Goal: Ask a question: Seek information or help from site administrators or community

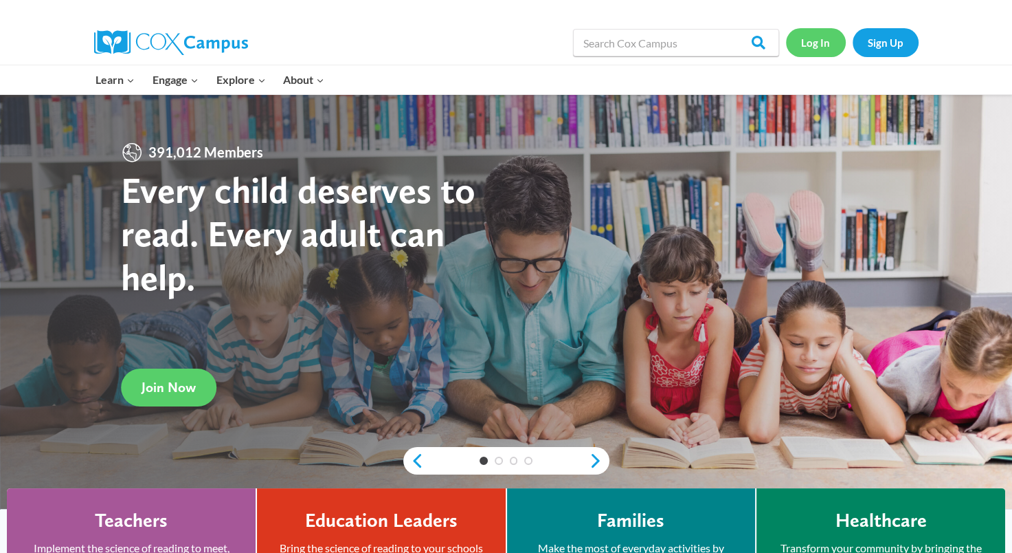
click at [818, 40] on link "Log In" at bounding box center [816, 42] width 60 height 28
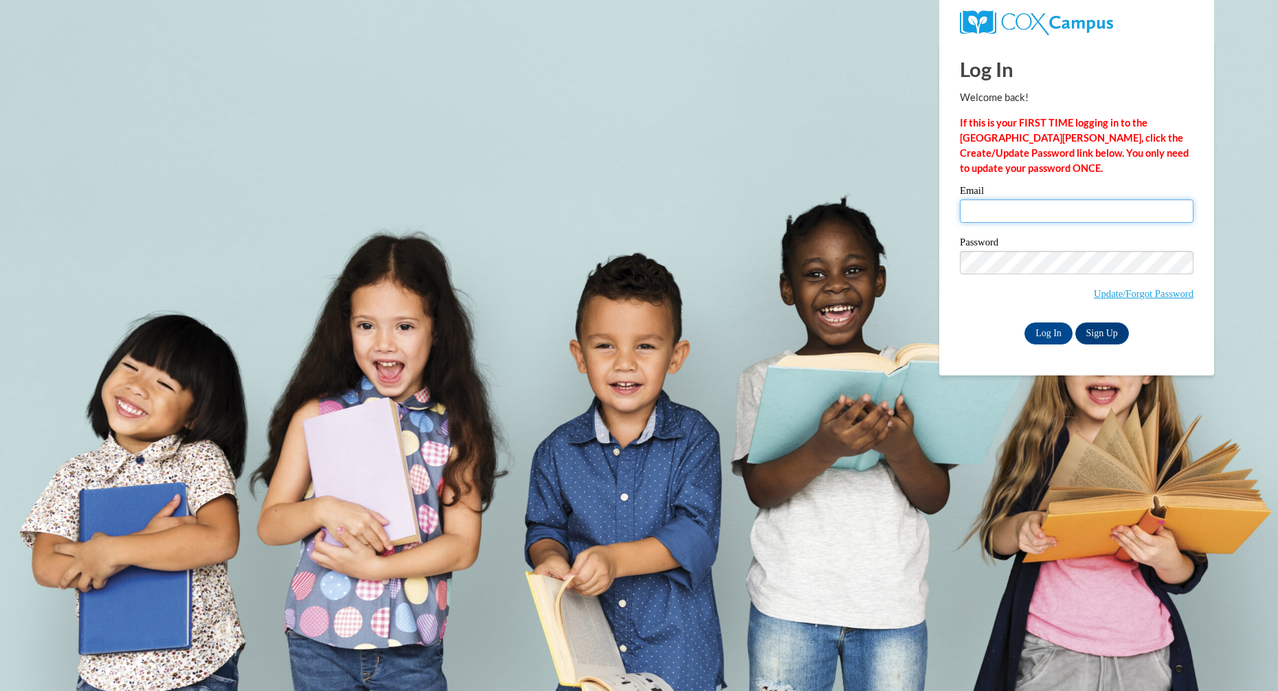
click at [988, 222] on input "Email" at bounding box center [1077, 210] width 234 height 23
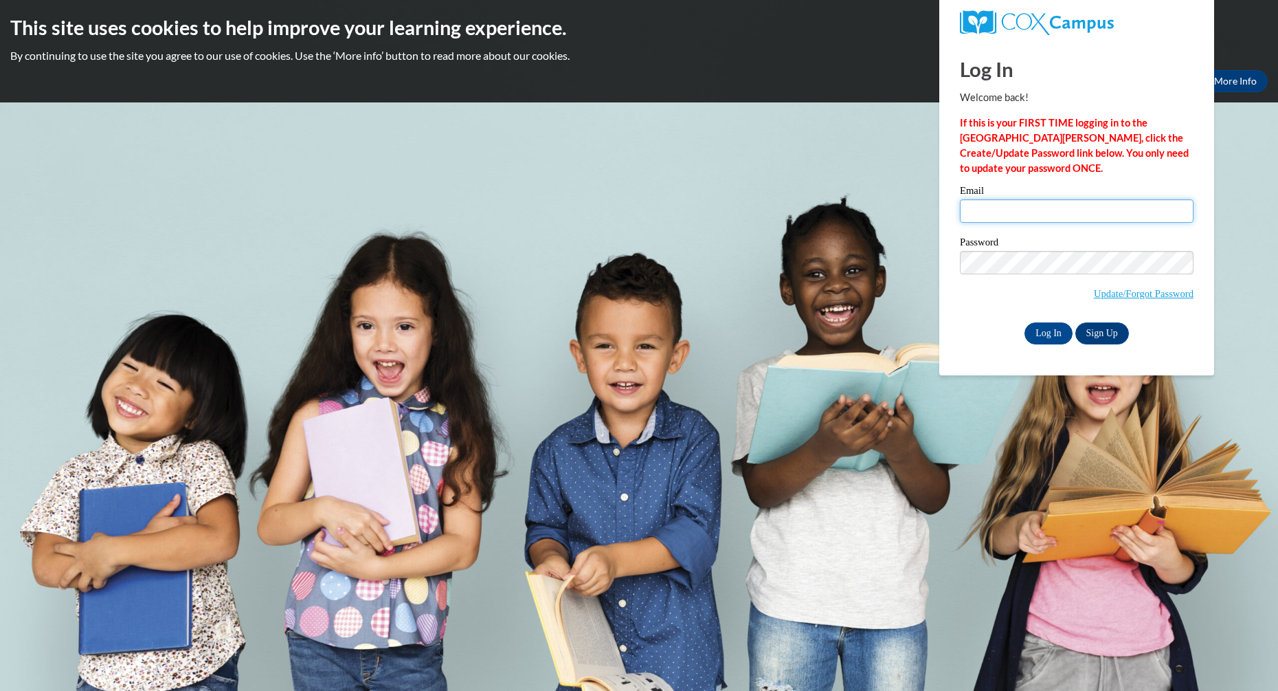
type input "cellsworth@wivcs.org"
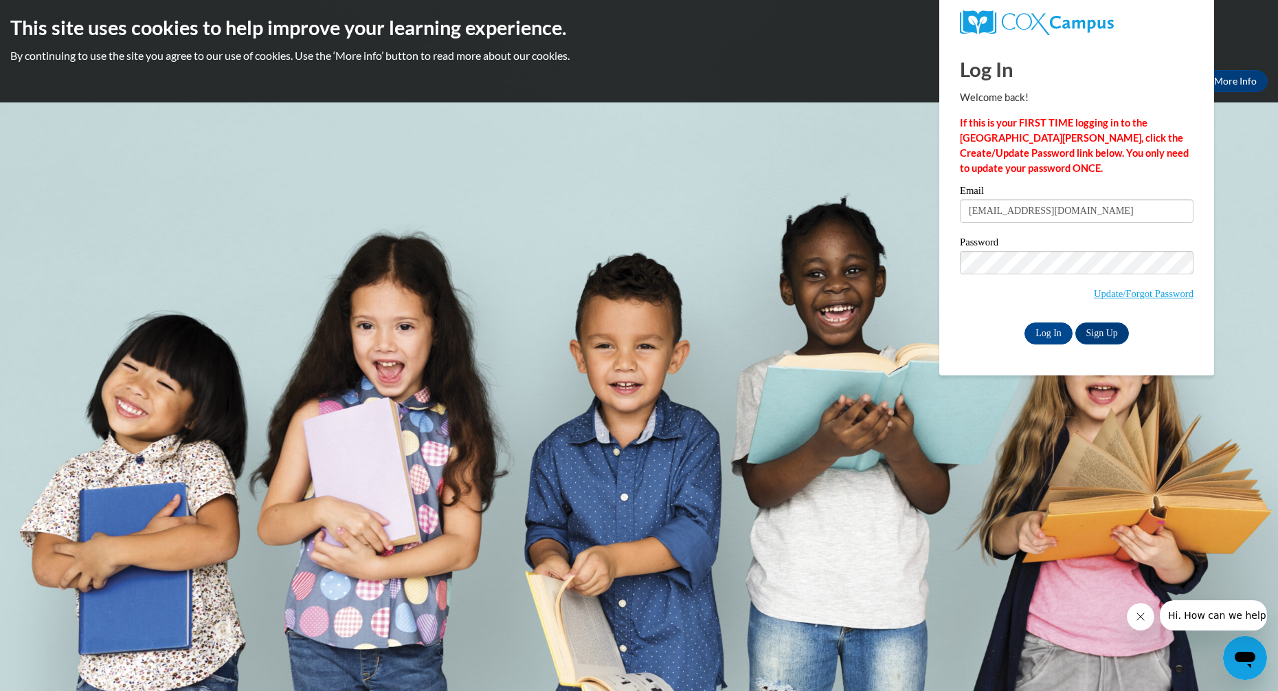
click at [954, 321] on div "Please enter your email! Please enter your password! Email cellsworth@wivcs.org…" at bounding box center [1077, 265] width 254 height 158
click at [1042, 333] on input "Log In" at bounding box center [1049, 333] width 48 height 22
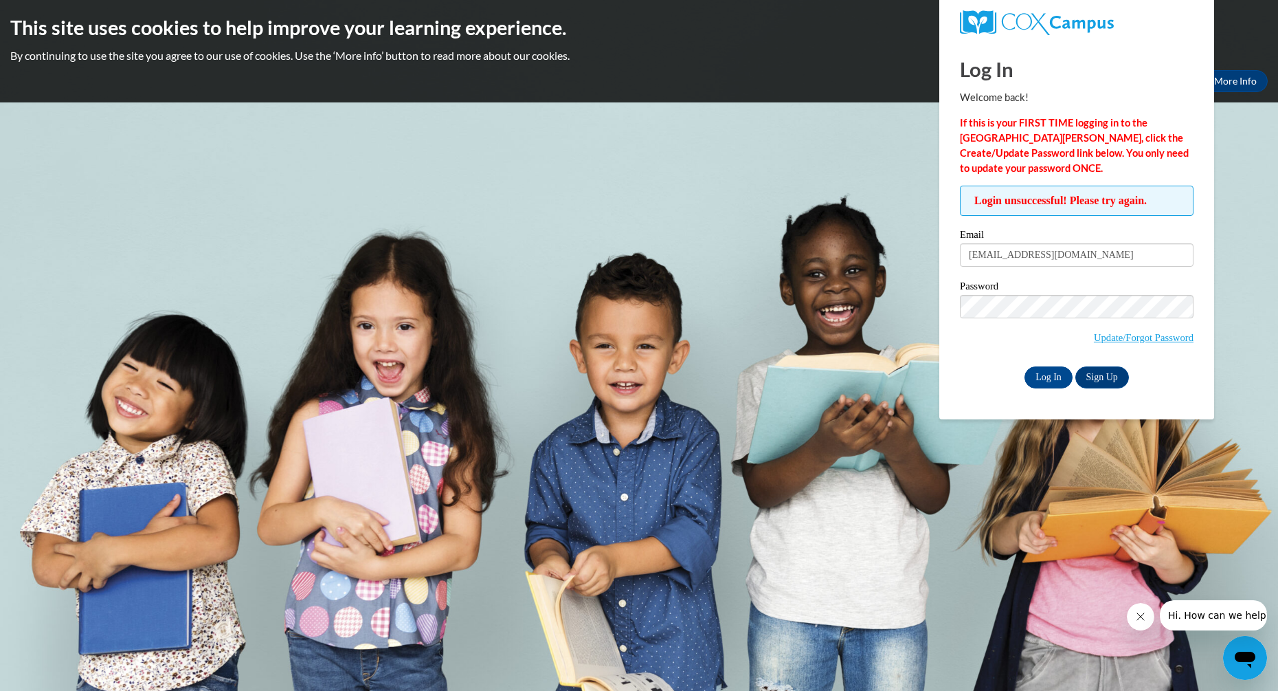
click at [1177, 610] on span "Hi. How can we help?" at bounding box center [1219, 615] width 103 height 11
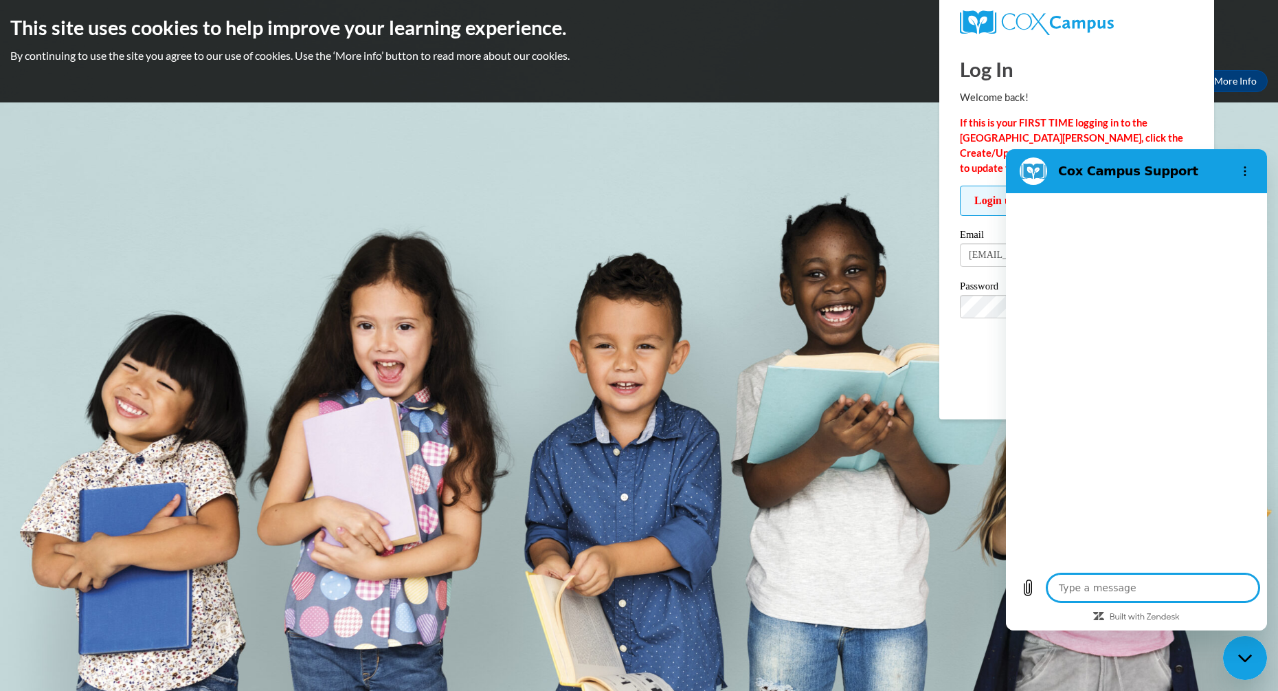
type textarea "x"
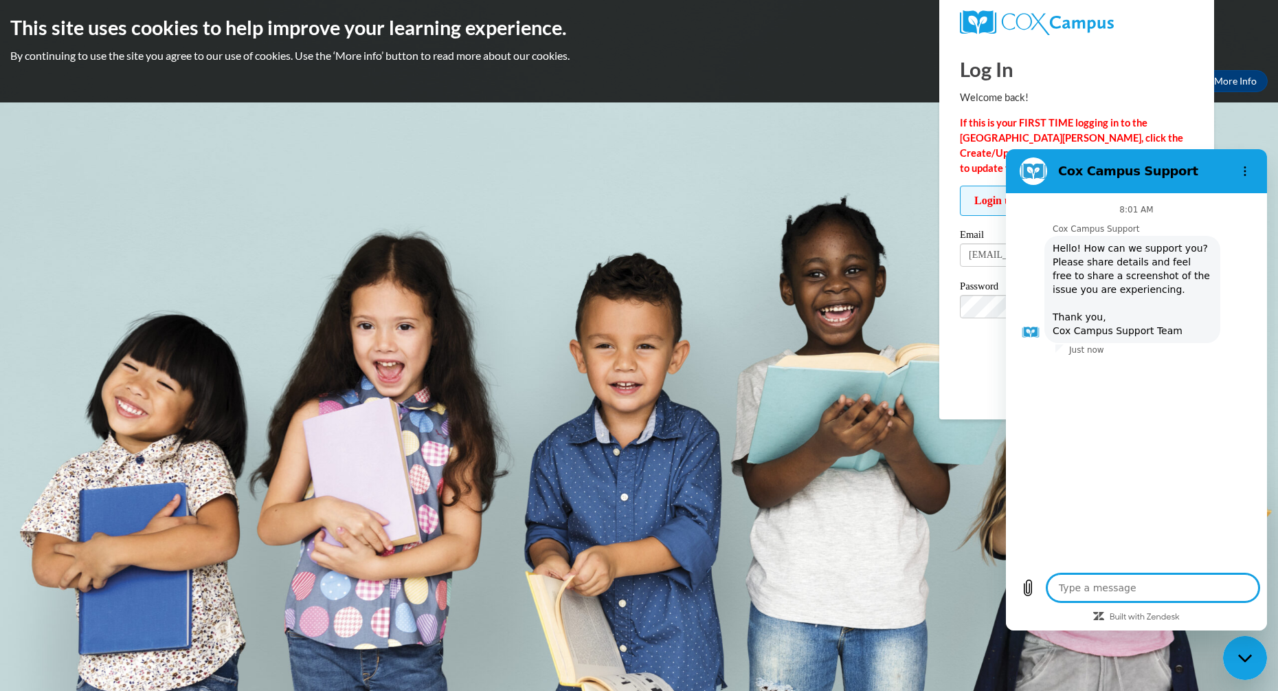
click at [1110, 584] on textarea at bounding box center [1153, 587] width 212 height 27
type textarea "I"
type textarea "x"
type textarea "I"
type textarea "x"
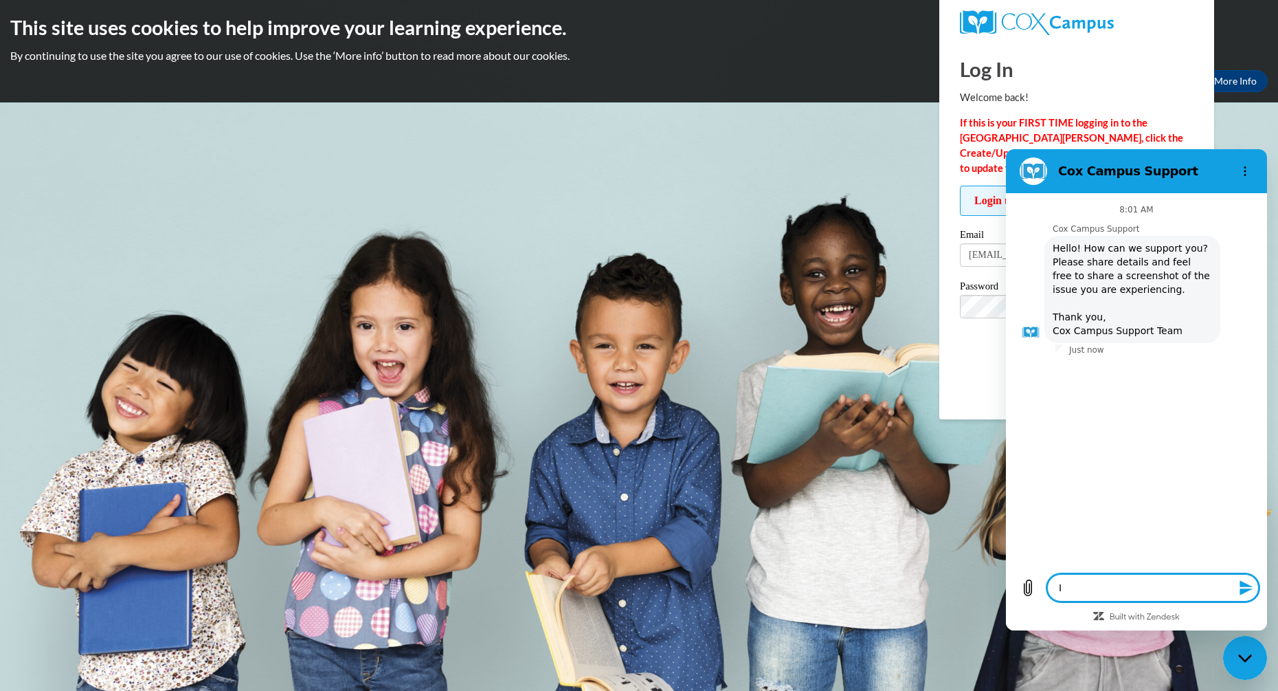
type textarea "I a"
type textarea "x"
type textarea "I am"
type textarea "x"
type textarea "I am"
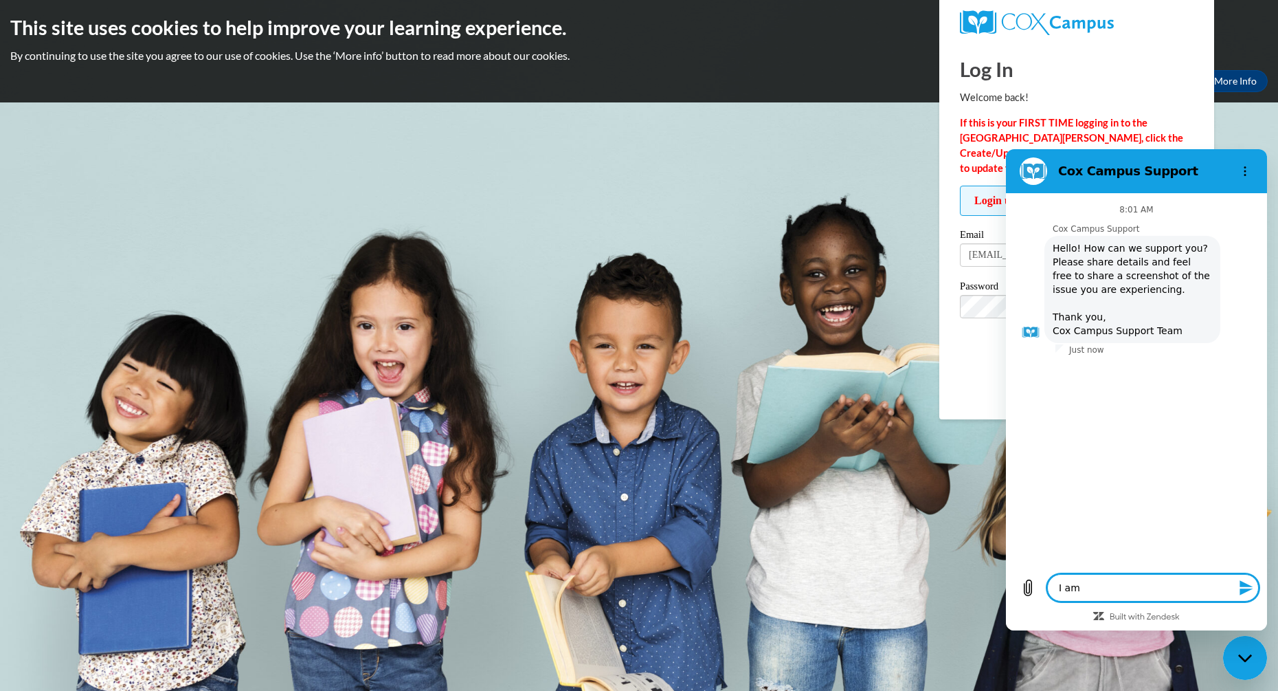
type textarea "x"
type textarea "I am n"
type textarea "x"
type textarea "I am no"
type textarea "x"
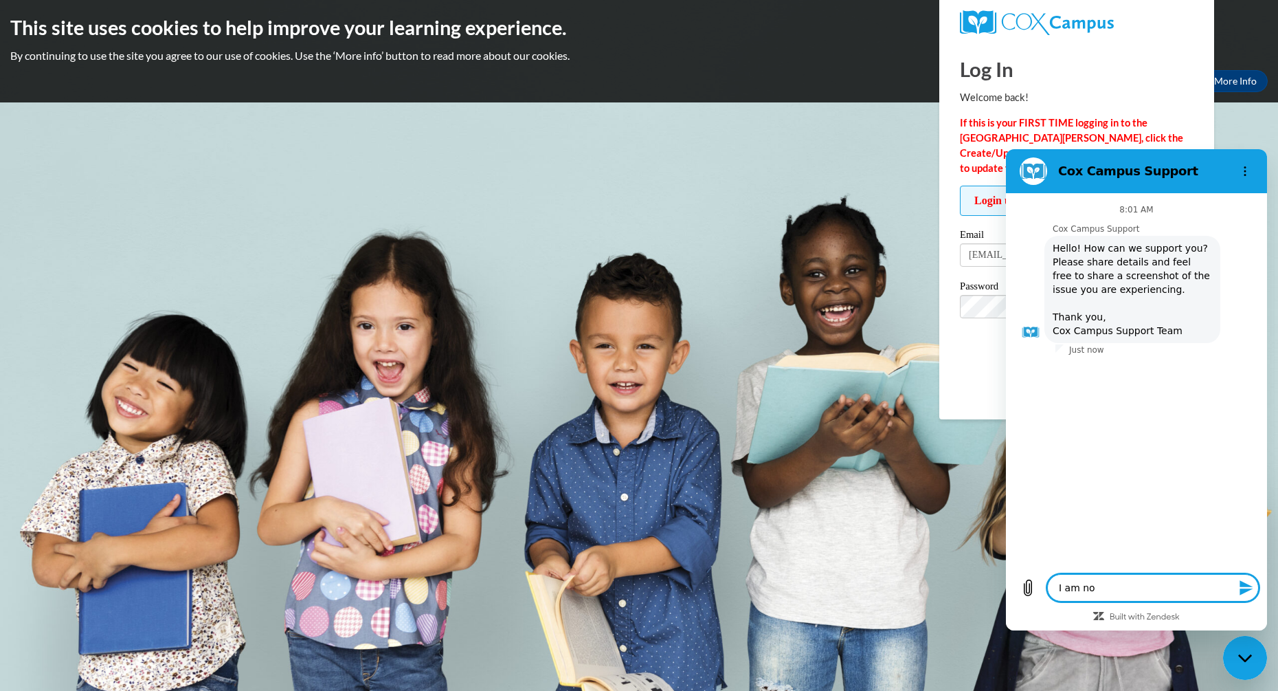
type textarea "I am not"
type textarea "x"
type textarea "I am not"
type textarea "x"
type textarea "I am not a"
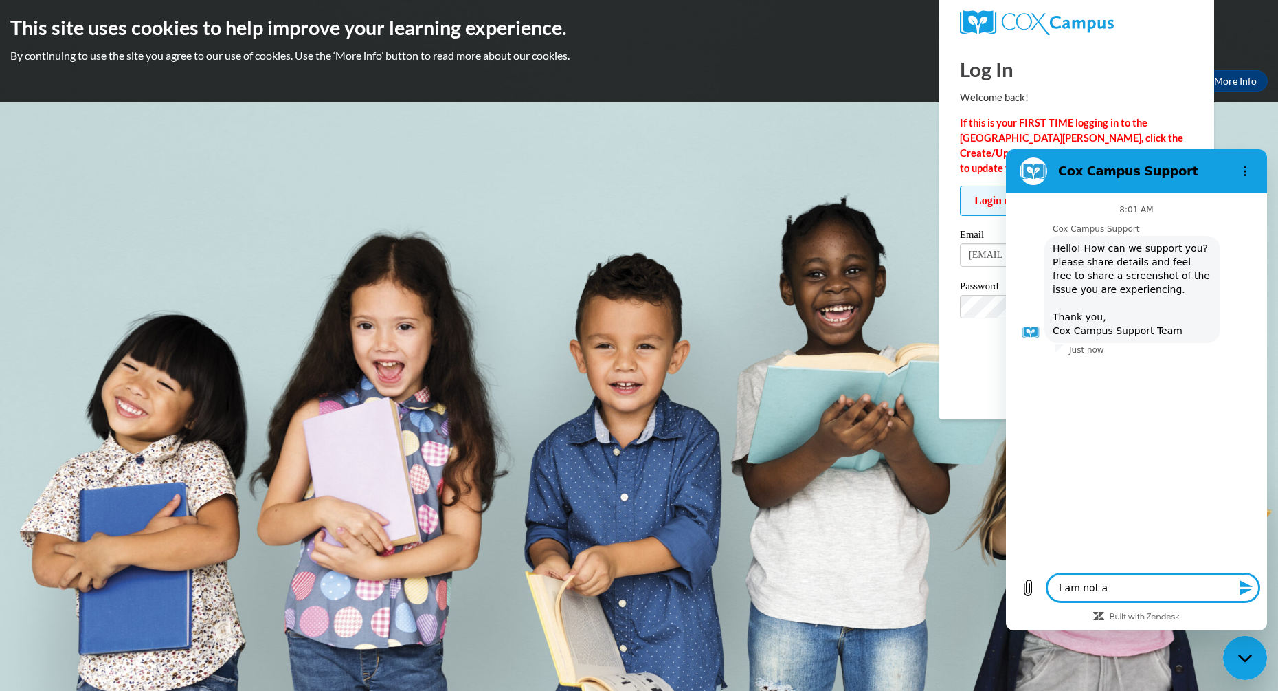
type textarea "x"
type textarea "I am not ab"
type textarea "x"
type textarea "I am not abl"
type textarea "x"
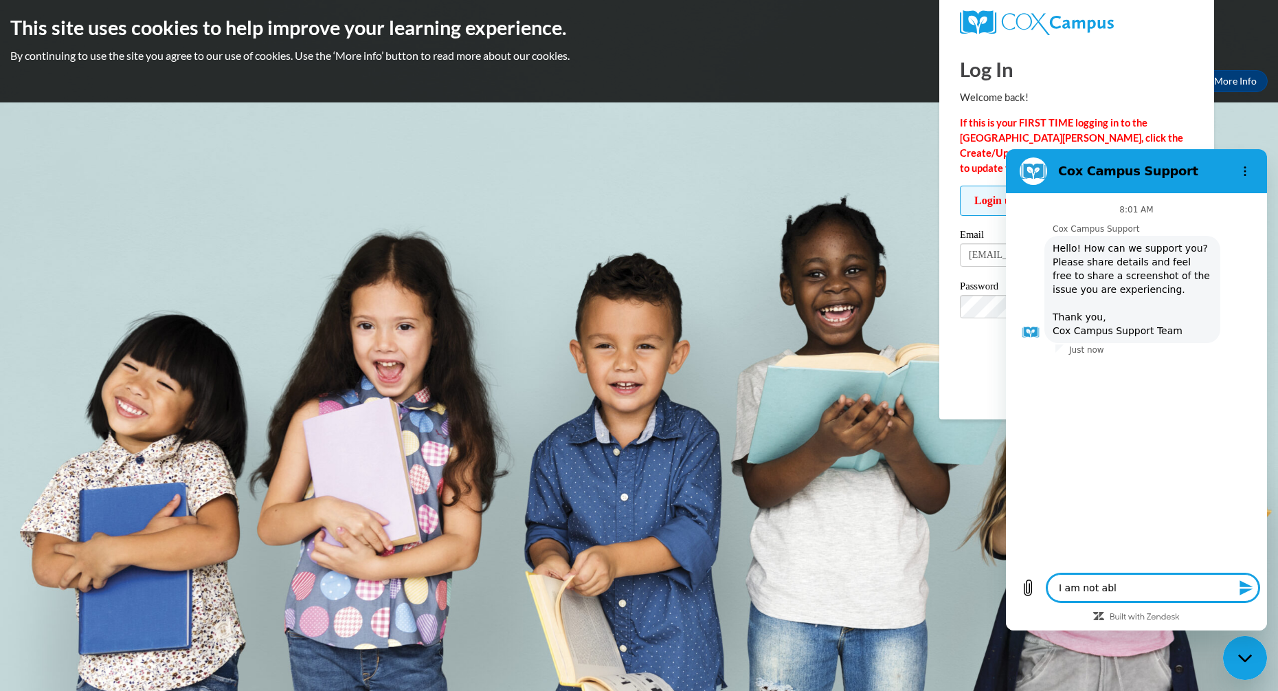
type textarea "I am not able"
type textarea "x"
type textarea "I am not able"
type textarea "x"
type textarea "I am not able t"
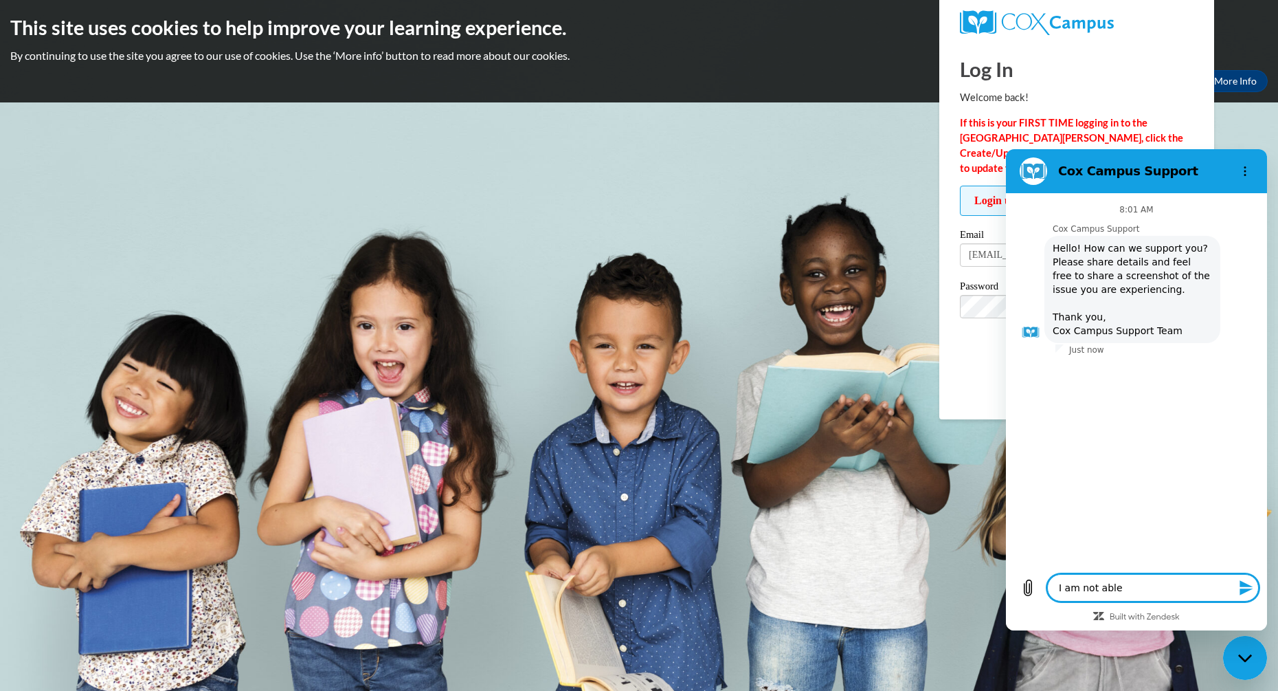
type textarea "x"
type textarea "I am not able to"
type textarea "x"
type textarea "I am not able to"
type textarea "x"
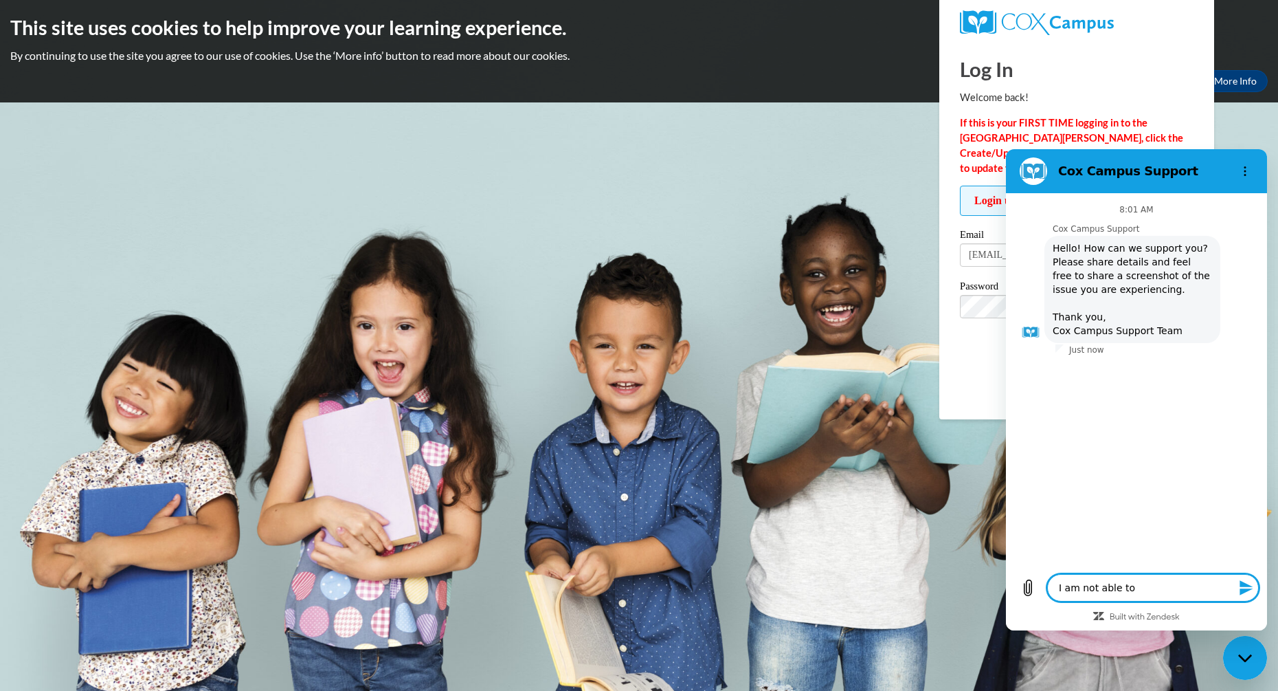
type textarea "I am not able to l"
type textarea "x"
type textarea "I am not able to lo"
type textarea "x"
type textarea "I am not able to log"
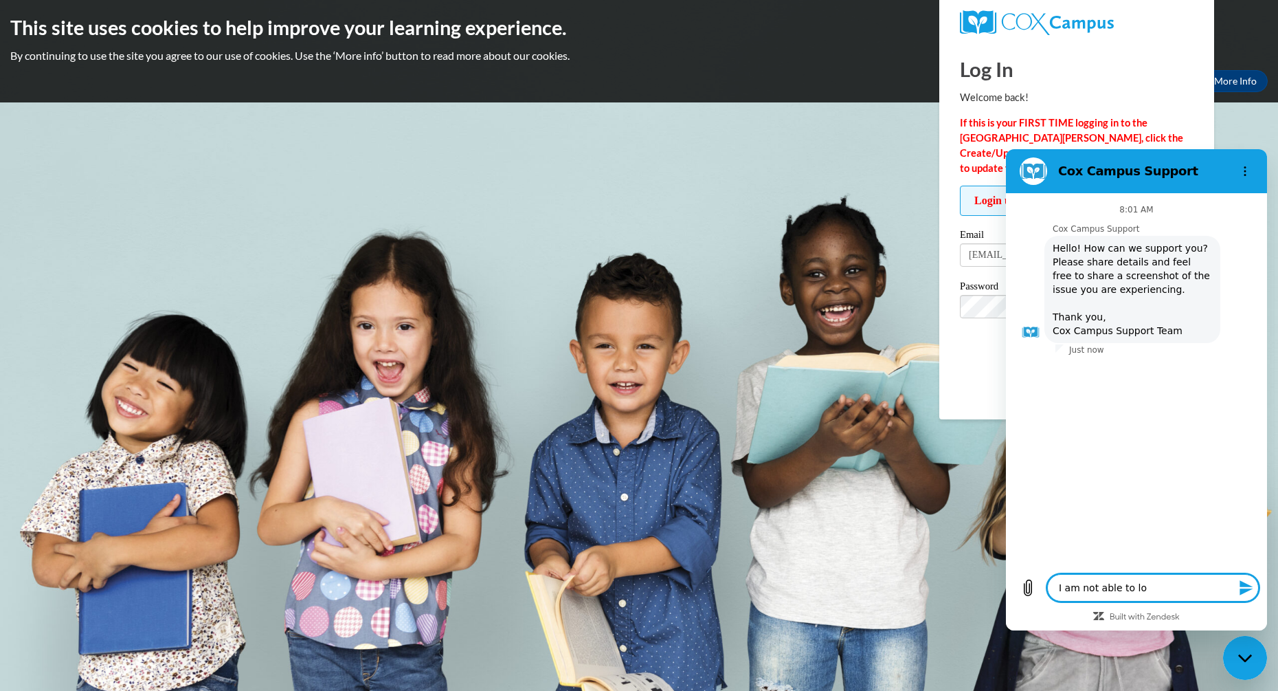
type textarea "x"
type textarea "I am not able to logi"
type textarea "x"
type textarea "I am not able to login"
type textarea "x"
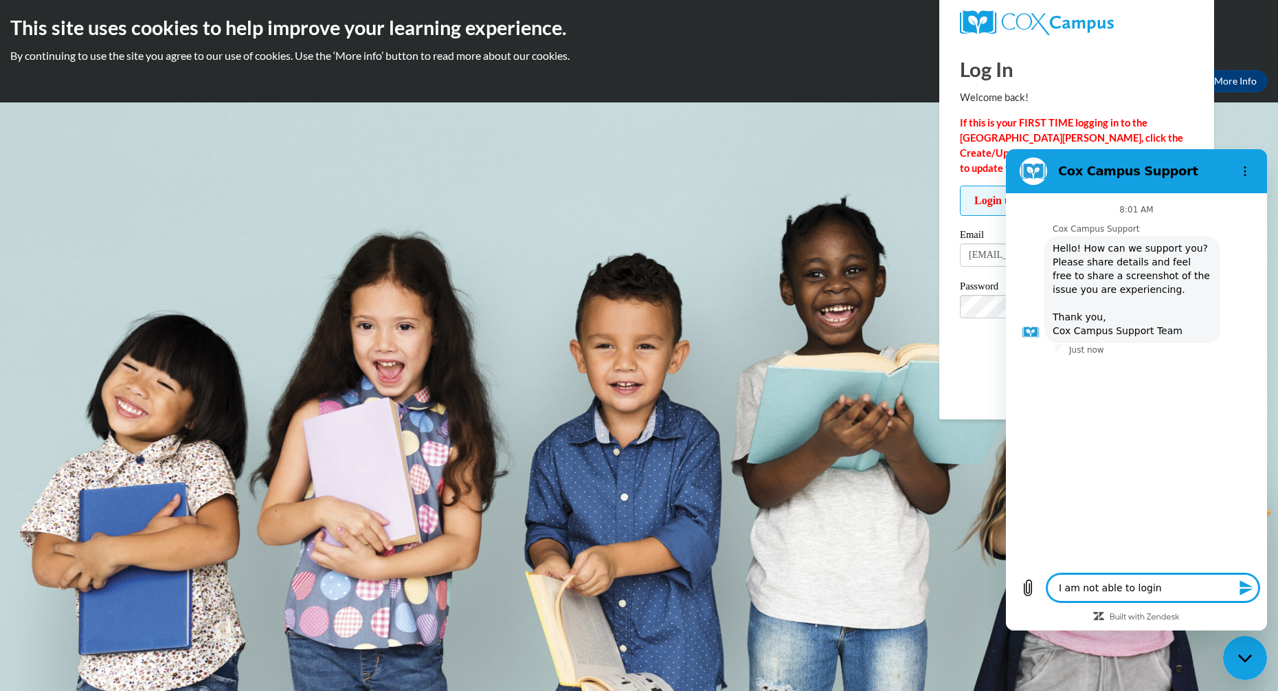
type textarea "I am not able to login"
type textarea "x"
type textarea "I am not able to login -"
type textarea "x"
type textarea "I am not able to login -I"
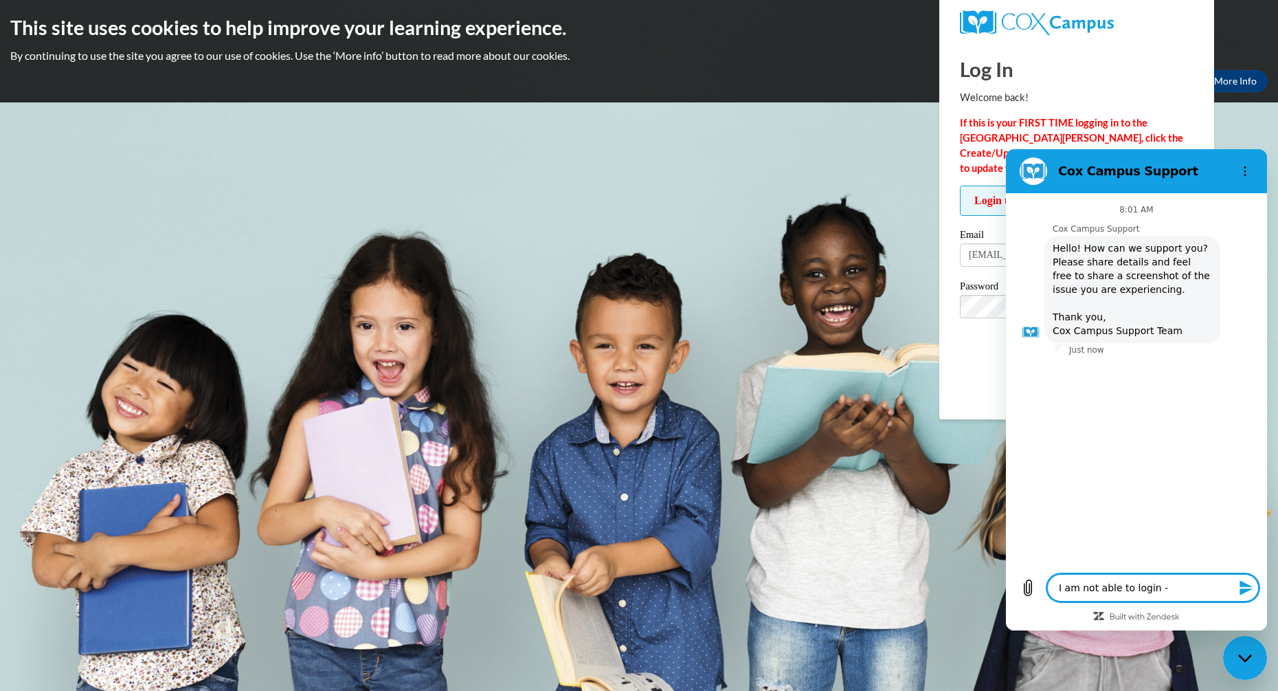
type textarea "x"
type textarea "I am not able to login -I"
type textarea "x"
type textarea "I am not able to login -I h"
type textarea "x"
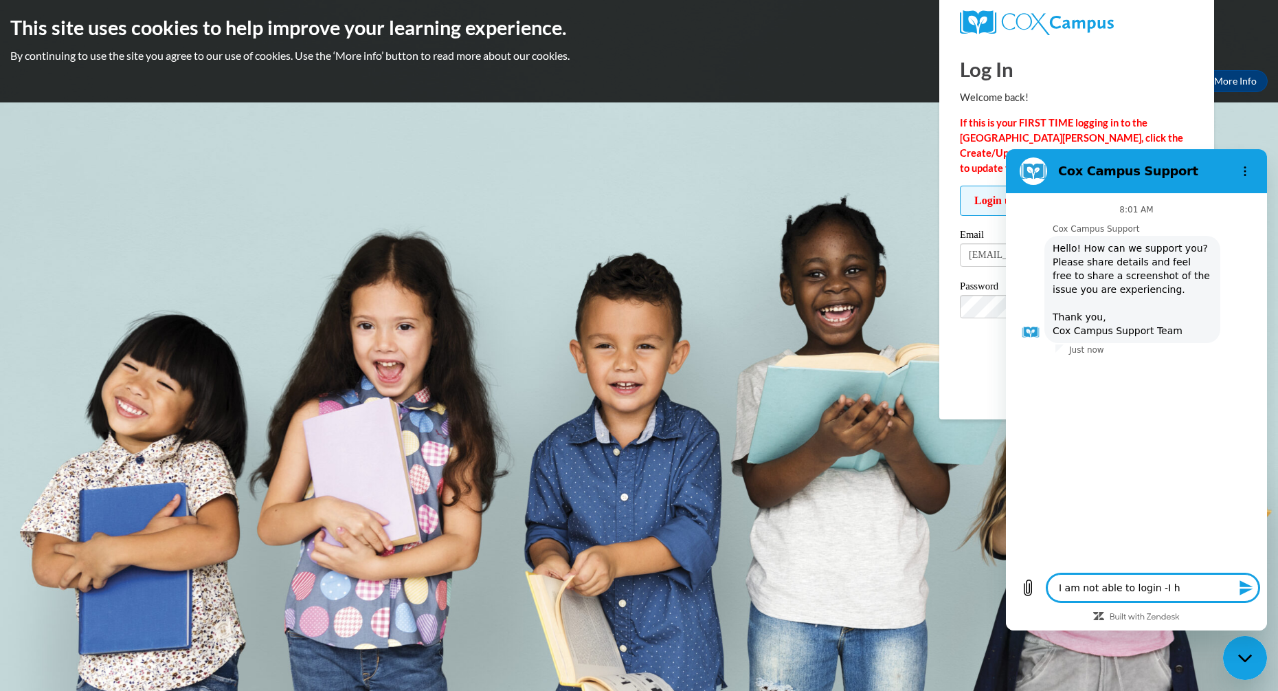
type textarea "I am not able to login -I ha"
type textarea "x"
type textarea "I am not able to login -I have"
type textarea "x"
type textarea "I am not able to login -I have"
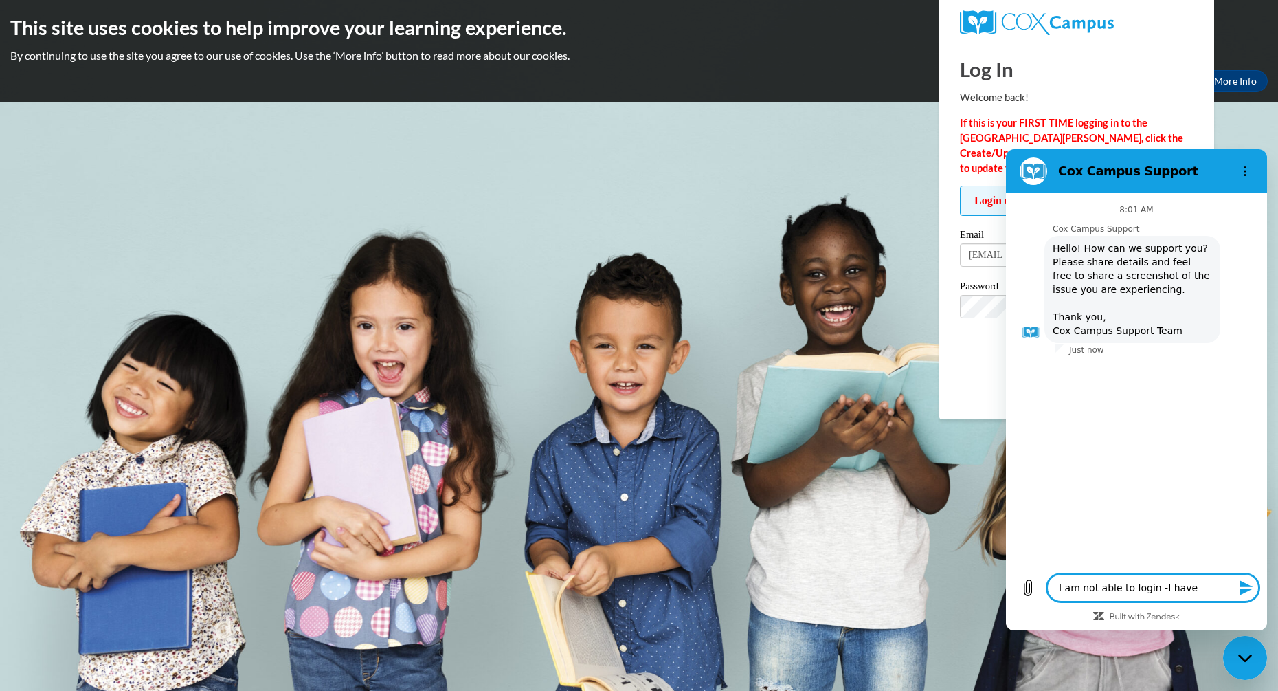
type textarea "x"
type textarea "I am not able to login -I have u"
type textarea "x"
type textarea "I am not able to login -I have up"
type textarea "x"
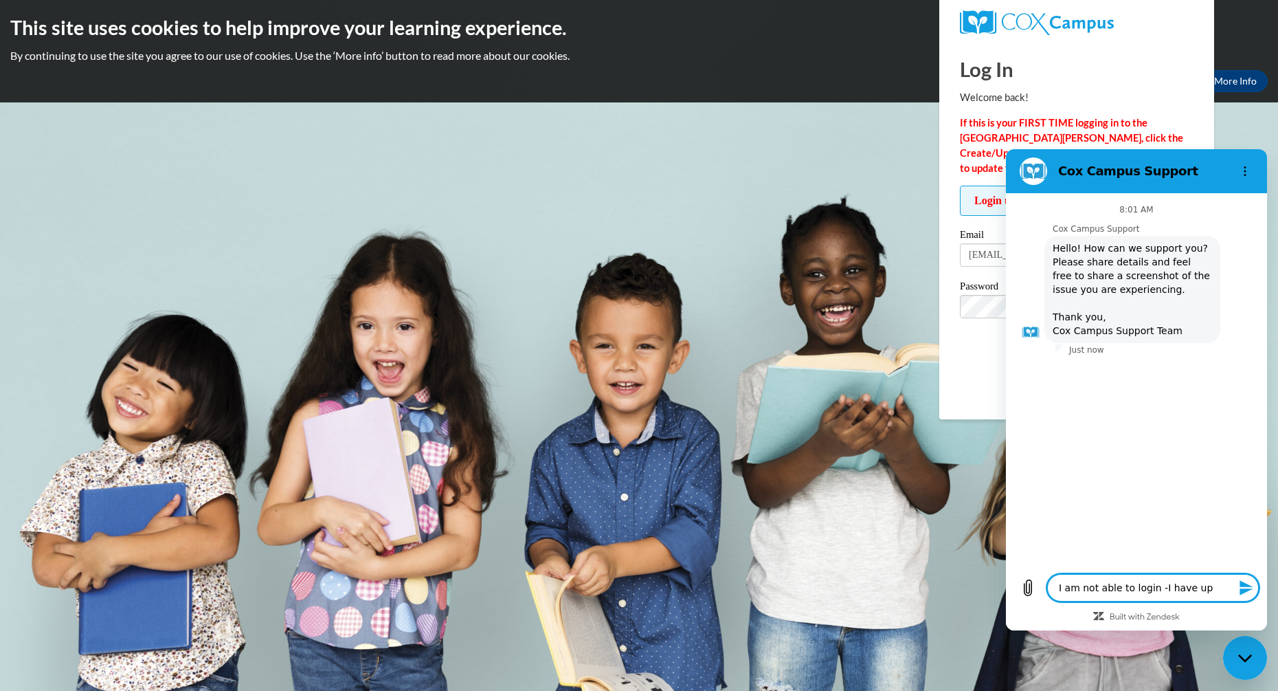
type textarea "I am not able to login -I have upd"
type textarea "x"
type textarea "I am not able to login -I have upda"
type textarea "x"
type textarea "I am not able to login -I have updat"
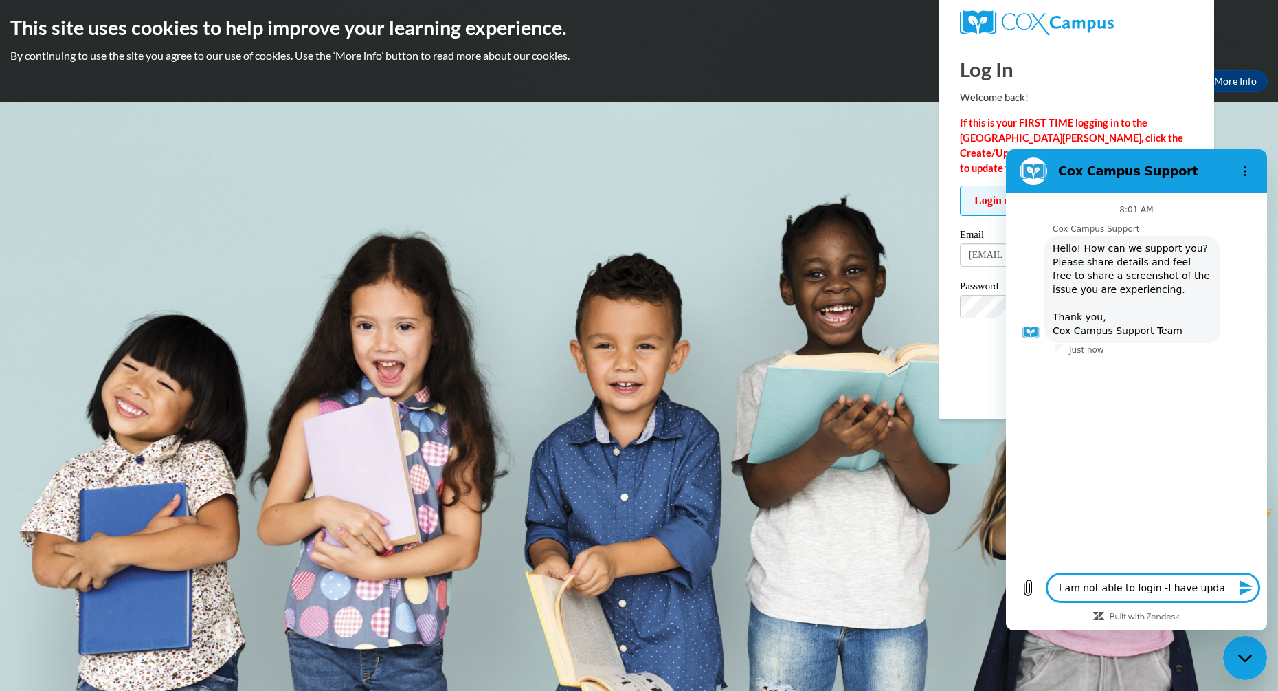
type textarea "x"
type textarea "I am not able to login -I have update"
type textarea "x"
type textarea "I am not able to login -I have updated"
type textarea "x"
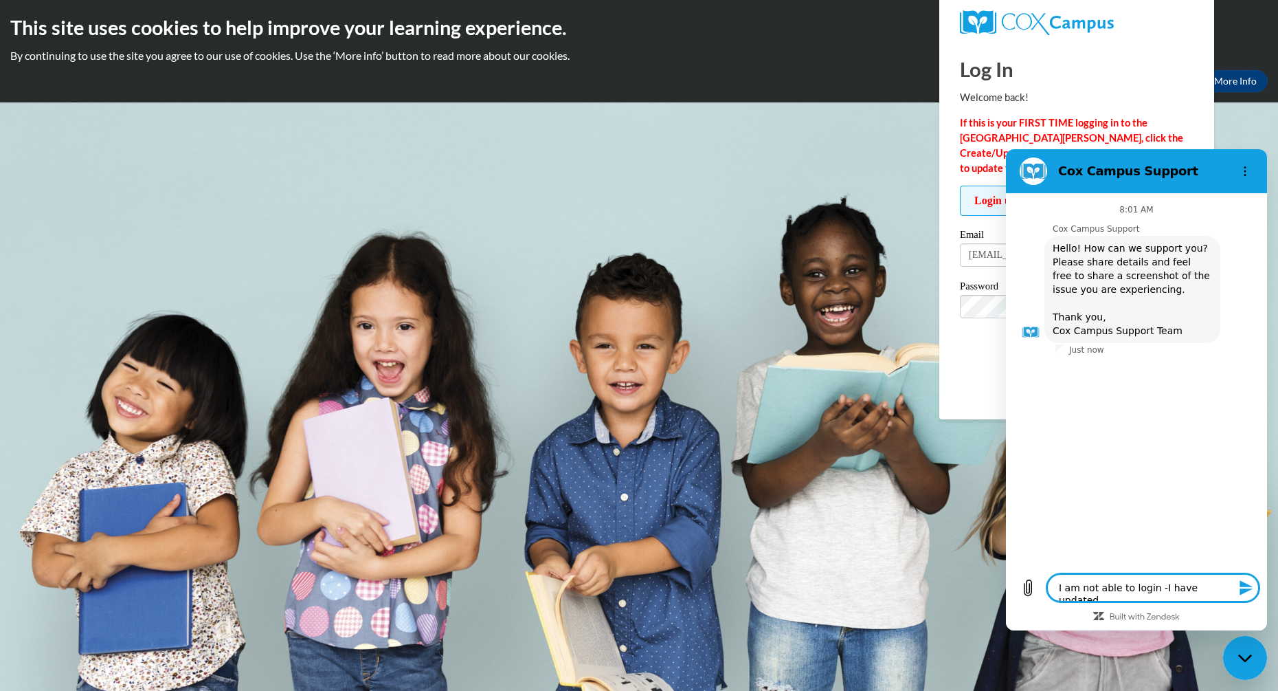
type textarea "I am not able to login -I have updated"
type textarea "x"
type textarea "I am not able to login -I have updated m"
type textarea "x"
type textarea "I am not able to login -I have updated my"
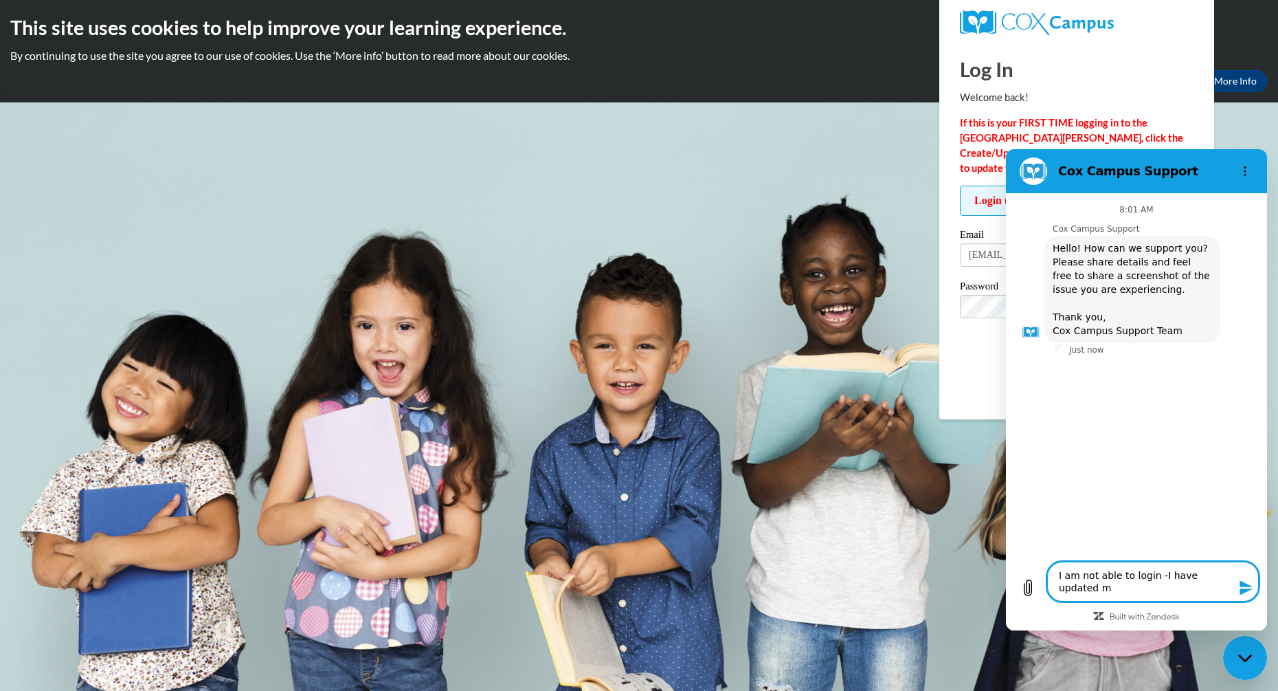
type textarea "x"
type textarea "I am not able to login -I have updated my"
type textarea "x"
type textarea "I am not able to login -I have updated my p"
type textarea "x"
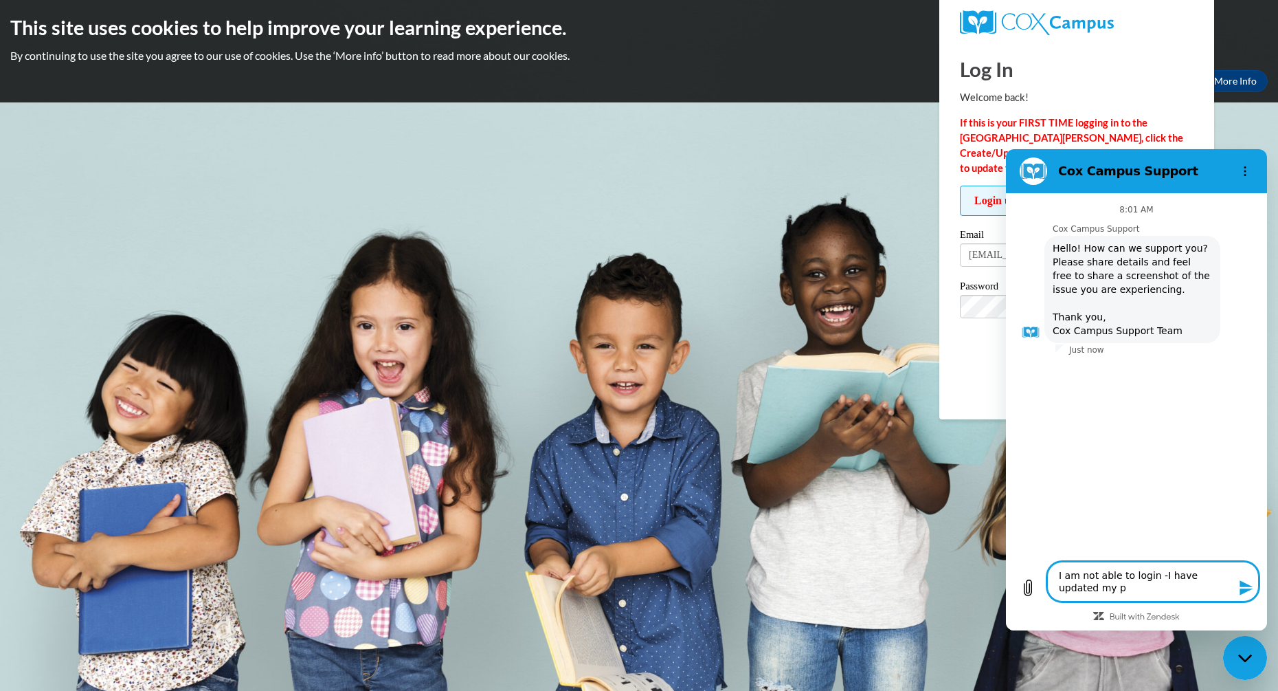
type textarea "I am not able to login -I have updated my pa"
type textarea "x"
type textarea "I am not able to login -I have updated my pas"
type textarea "x"
type textarea "I am not able to login -I have updated my pass"
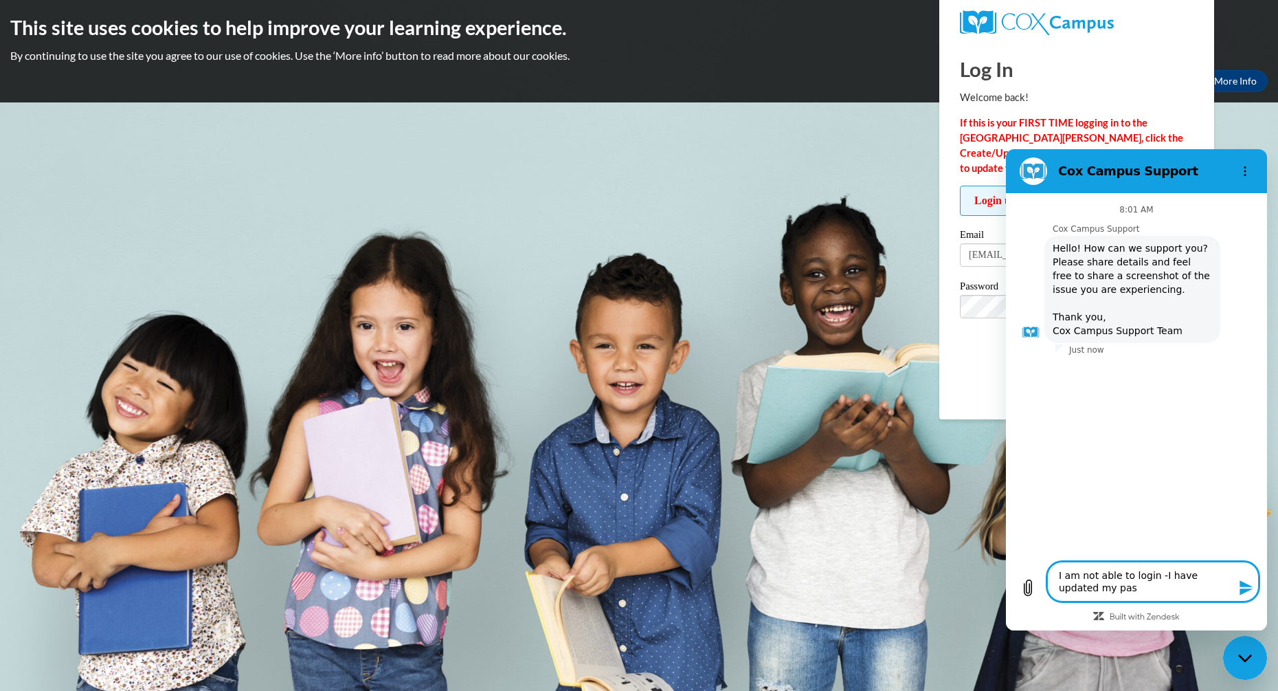
type textarea "x"
type textarea "I am not able to login -I have updated my passw"
type textarea "x"
type textarea "I am not able to login -I have updated my passwo"
type textarea "x"
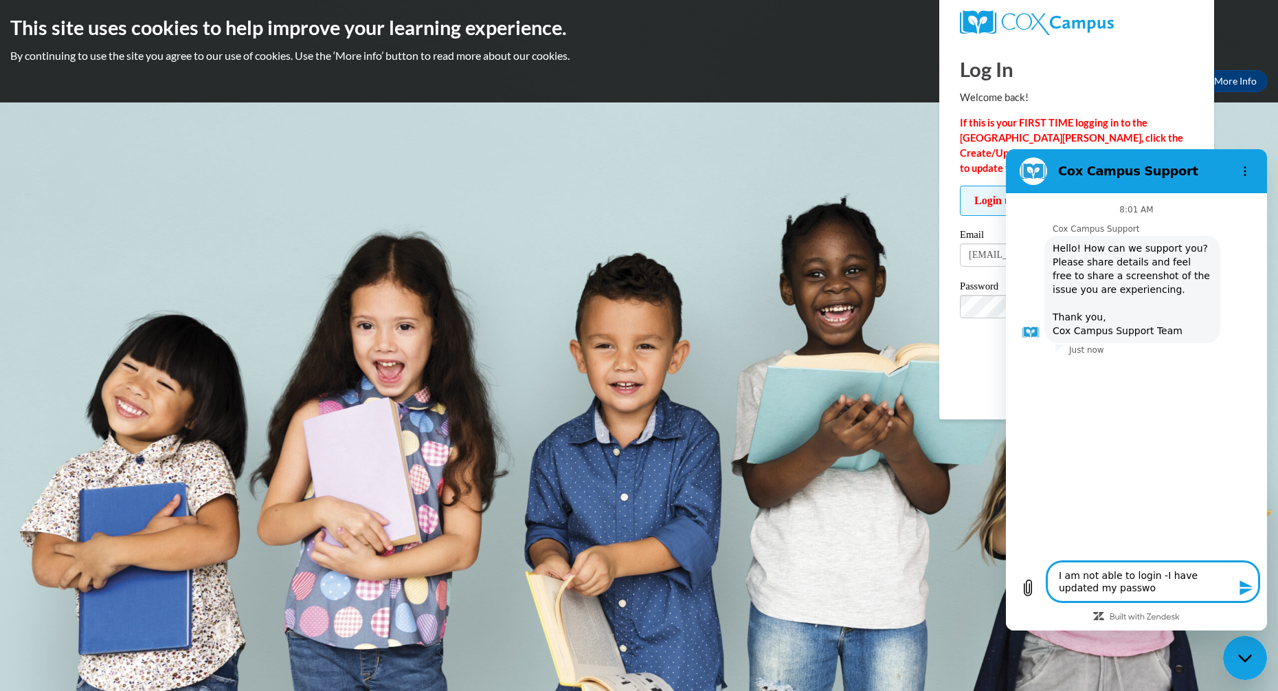
type textarea "I am not able to login -I have updated my passwor"
type textarea "x"
type textarea "I am not able to login -I have updated my password"
type textarea "x"
type textarea "I am not able to login -I have updated my password"
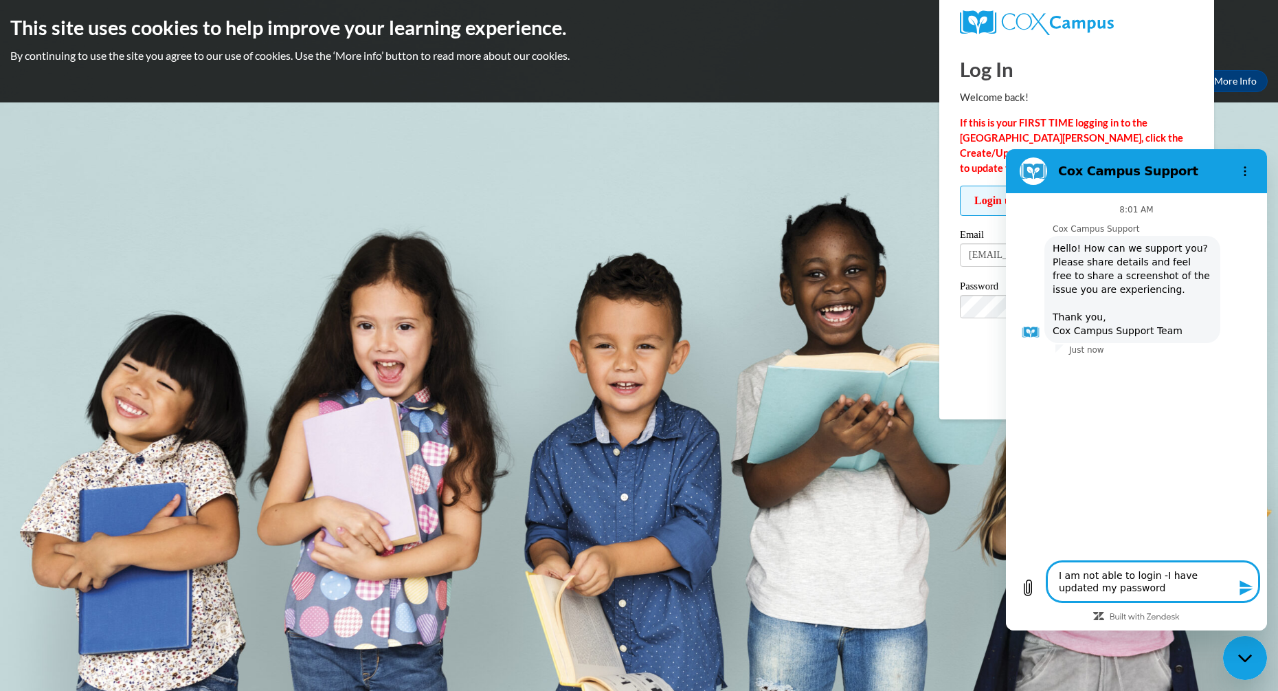
type textarea "x"
type textarea "I am not able to login -I have updated my password n"
type textarea "x"
type textarea "I am not able to login -I have updated my password na"
type textarea "x"
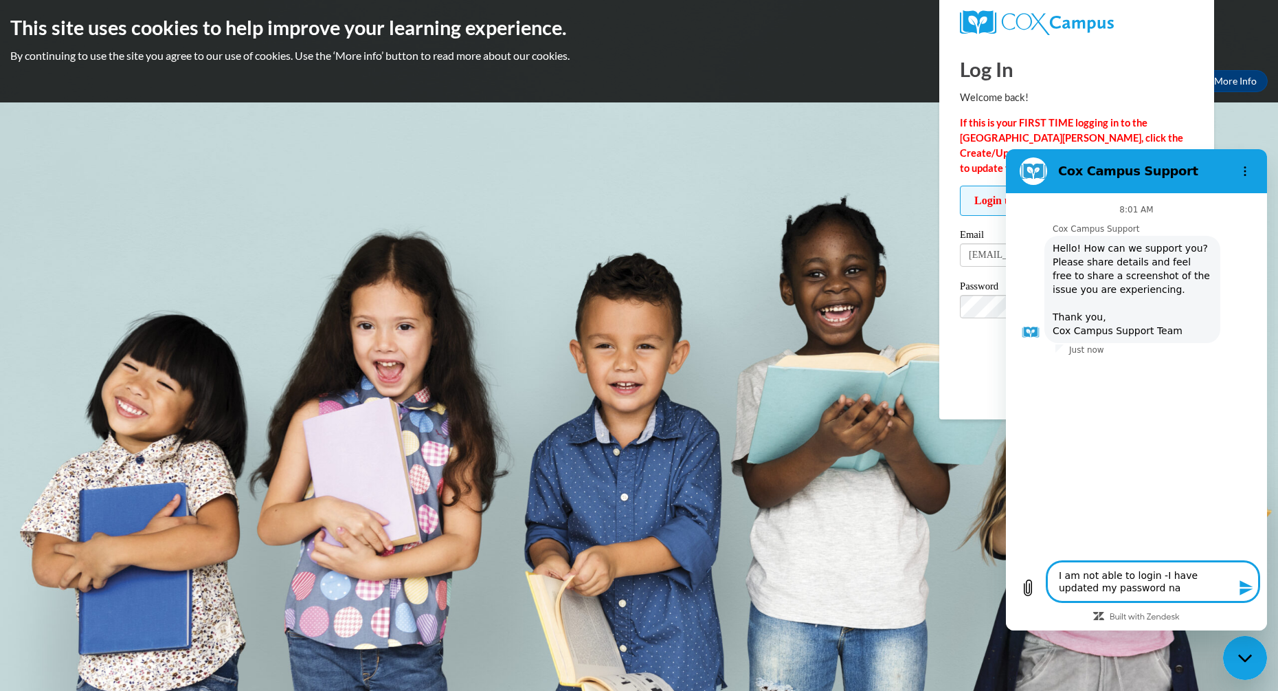
type textarea "I am not able to login -I have updated my password nad"
type textarea "x"
type textarea "I am not able to login -I have updated my password nad"
type textarea "x"
type textarea "I am not able to login -I have updated my password nad c"
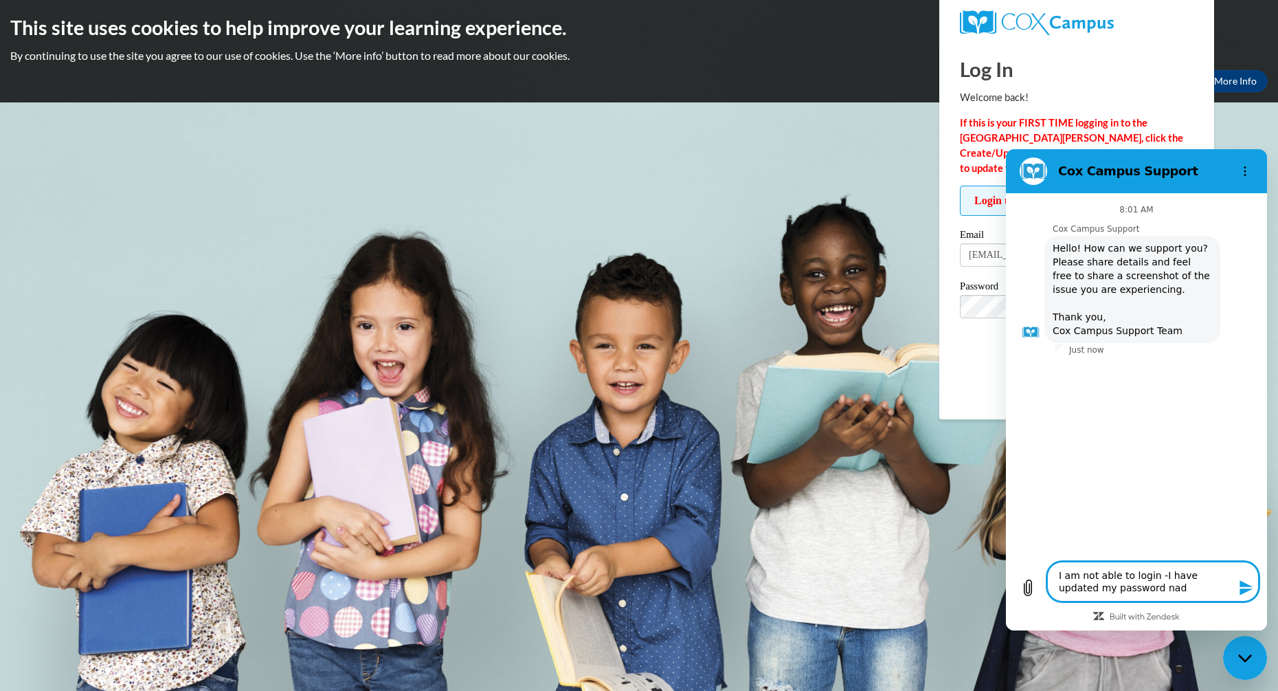
type textarea "x"
type textarea "I am not able to login -I have updated my password nad cl"
type textarea "x"
type textarea "I am not able to login -I have updated my password nad cle"
type textarea "x"
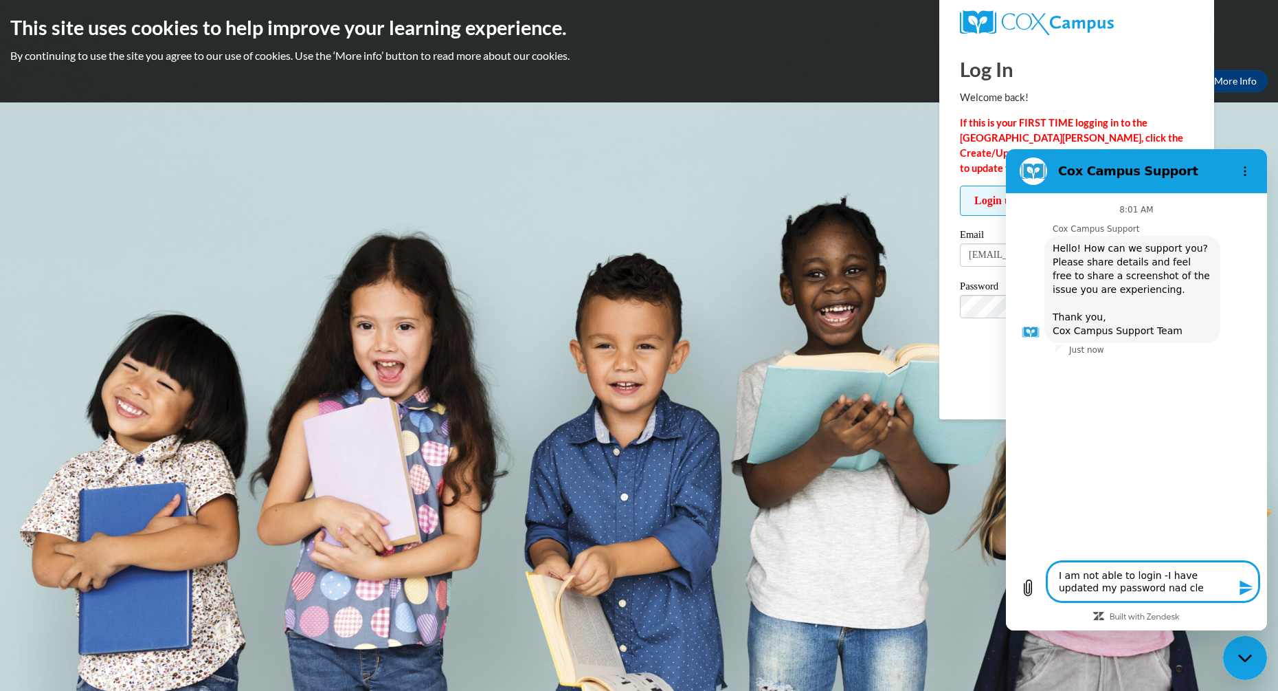
type textarea "I am not able to login -I have updated my password nad clea"
type textarea "x"
type textarea "I am not able to login -I have updated my password nad clear"
type textarea "x"
type textarea "I am not able to login -I have updated my password nad cleare"
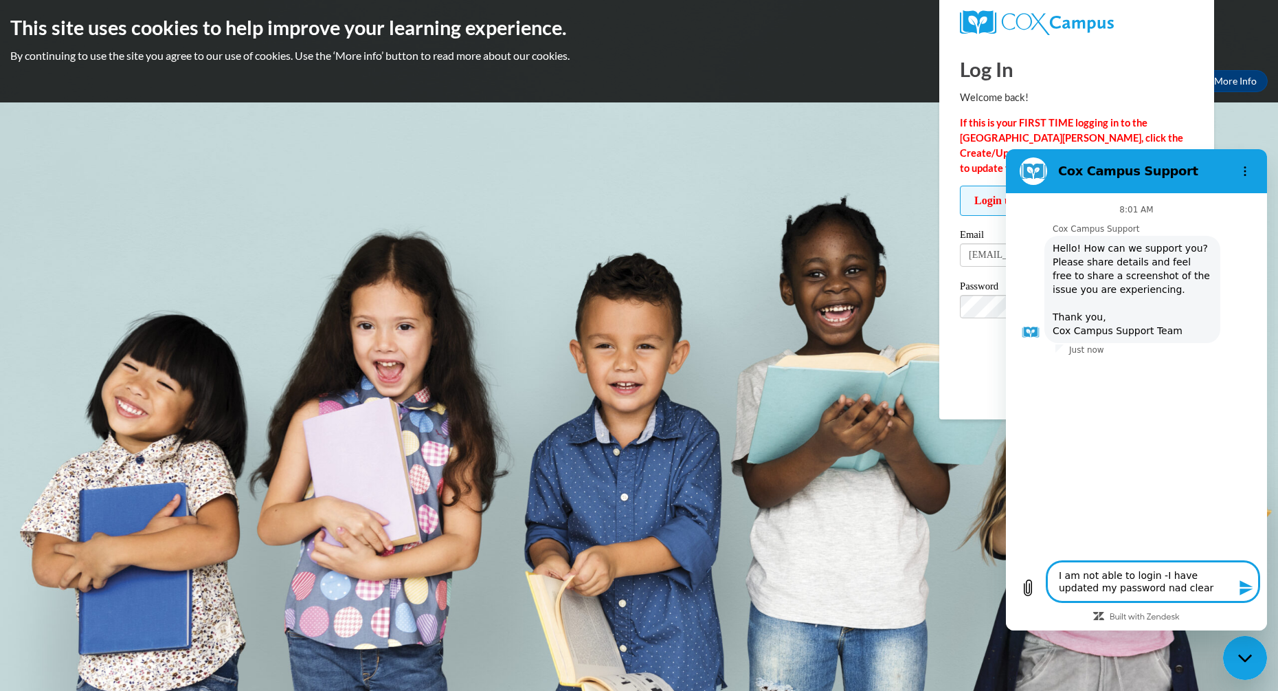
type textarea "x"
type textarea "I am not able to login -I have updated my password nad cleare"
type textarea "x"
type textarea "I am not able to login -I have updated my password nad cleare m"
type textarea "x"
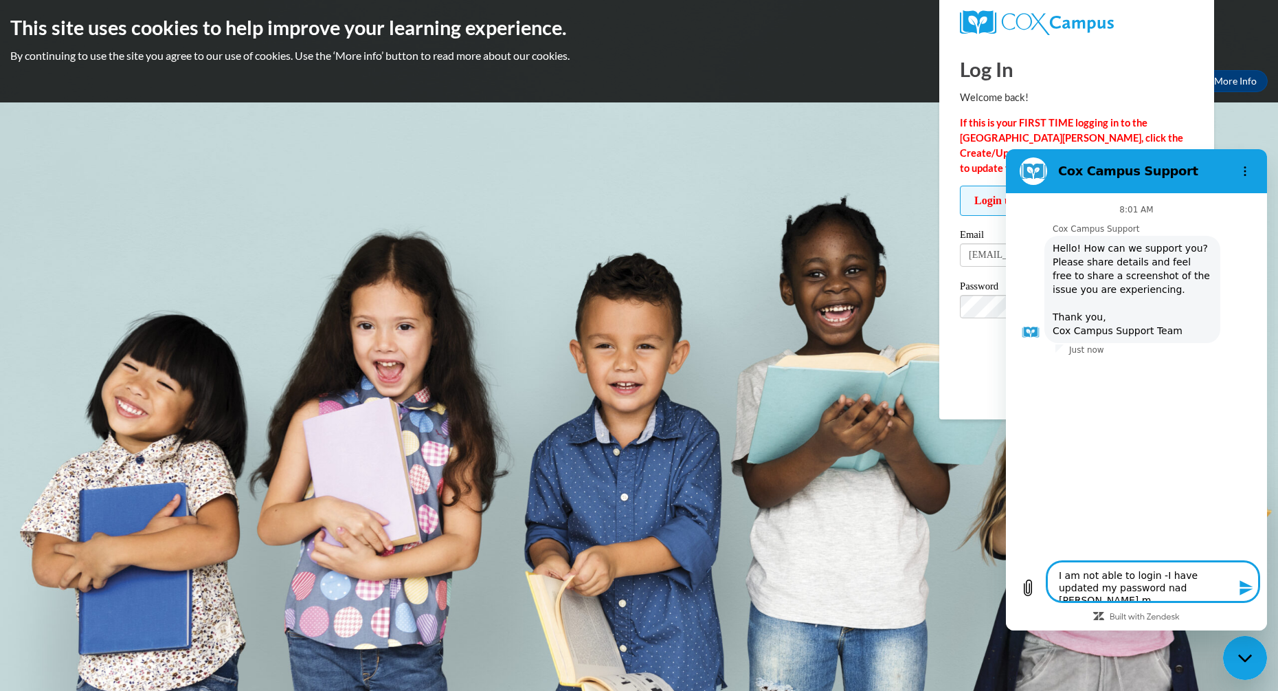
type textarea "I am not able to login -I have updated my password nad cleare"
type textarea "x"
type textarea "I am not able to login -I have updated my password nad cleare"
type textarea "x"
type textarea "I am not able to login -I have updated my password nad cleared"
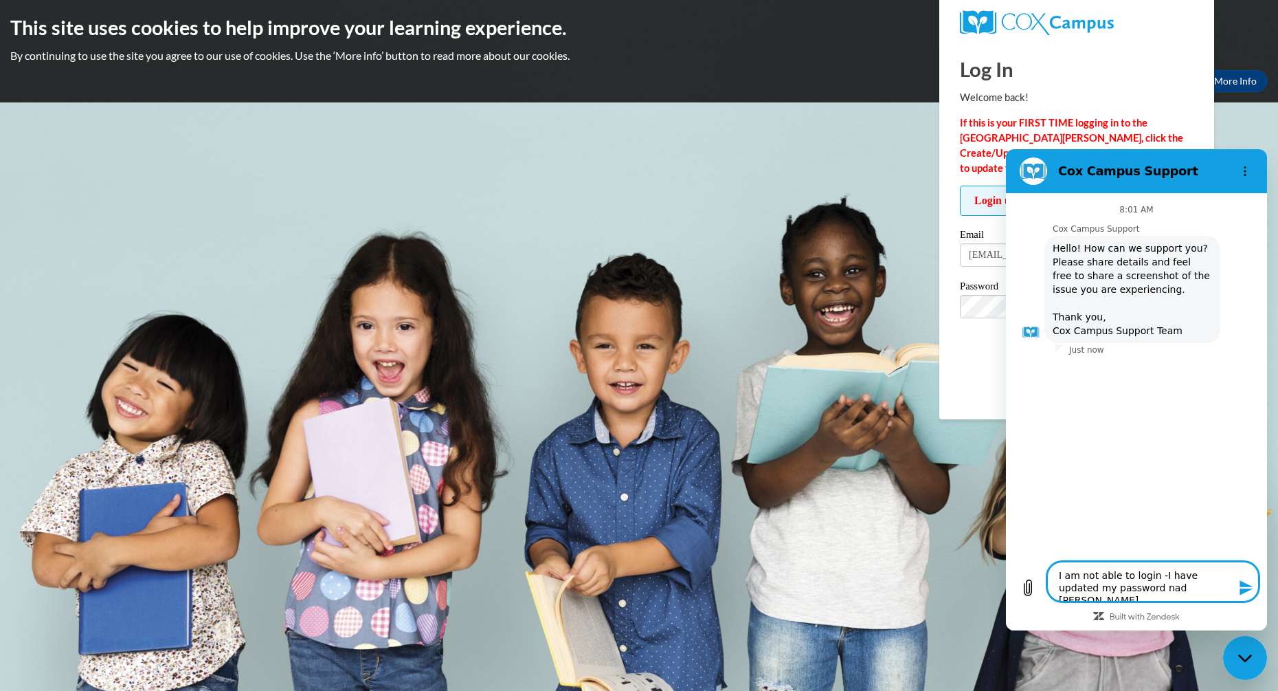
type textarea "x"
type textarea "I am not able to login -I have updated my password nad cleared"
type textarea "x"
type textarea "I am not able to login -I have updated my password nad cleared m"
type textarea "x"
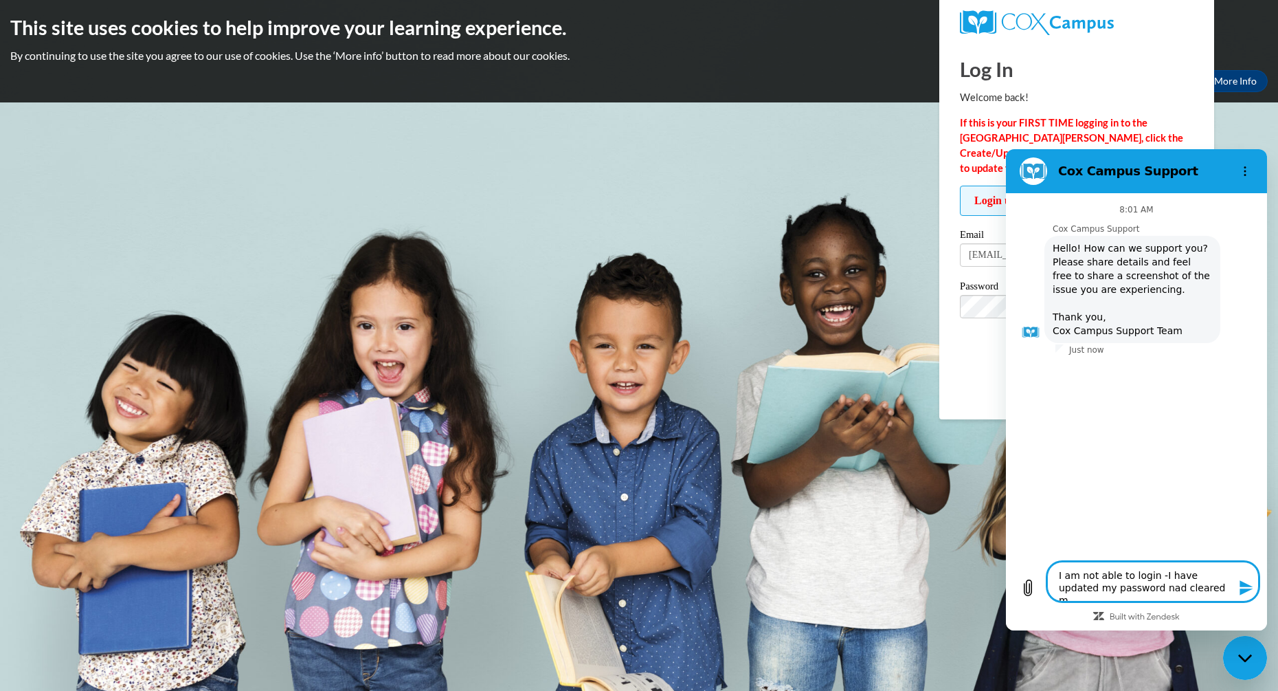
type textarea "I am not able to login -I have updated my password nad cleared my"
type textarea "x"
type textarea "I am not able to login -I have updated my password nad cleared my"
type textarea "x"
type textarea "I am not able to login -I have updated my password nad cleared my c"
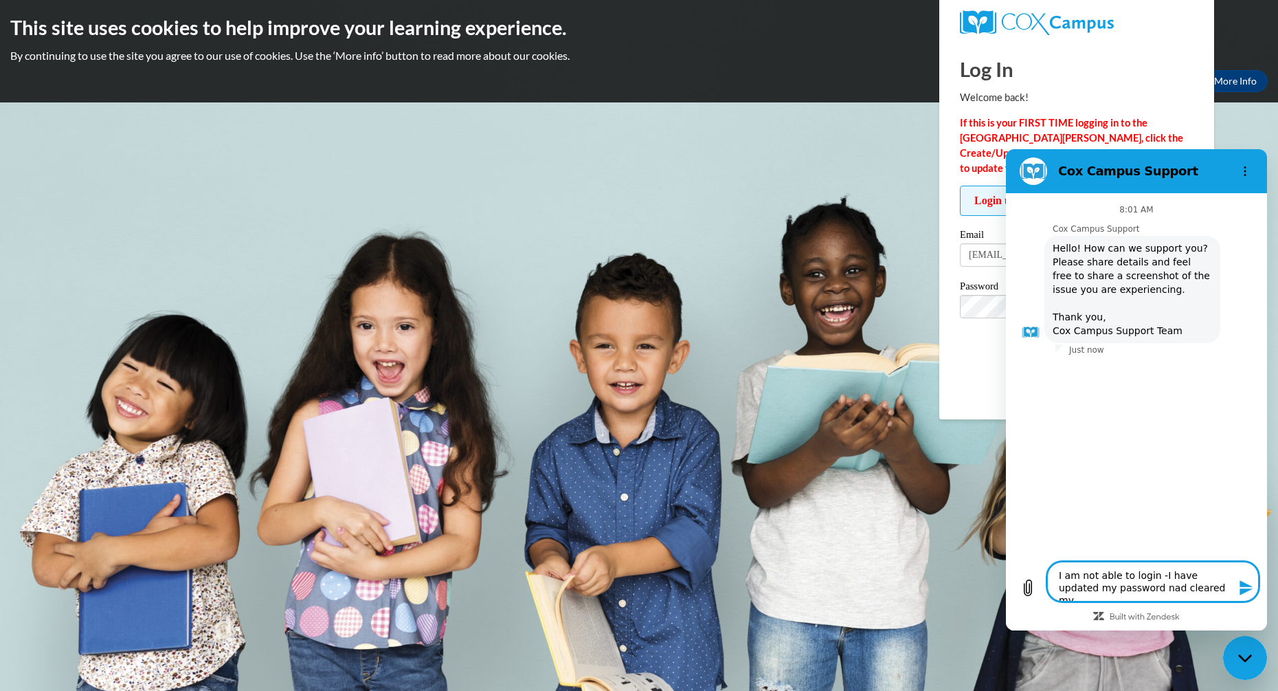
type textarea "x"
type textarea "I am not able to login -I have updated my password nad cleared my ca"
type textarea "x"
type textarea "I am not able to login -I have updated my password nad cleared my cas"
type textarea "x"
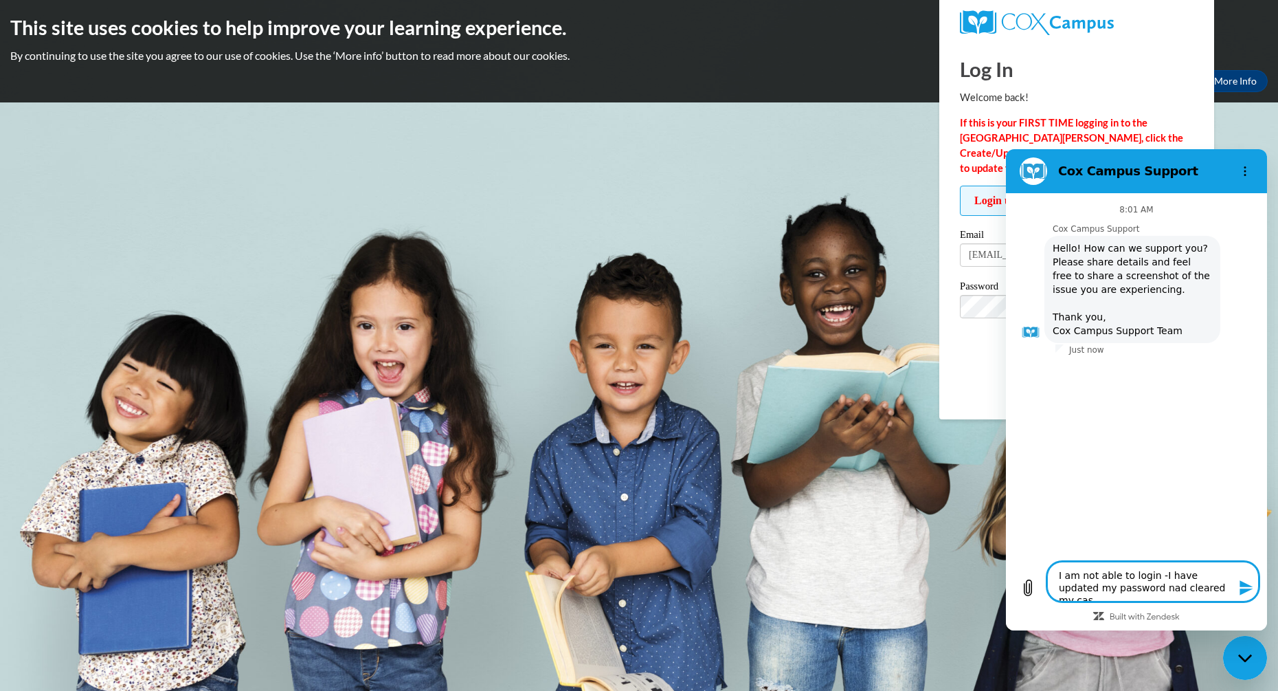
type textarea "I am not able to login -I have updated my password nad cleared my cash"
type textarea "x"
type textarea "I am not able to login -I have updated my password nad cleared my cashe"
type textarea "x"
type textarea "I am not able to login -I have updated my password nad cleared my cashe"
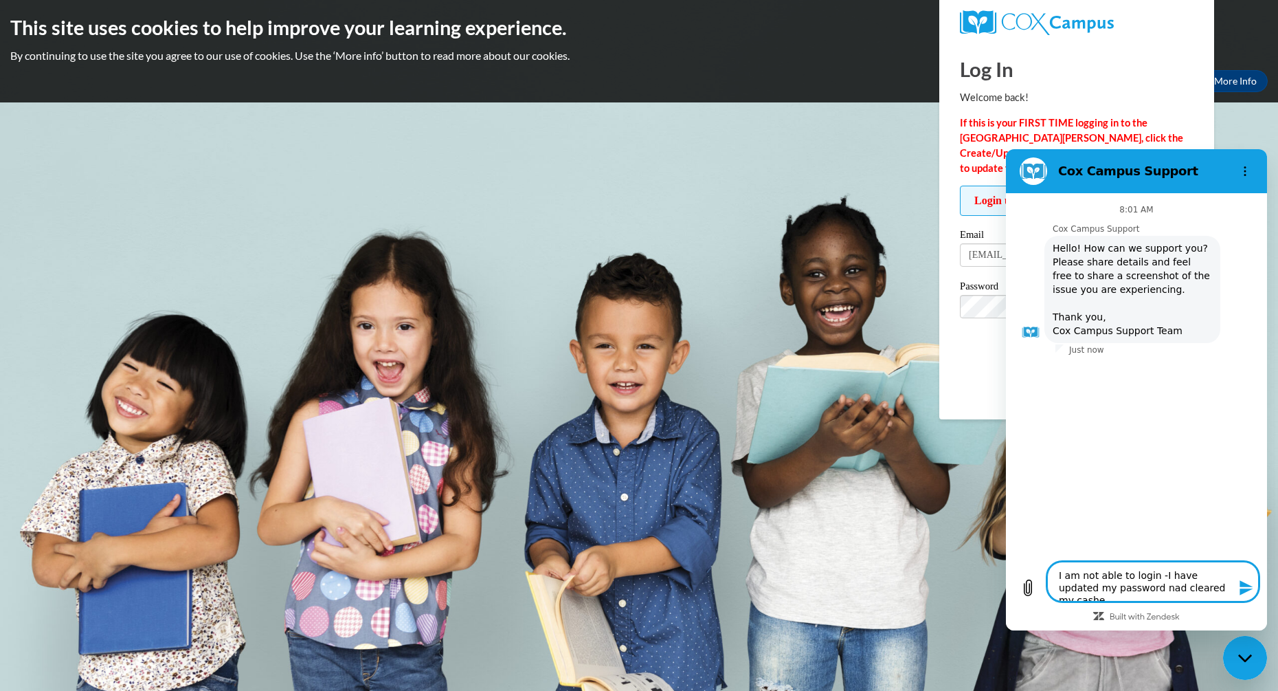
type textarea "x"
type textarea "I am not able to login -I have updated my password nad cleared my cashe"
type textarea "x"
type textarea "I am not able to login -I have updated my password nad cleared my cashe a"
type textarea "x"
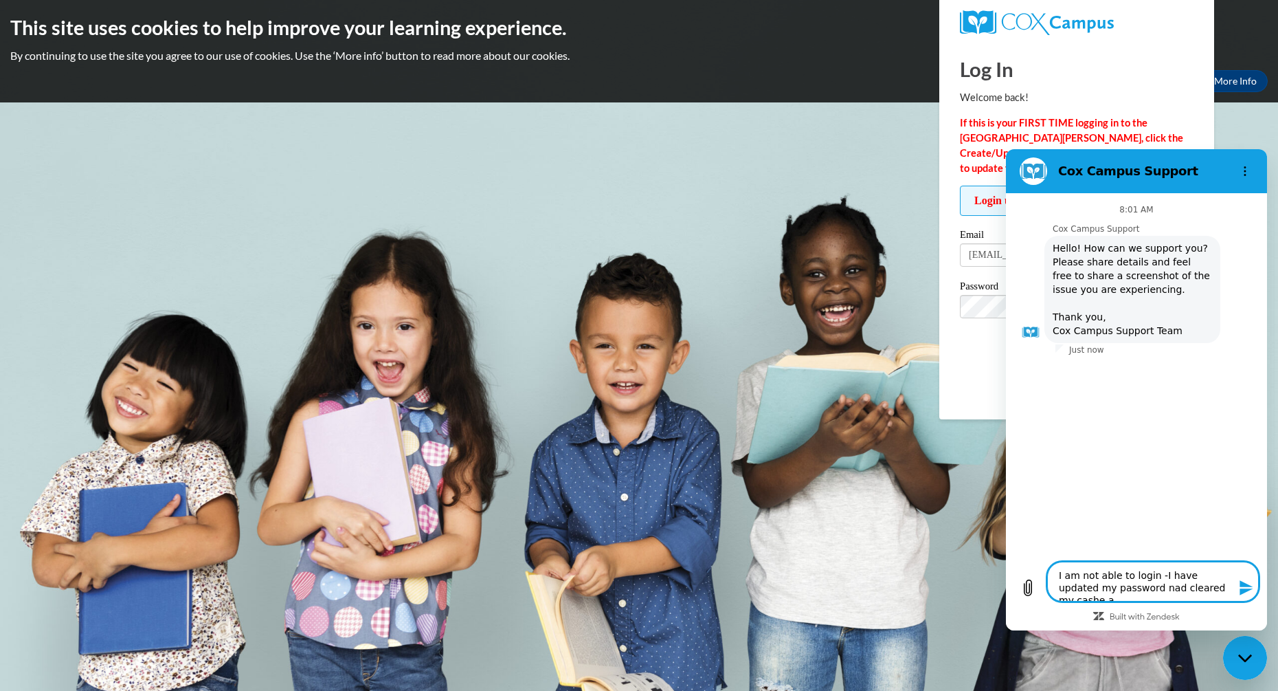
type textarea "I am not able to login -I have updated my password nad cleared my cashe an"
type textarea "x"
type textarea "I am not able to login -I have updated my password nad cleared my cashe and"
type textarea "x"
type textarea "I am not able to login -I have updated my password nad cleared my cashe and"
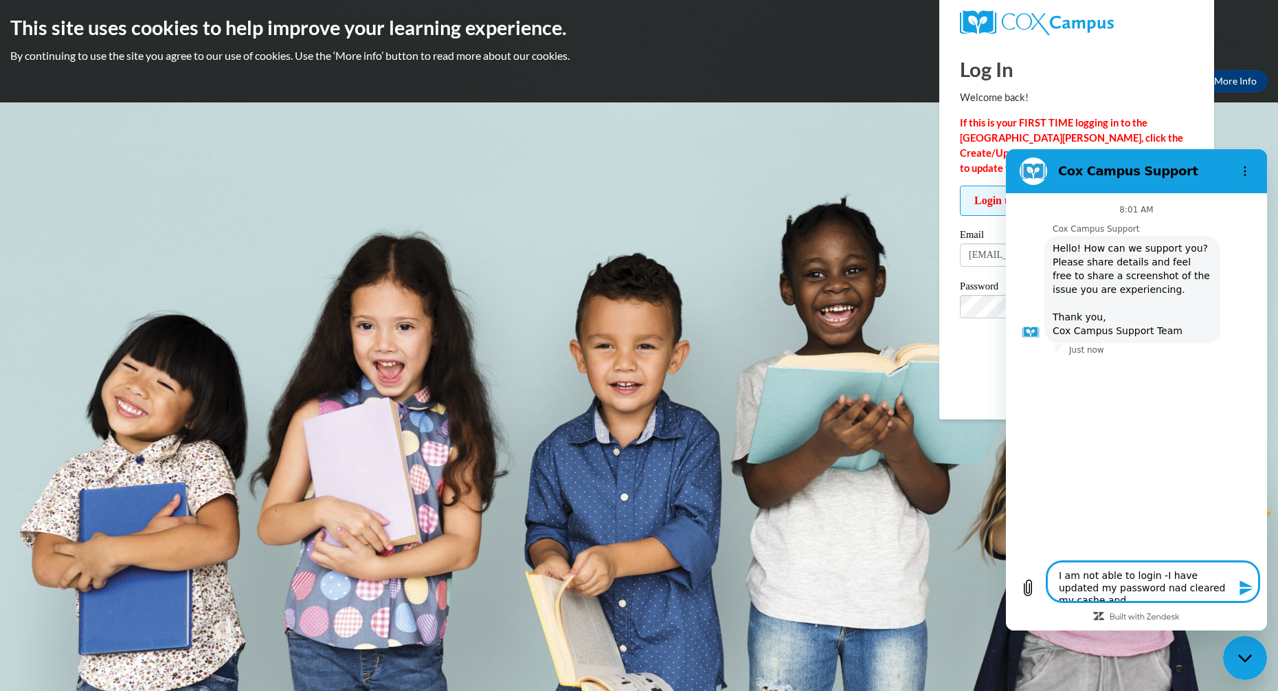
type textarea "x"
type textarea "I am not able to login -I have updated my password nad cleared my cashe and c"
type textarea "x"
type textarea "I am not able to login -I have updated my password nad cleared my cashe and co"
type textarea "x"
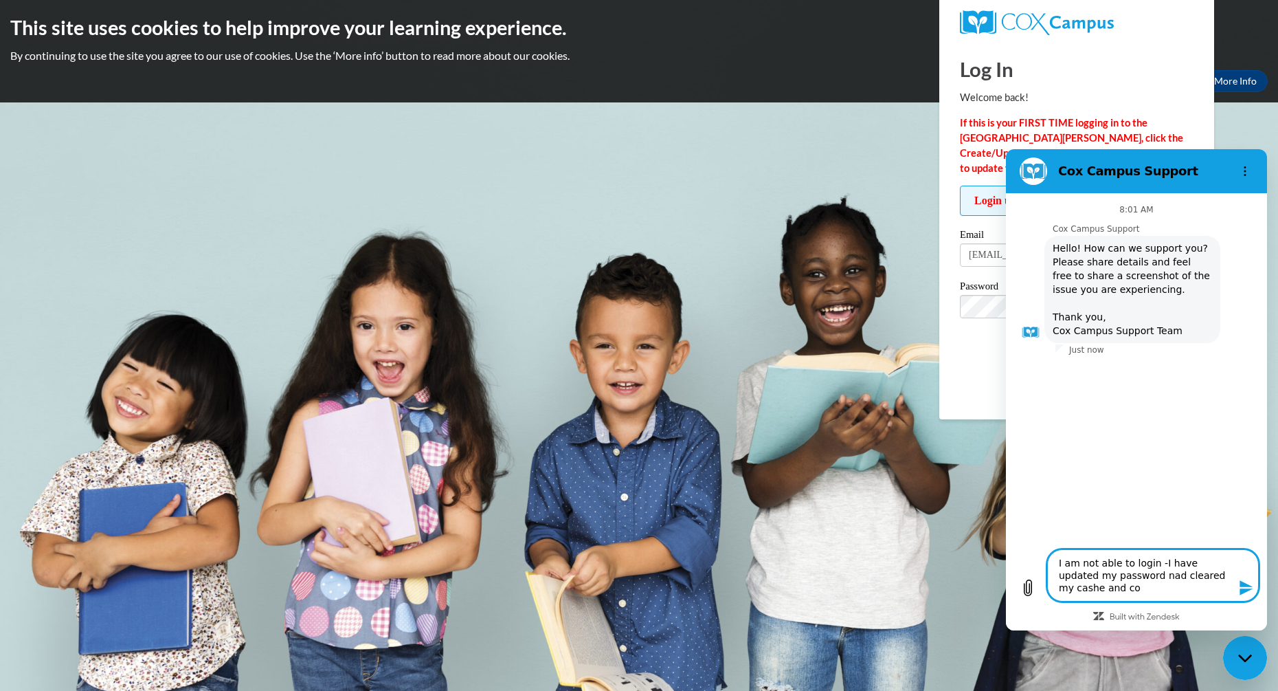
type textarea "I am not able to login -I have updated my password nad cleared my cashe and coo"
type textarea "x"
type textarea "I am not able to login -I have updated my password nad cleared my cashe and cook"
type textarea "x"
type textarea "I am not able to login -I have updated my password nad cleared my cashe and coo…"
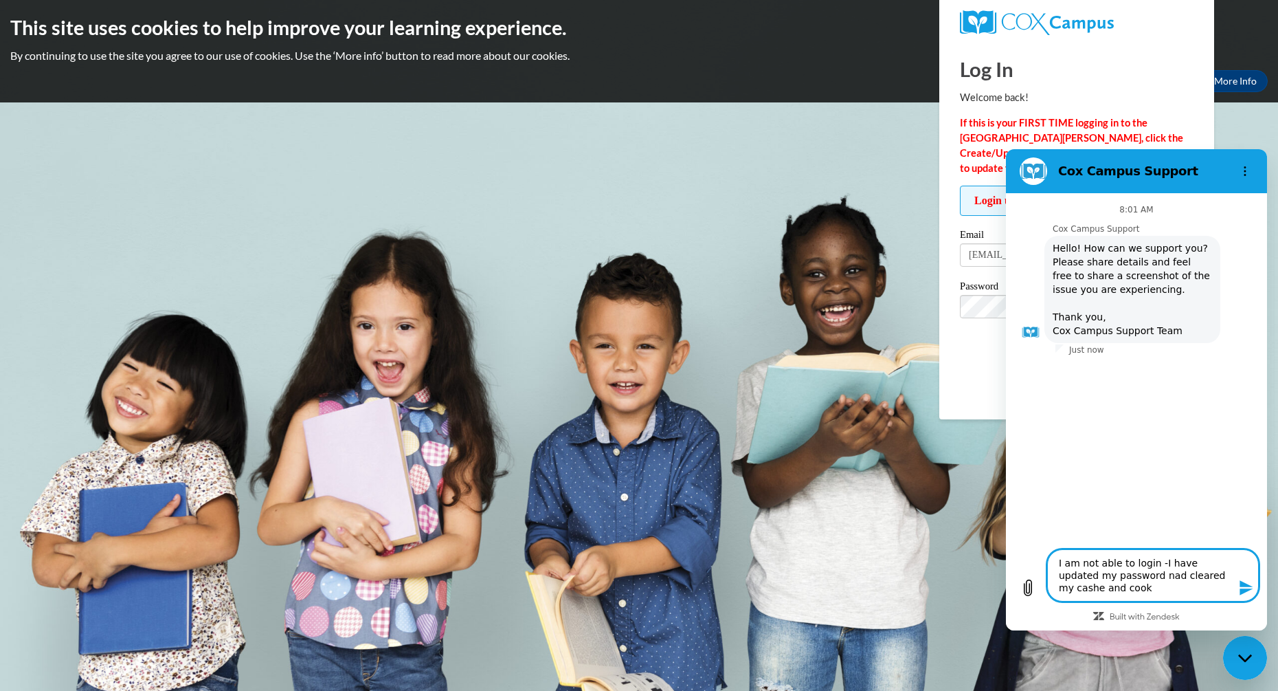
type textarea "x"
type textarea "I am not able to login -I have updated my password nad cleared my cashe and coo…"
type textarea "x"
type textarea "I am not able to login -I have updated my password nad cleared my cashe and coo…"
type textarea "x"
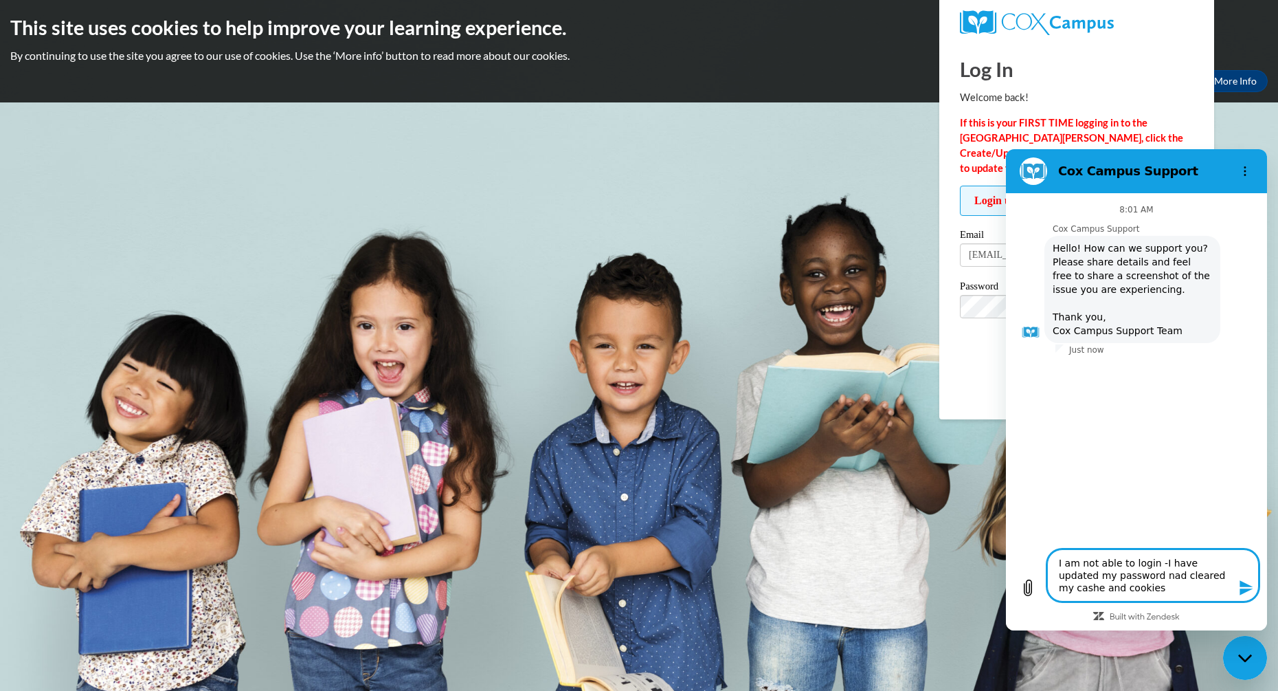
type textarea "I am not able to login -I have updated my password nad cleared my cashe and coo…"
type textarea "x"
type textarea "I am not able to login -I have updated my password nad cleared my cashe and coo…"
type textarea "x"
type textarea "I am not able to login -I have updated my password nad cleared my cashe and coo…"
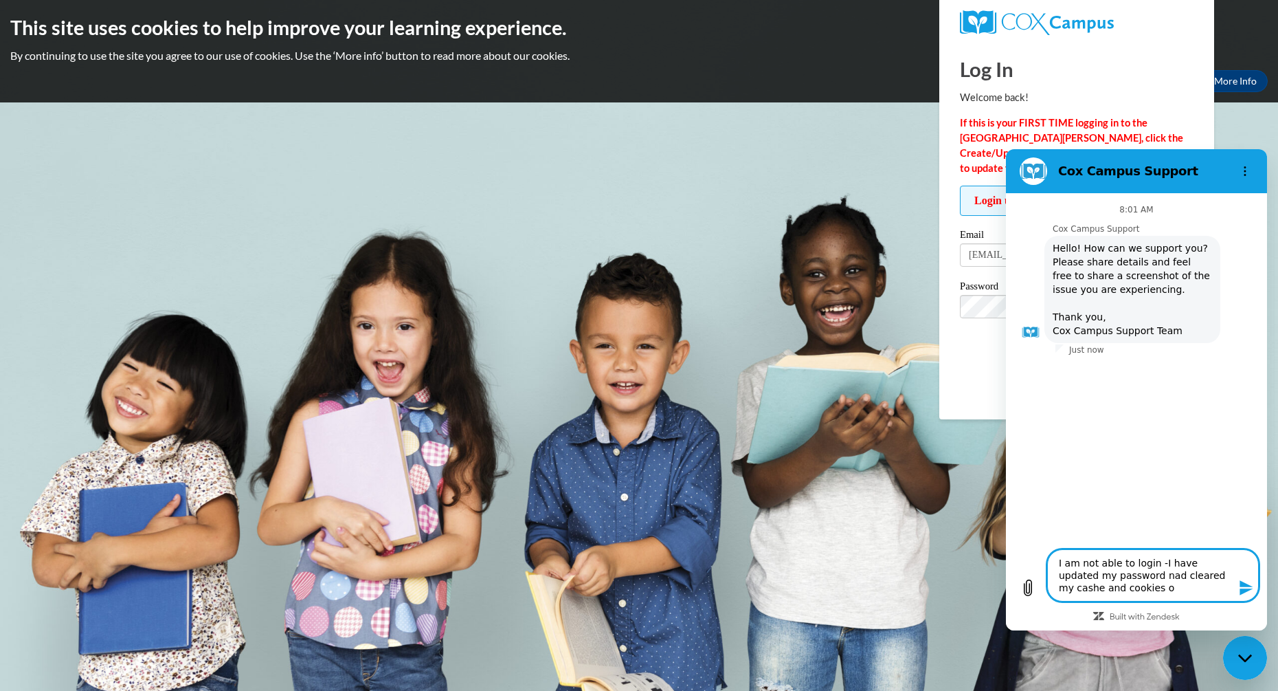
type textarea "x"
type textarea "I am not able to login -I have updated my password nad cleared my cashe and coo…"
type textarea "x"
type textarea "I am not able to login -I have updated my password nad cleared my cashe and coo…"
type textarea "x"
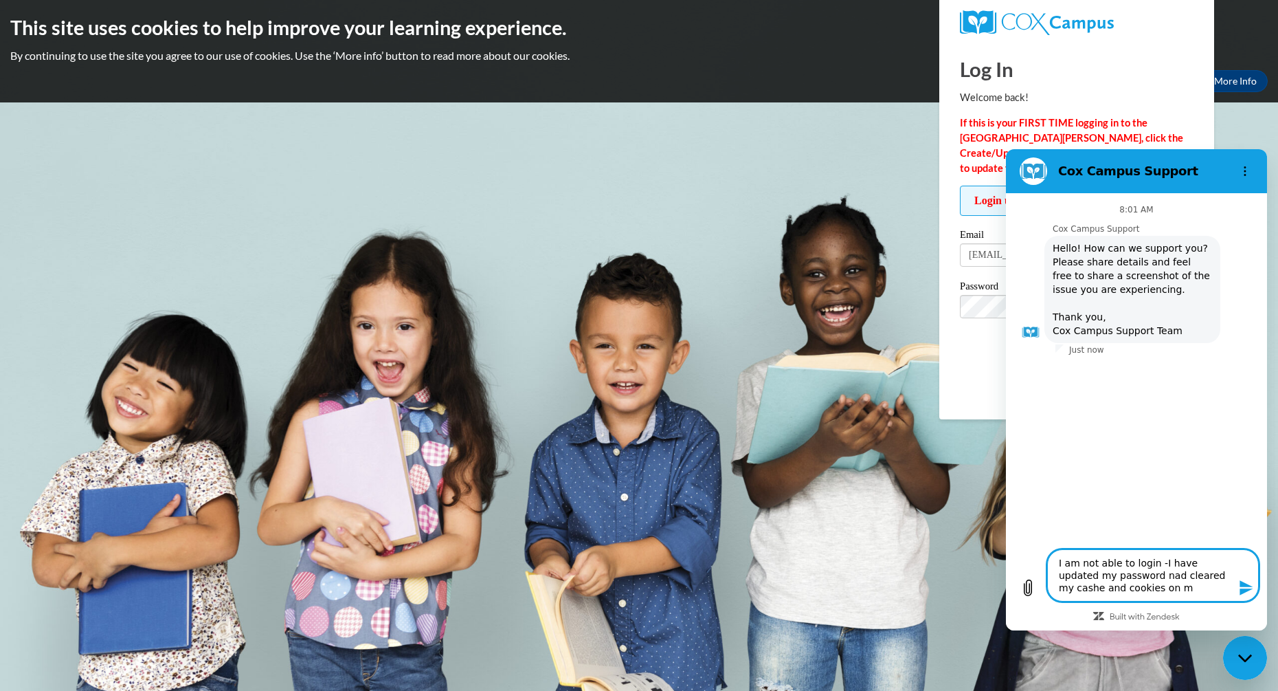
type textarea "I am not able to login -I have updated my password nad cleared my cashe and coo…"
type textarea "x"
type textarea "I am not able to login -I have updated my password nad cleared my cashe and coo…"
type textarea "x"
type textarea "I am not able to login -I have updated my password nad cleared my cashe and coo…"
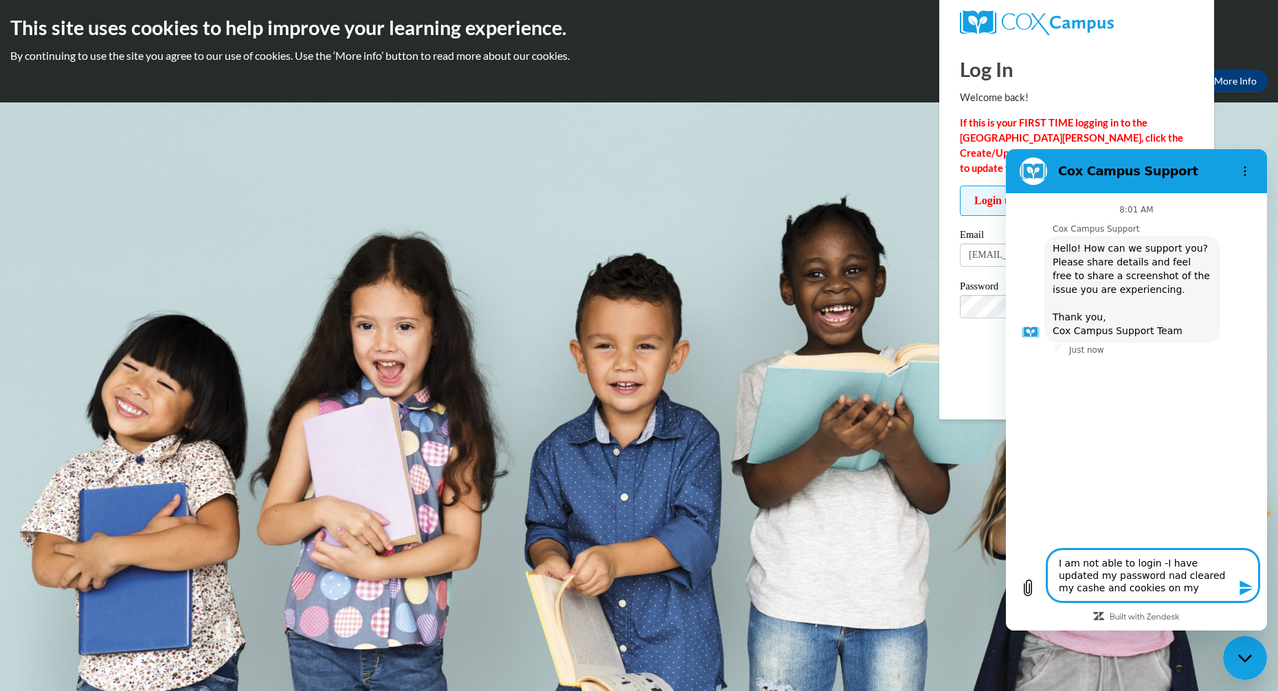
type textarea "x"
type textarea "I am not able to login -I have updated my password nad cleared my cashe and coo…"
type textarea "x"
type textarea "I am not able to login -I have updated my password nad cleared my cashe and coo…"
type textarea "x"
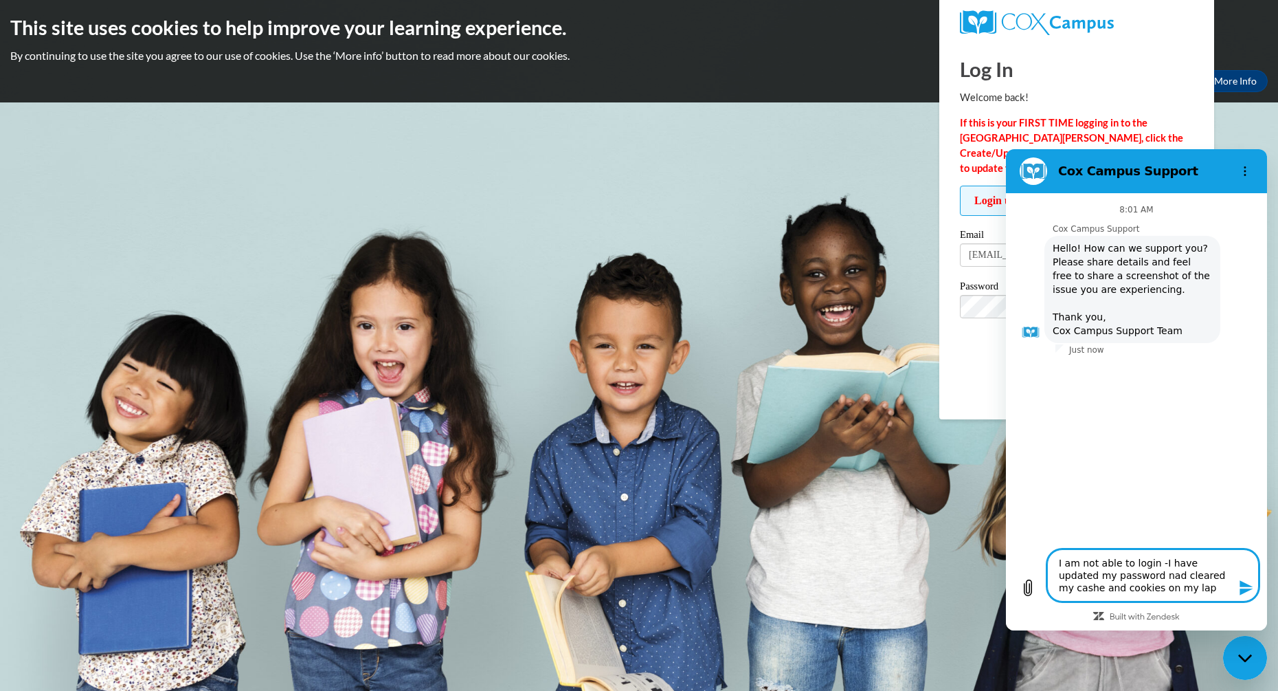
type textarea "I am not able to login -I have updated my password nad cleared my cashe and coo…"
type textarea "x"
type textarea "I am not able to login -I have updated my password nad cleared my cashe and coo…"
type textarea "x"
type textarea "I am not able to login -I have updated my password nad cleared my cashe and coo…"
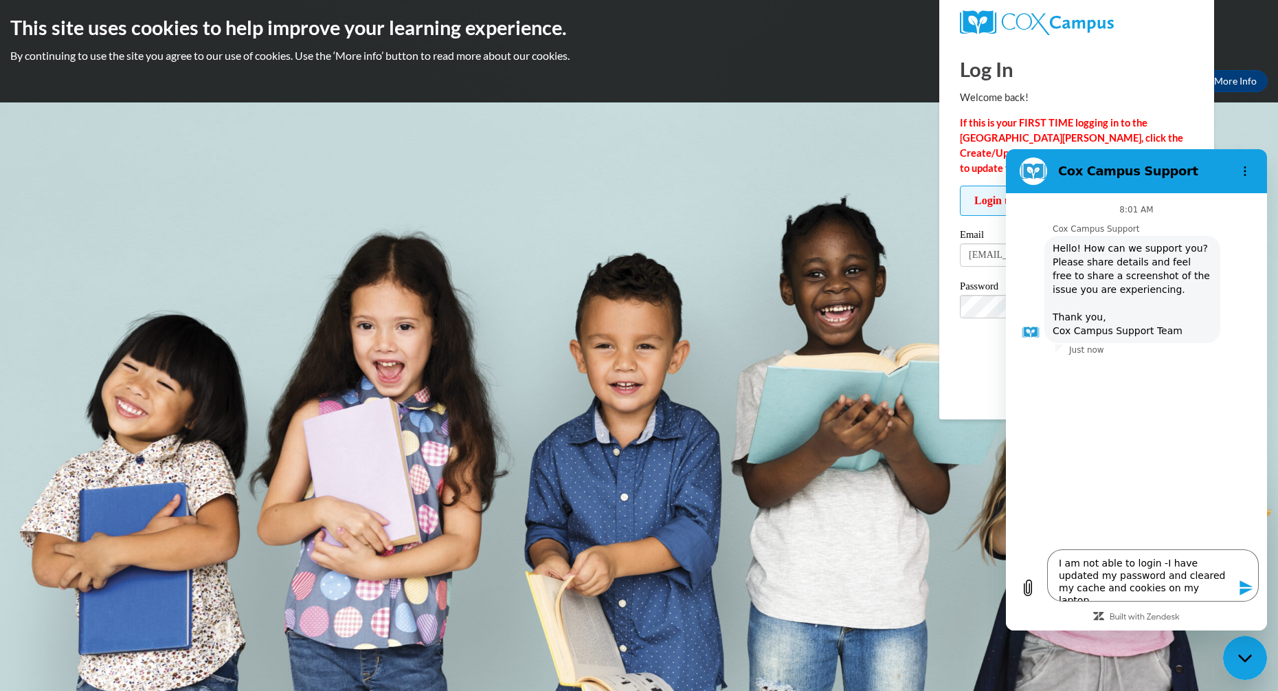
click at [1242, 584] on icon "Send message" at bounding box center [1246, 587] width 13 height 15
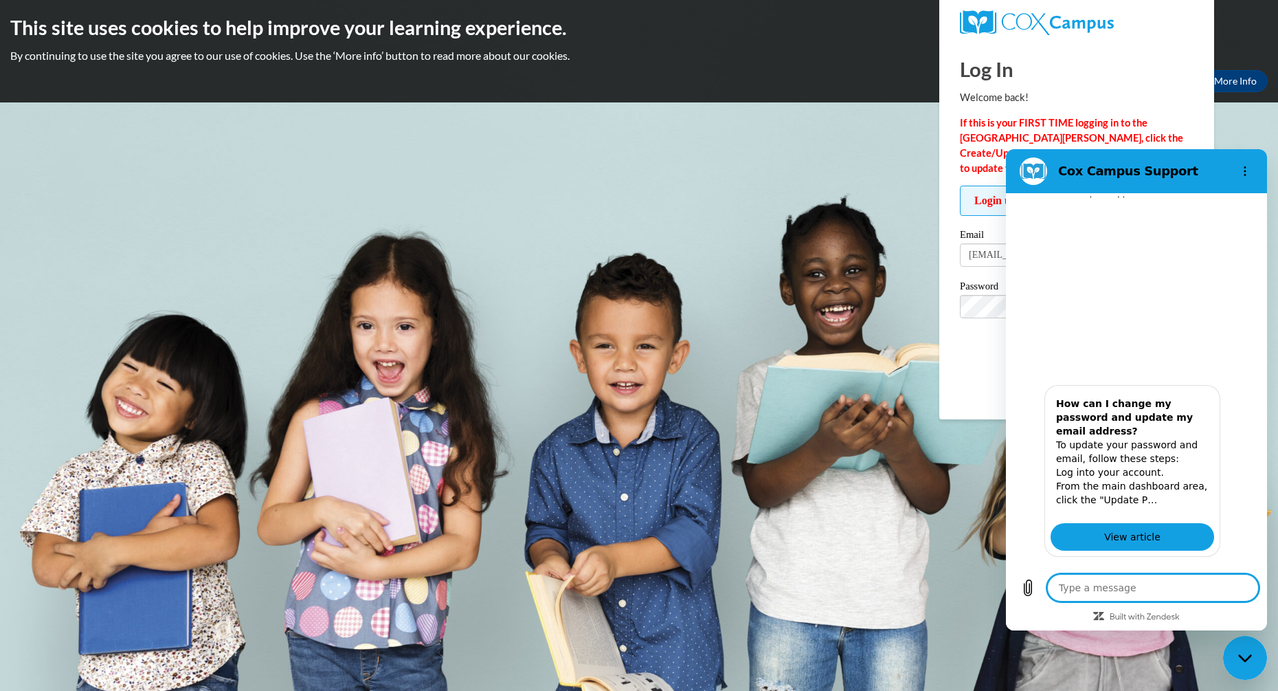
scroll to position [272, 0]
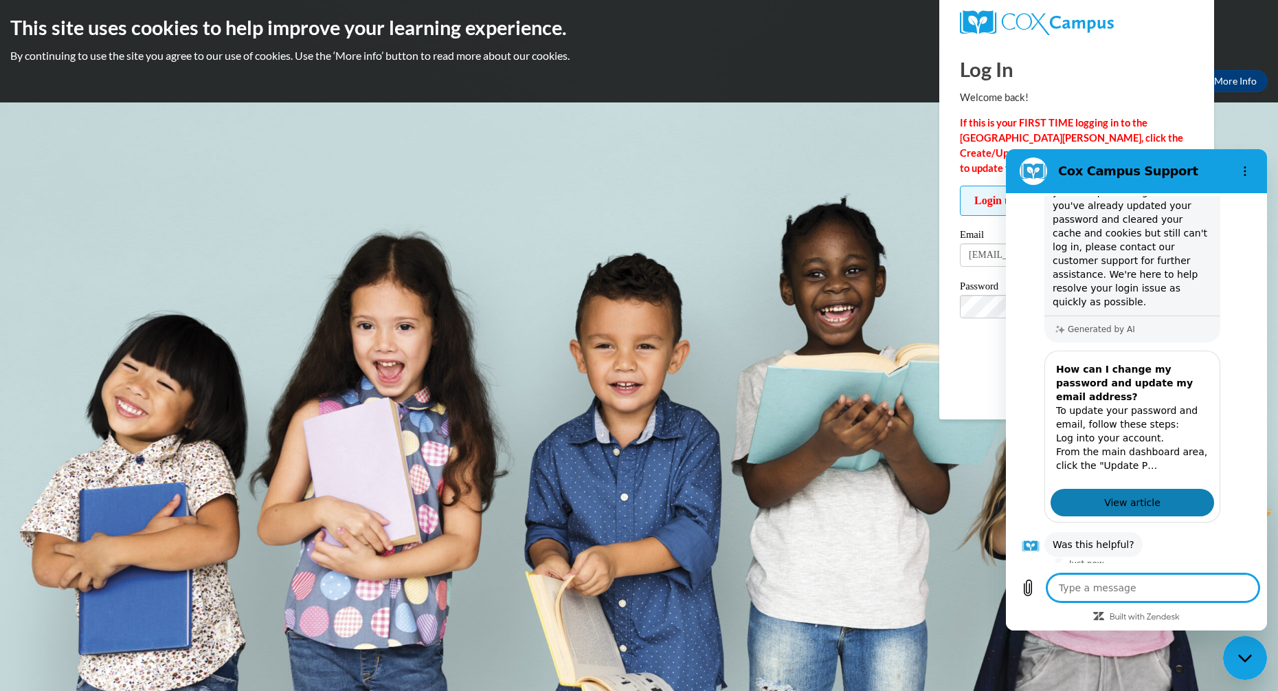
click at [1138, 494] on span "View article" at bounding box center [1132, 502] width 56 height 16
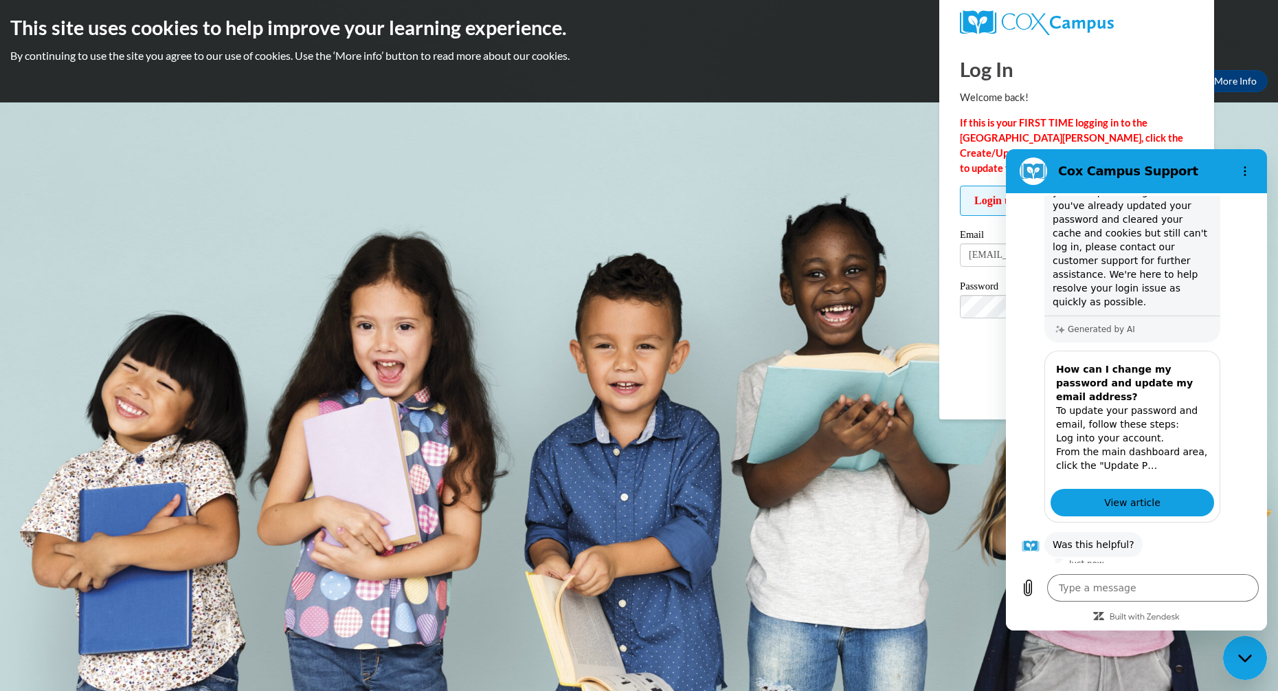
click at [1249, 121] on body "This site uses cookies to help improve your learning experience. By continuing …" at bounding box center [639, 345] width 1278 height 691
click at [1143, 592] on textarea at bounding box center [1153, 587] width 212 height 27
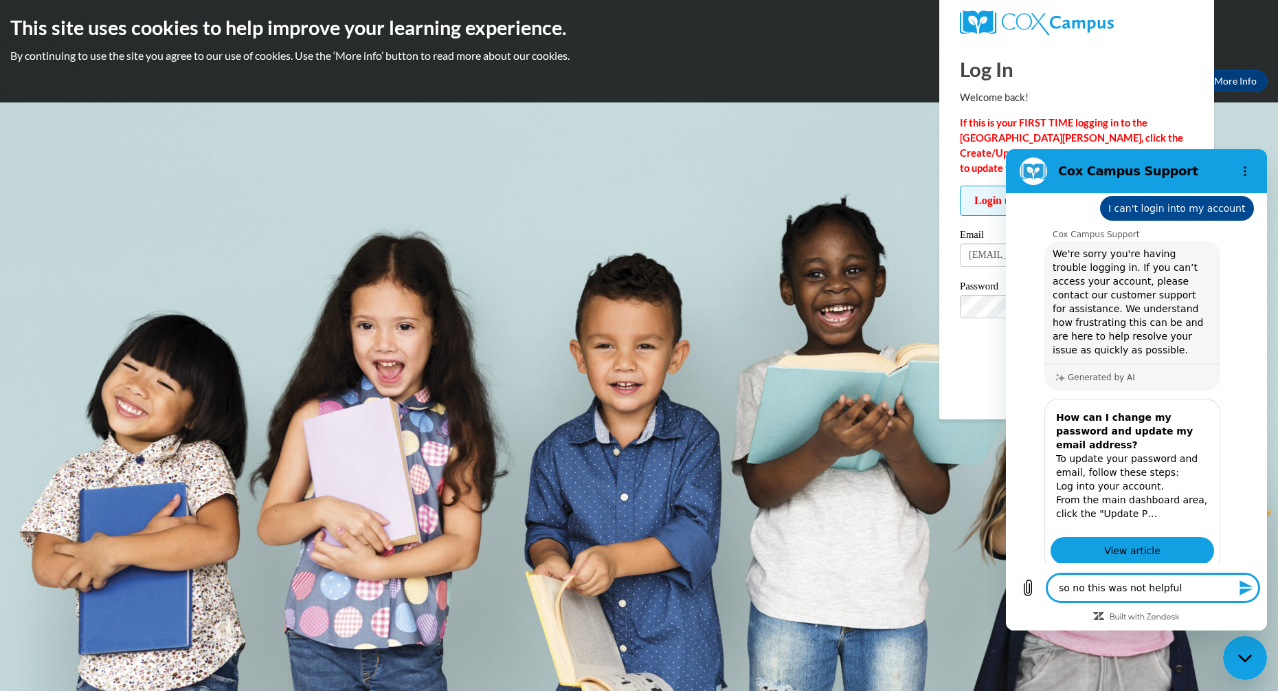
scroll to position [676, 0]
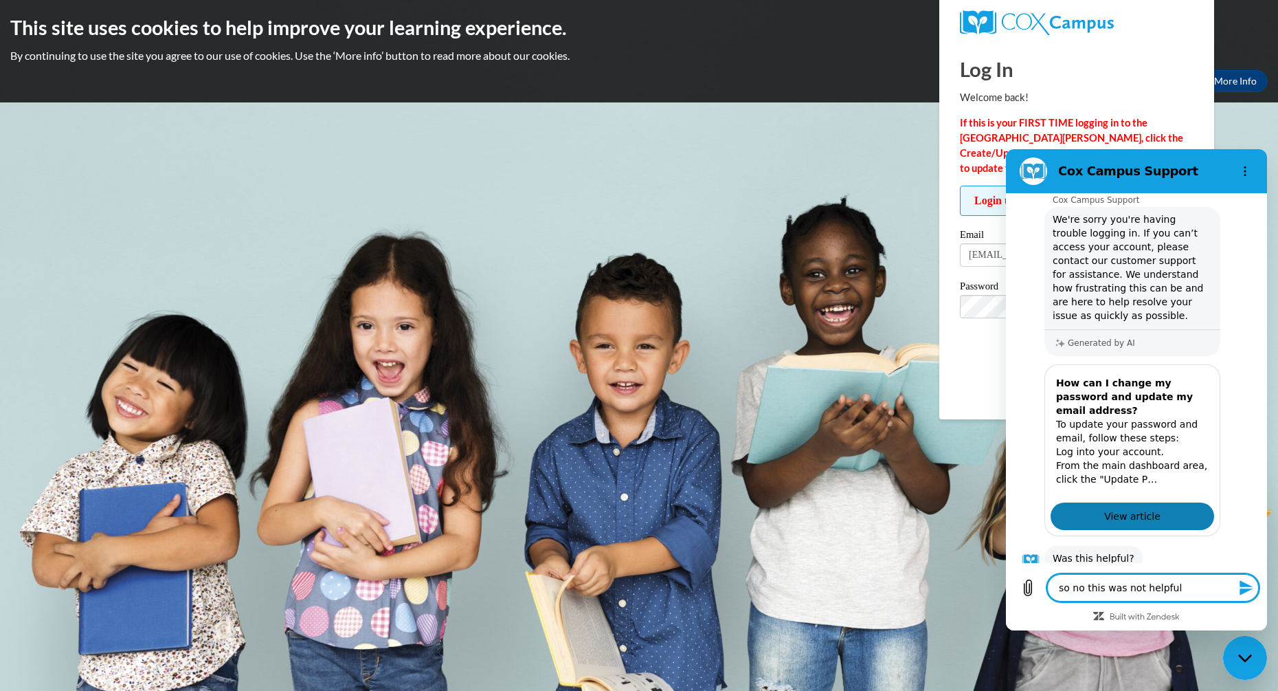
click at [1123, 508] on span "View article" at bounding box center [1132, 516] width 56 height 16
drag, startPoint x: 1174, startPoint y: 588, endPoint x: 1055, endPoint y: 589, distance: 119.6
click at [1055, 589] on textarea "so no this was not helpful" at bounding box center [1153, 587] width 212 height 27
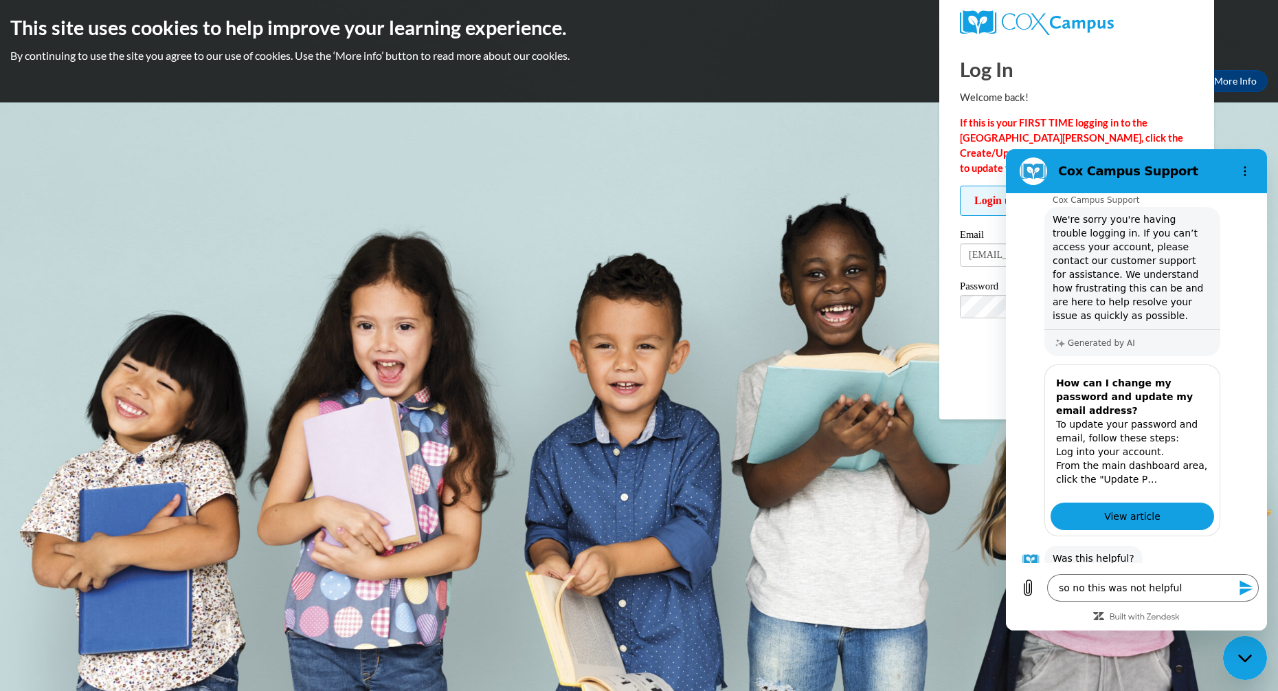
click at [1223, 588] on button "No" at bounding box center [1234, 601] width 37 height 26
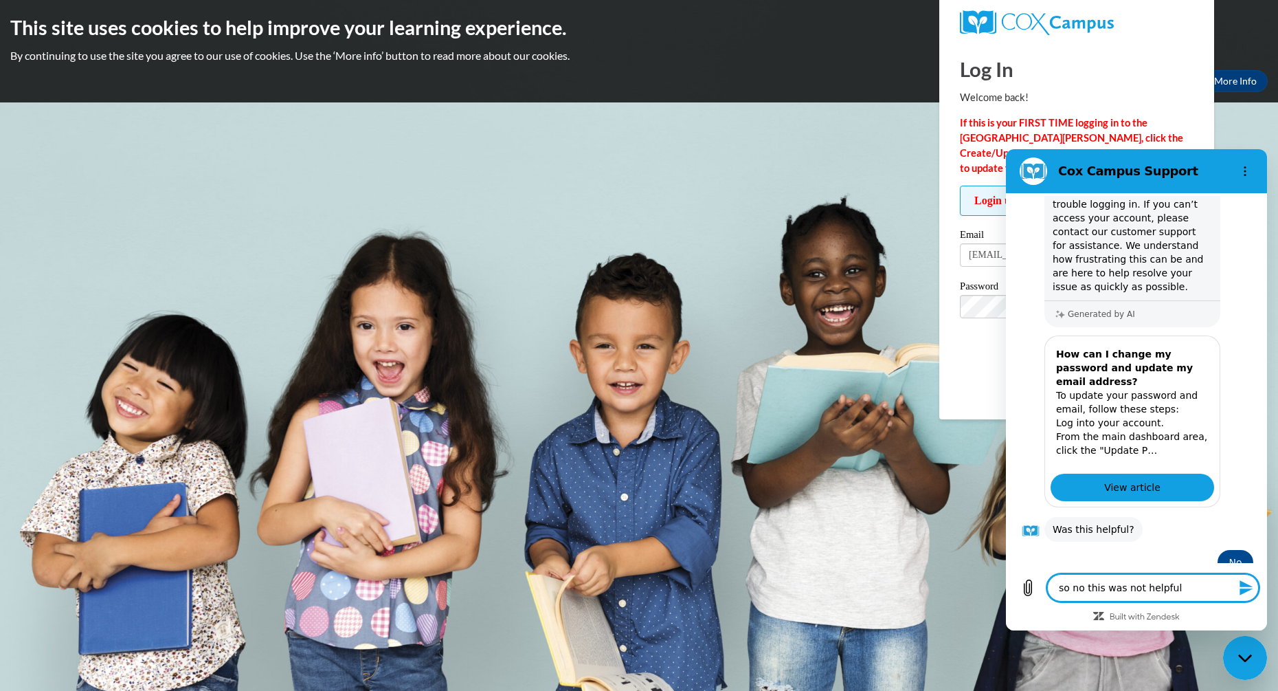
scroll to position [703, 0]
drag, startPoint x: 1179, startPoint y: 590, endPoint x: 1055, endPoint y: 587, distance: 123.7
click at [1055, 587] on textarea "so no this was not helpful" at bounding box center [1153, 587] width 212 height 27
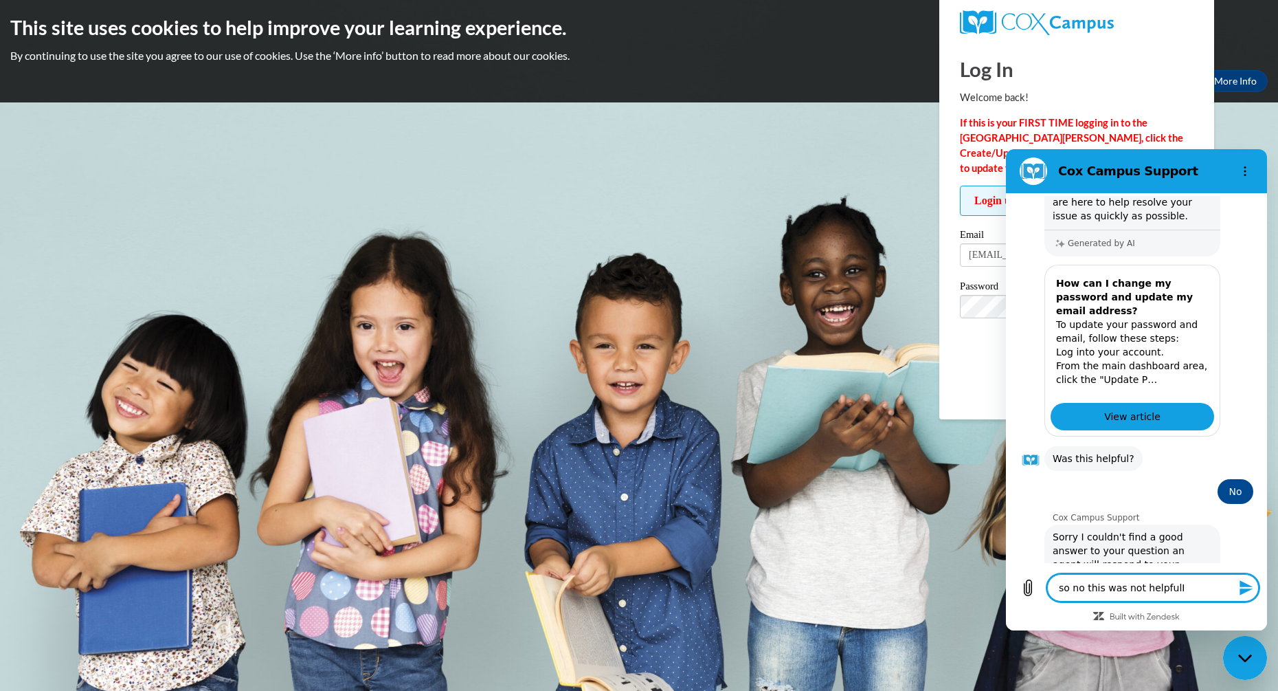
scroll to position [781, 0]
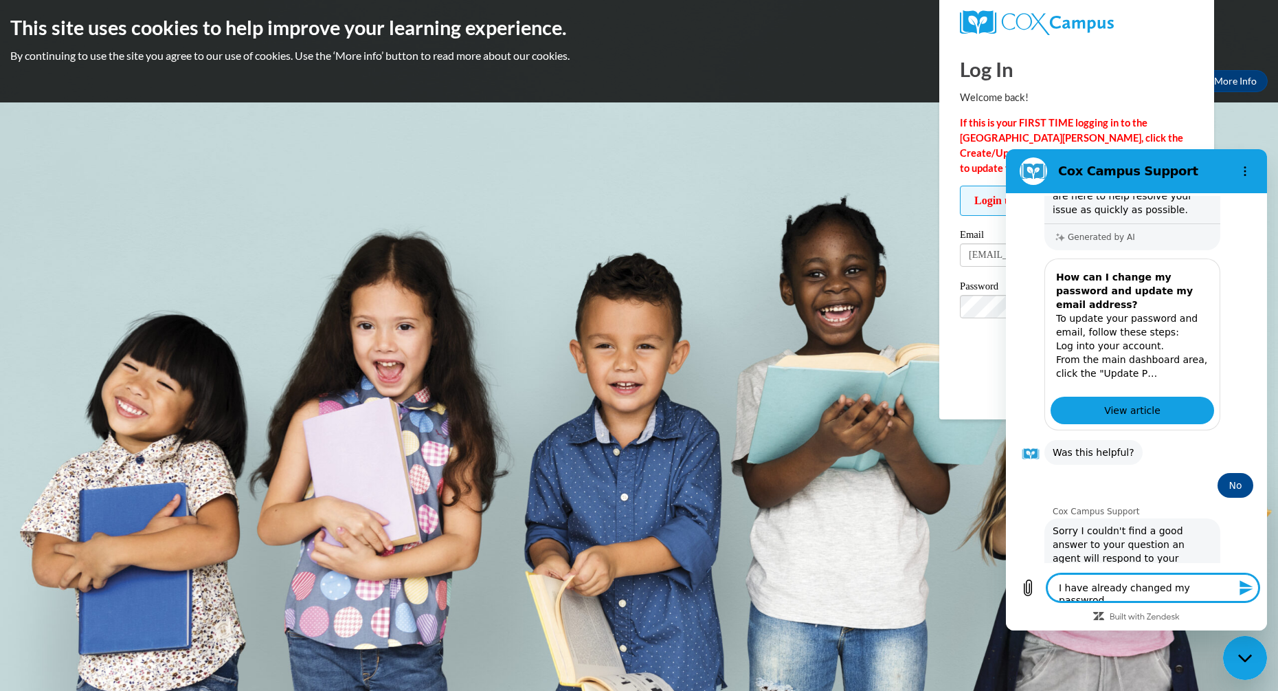
drag, startPoint x: 1227, startPoint y: 584, endPoint x: 1045, endPoint y: 582, distance: 182.1
click at [1045, 582] on div "Type a message I have already changed my passwrod x" at bounding box center [1136, 587] width 245 height 27
click at [1198, 602] on button "Talk to a human" at bounding box center [1207, 622] width 91 height 40
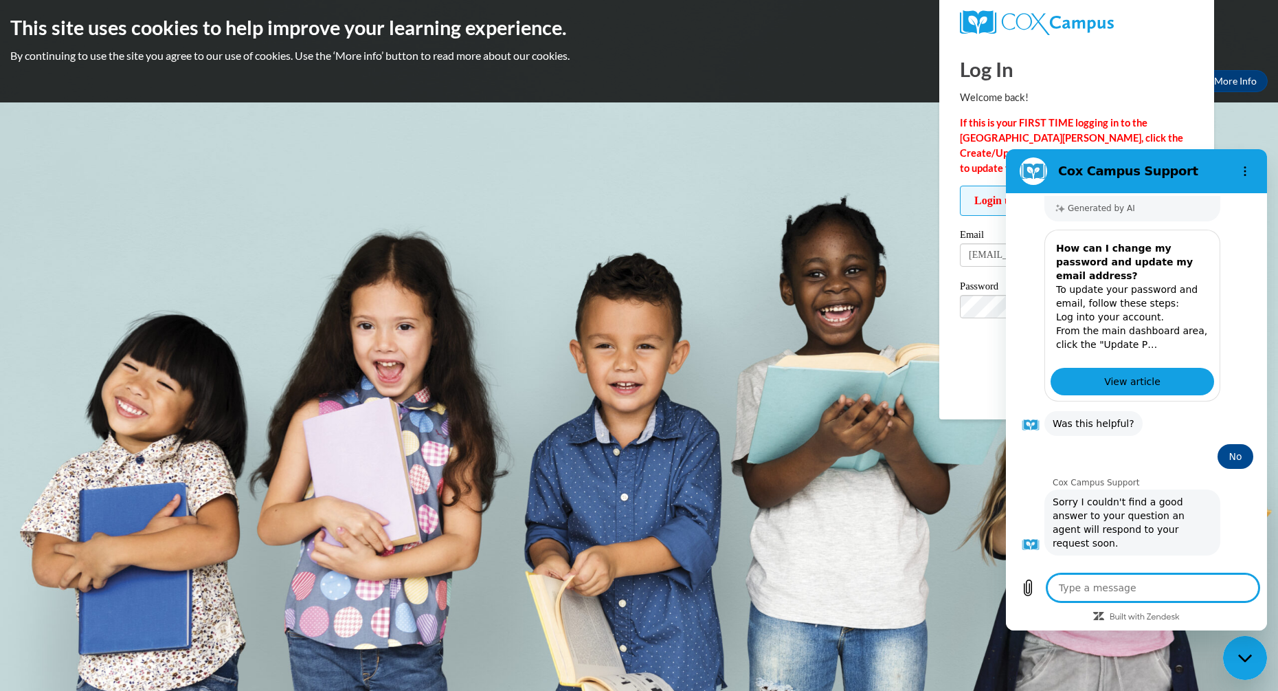
scroll to position [809, 0]
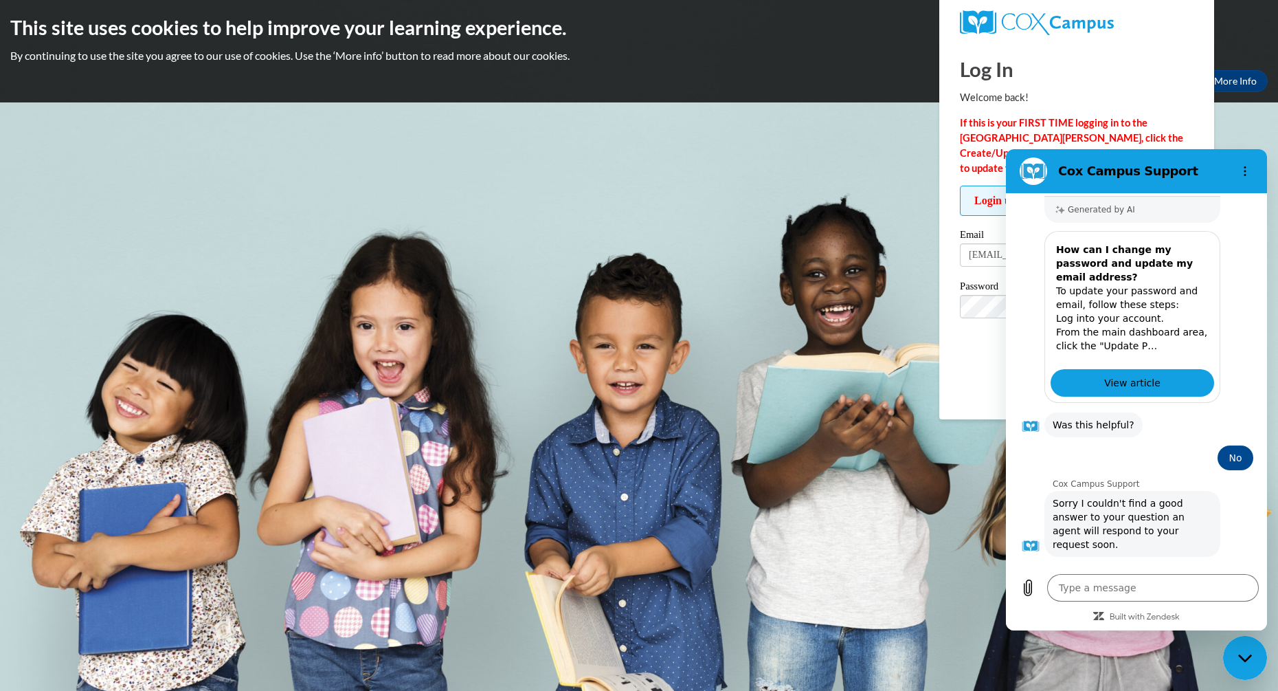
click at [1228, 105] on body "This site uses cookies to help improve your learning experience. By continuing …" at bounding box center [639, 345] width 1278 height 691
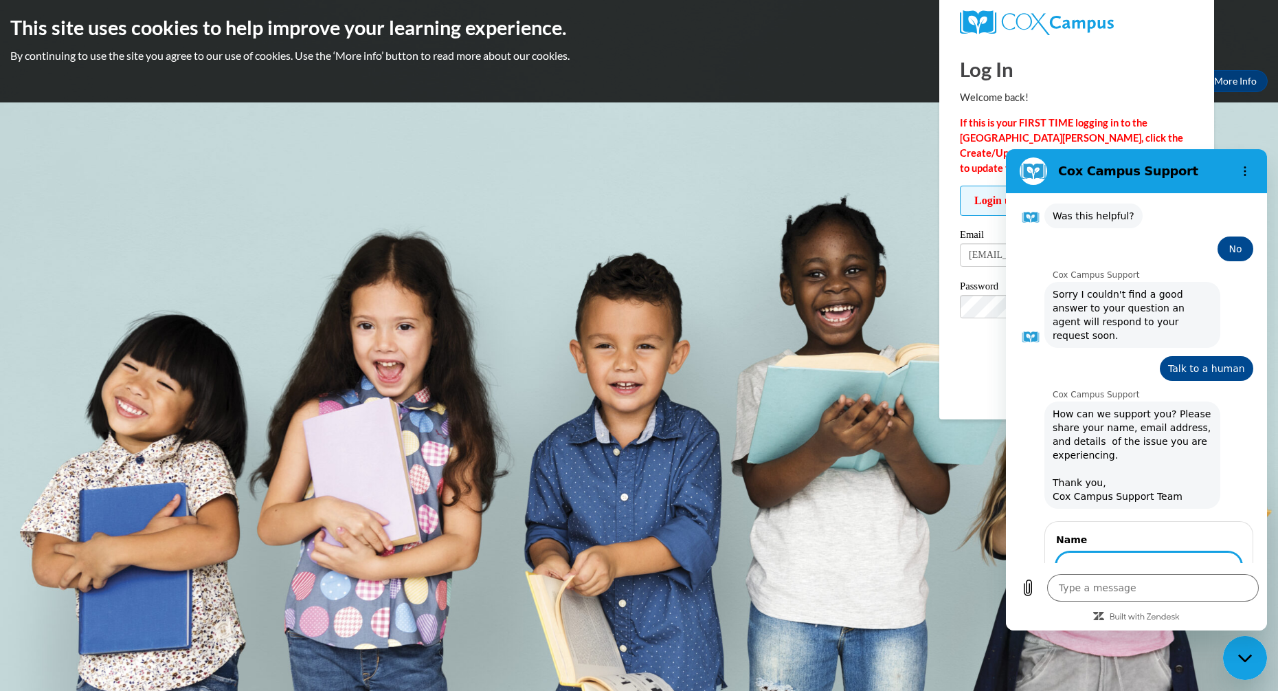
scroll to position [1016, 0]
click at [1207, 597] on span "Next" at bounding box center [1218, 605] width 23 height 16
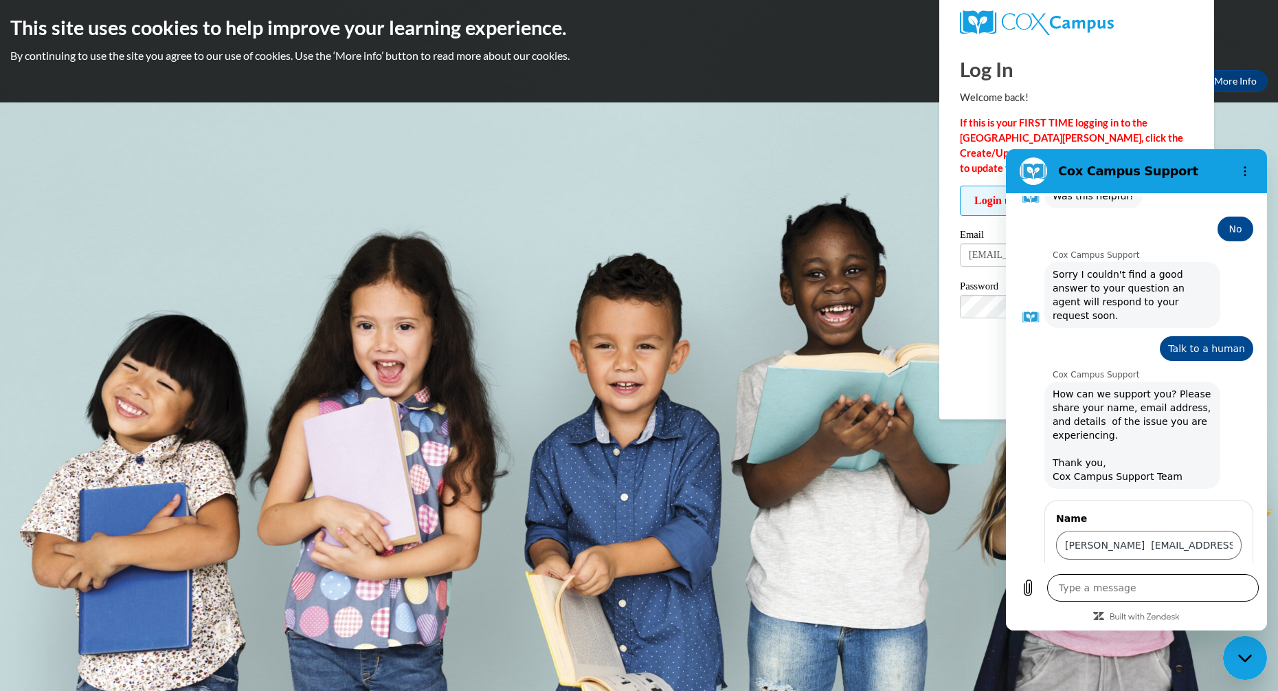
scroll to position [1075, 0]
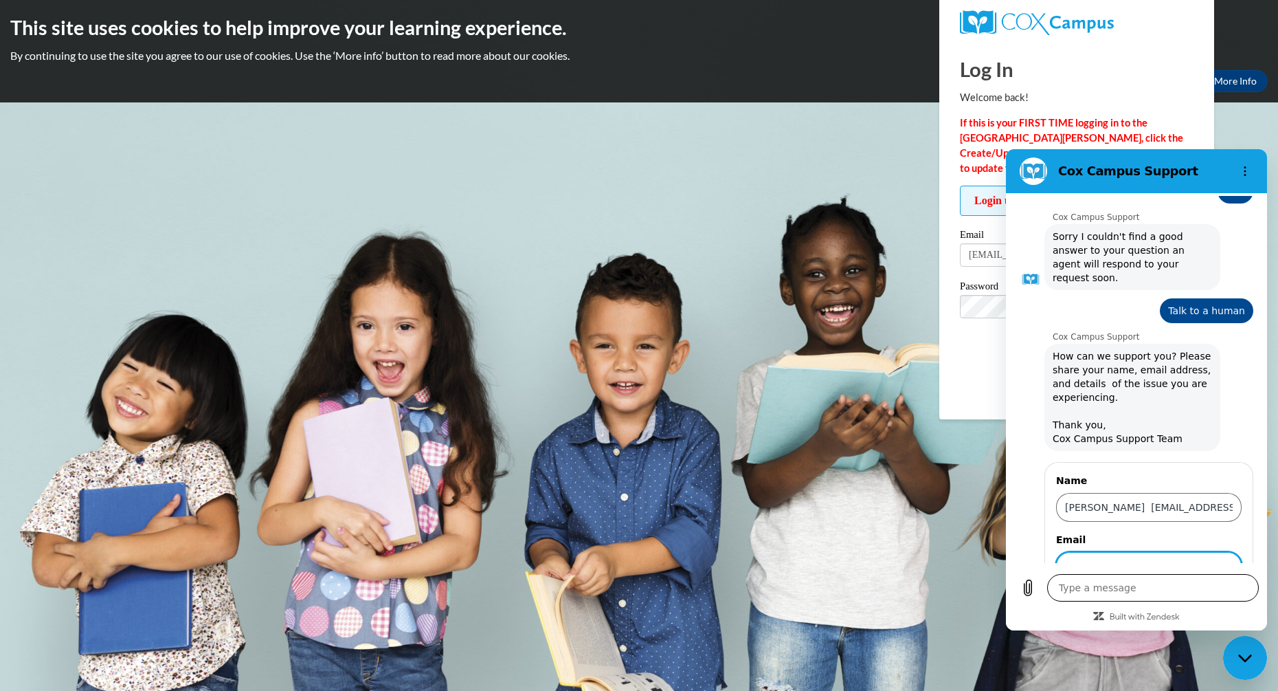
click at [1108, 590] on textarea at bounding box center [1153, 587] width 212 height 27
drag, startPoint x: 1139, startPoint y: 435, endPoint x: 1221, endPoint y: 455, distance: 84.2
click at [1221, 473] on div "Name Connie Ellsworth cellsworth@wivcs.org Email" at bounding box center [1149, 526] width 186 height 107
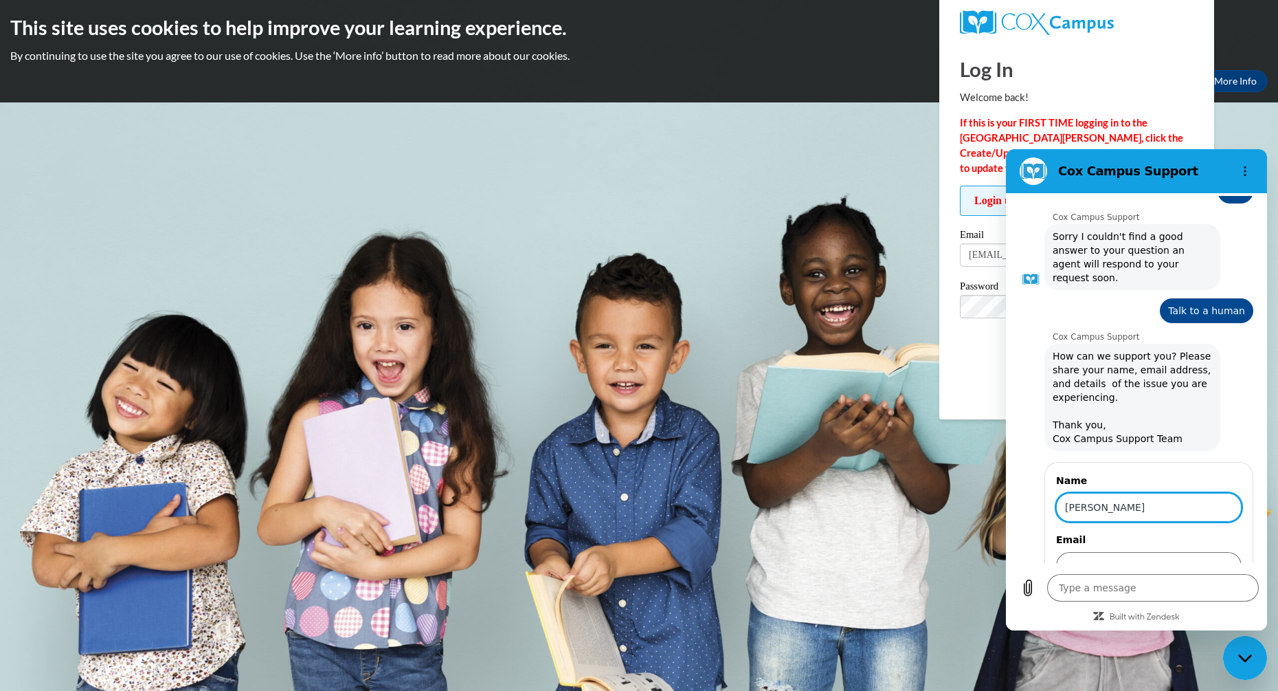
click at [1232, 364] on div "Cox Campus Support says: How can we support you? Please share your name, email …" at bounding box center [1142, 396] width 245 height 109
click at [1147, 552] on input "Email" at bounding box center [1149, 566] width 186 height 29
paste input "[EMAIL_ADDRESS][DOMAIN_NAME]"
click at [1206, 597] on span "Send" at bounding box center [1218, 605] width 24 height 16
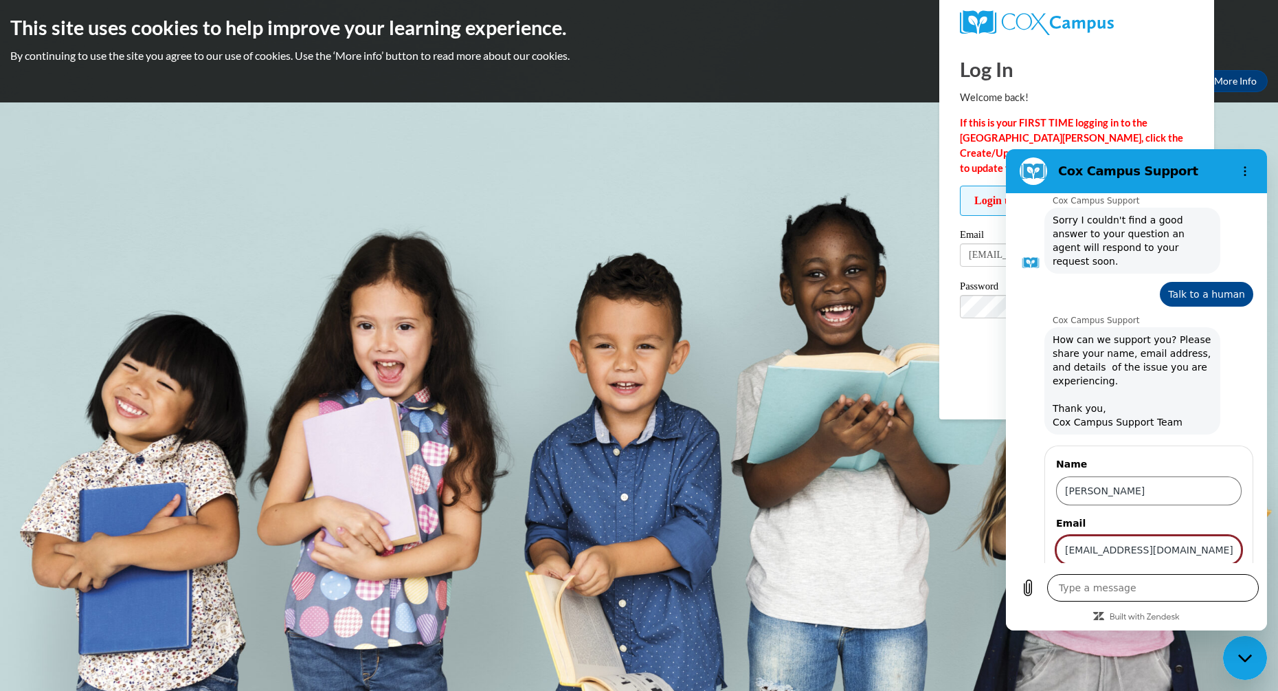
click at [1152, 598] on textarea at bounding box center [1153, 587] width 212 height 27
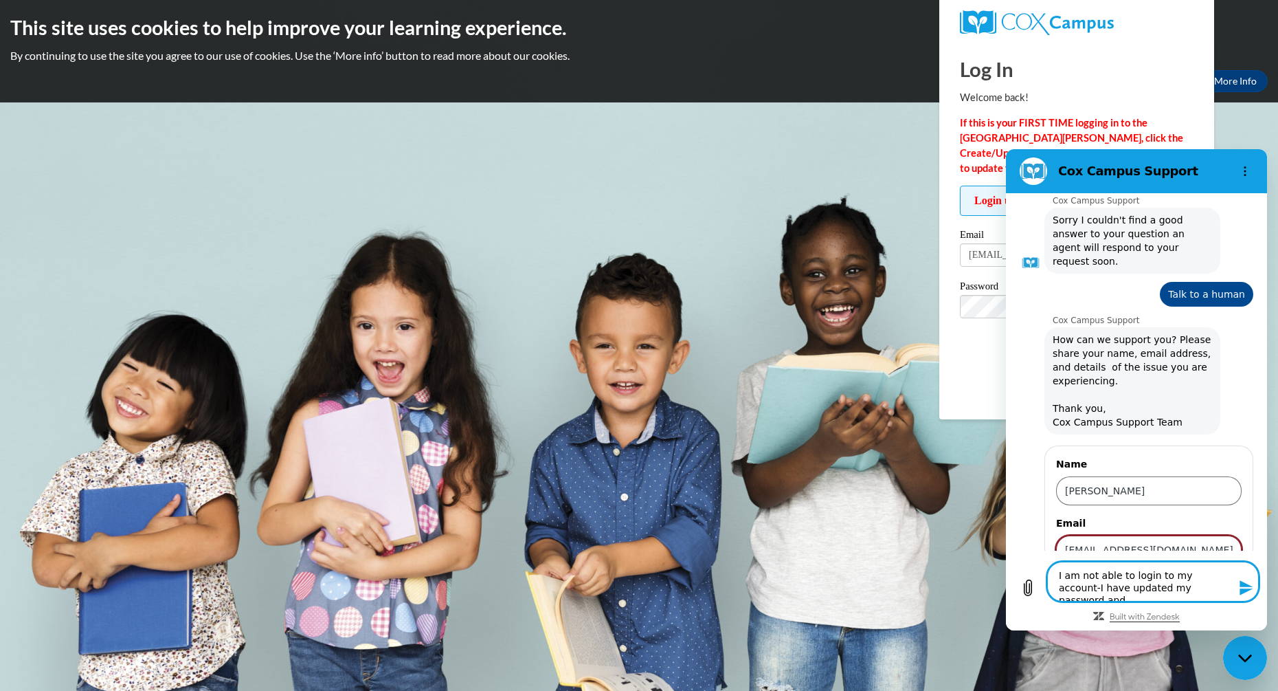
scroll to position [1104, 0]
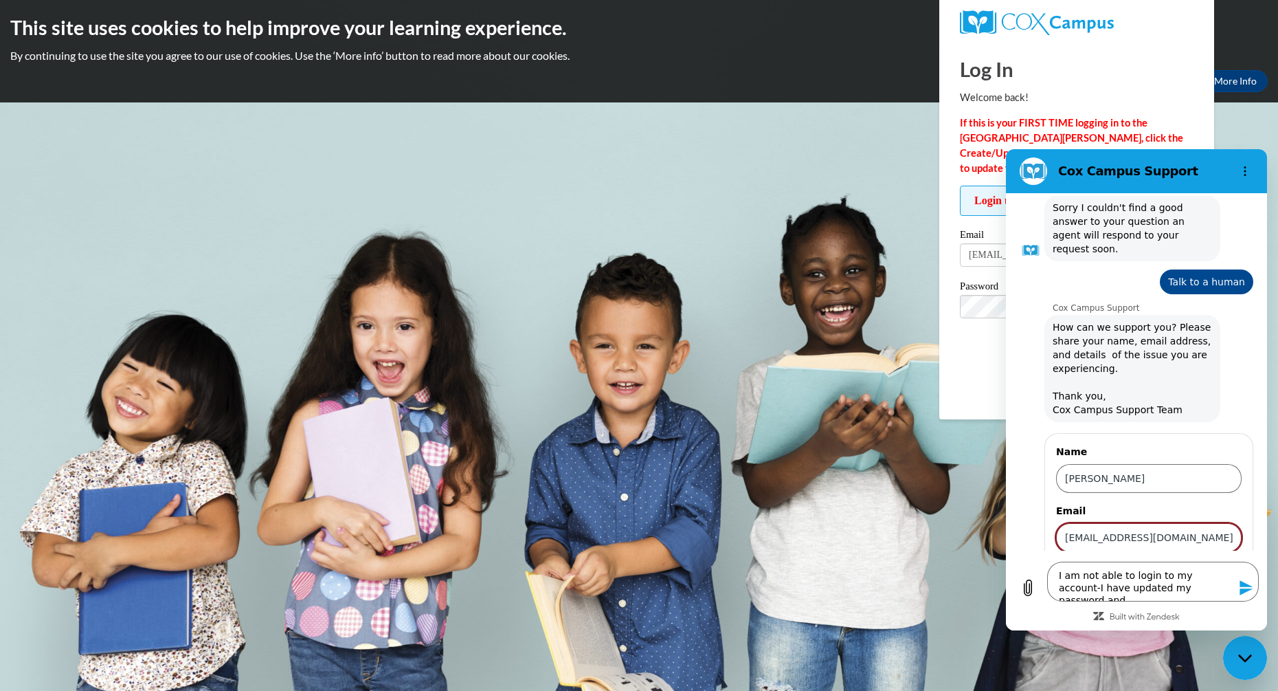
drag, startPoint x: 1168, startPoint y: 467, endPoint x: 1068, endPoint y: 472, distance: 99.8
click at [1068, 523] on input "[EMAIL_ADDRESS][DOMAIN_NAME]" at bounding box center [1149, 537] width 186 height 29
click at [1206, 585] on span "Send" at bounding box center [1218, 593] width 24 height 16
click at [1057, 574] on textarea "I am not able to login to my account-I have updated my password and" at bounding box center [1153, 581] width 212 height 40
click at [1135, 585] on textarea "My email address is valid. I am not able to login to my account-I have updated …" at bounding box center [1153, 575] width 212 height 52
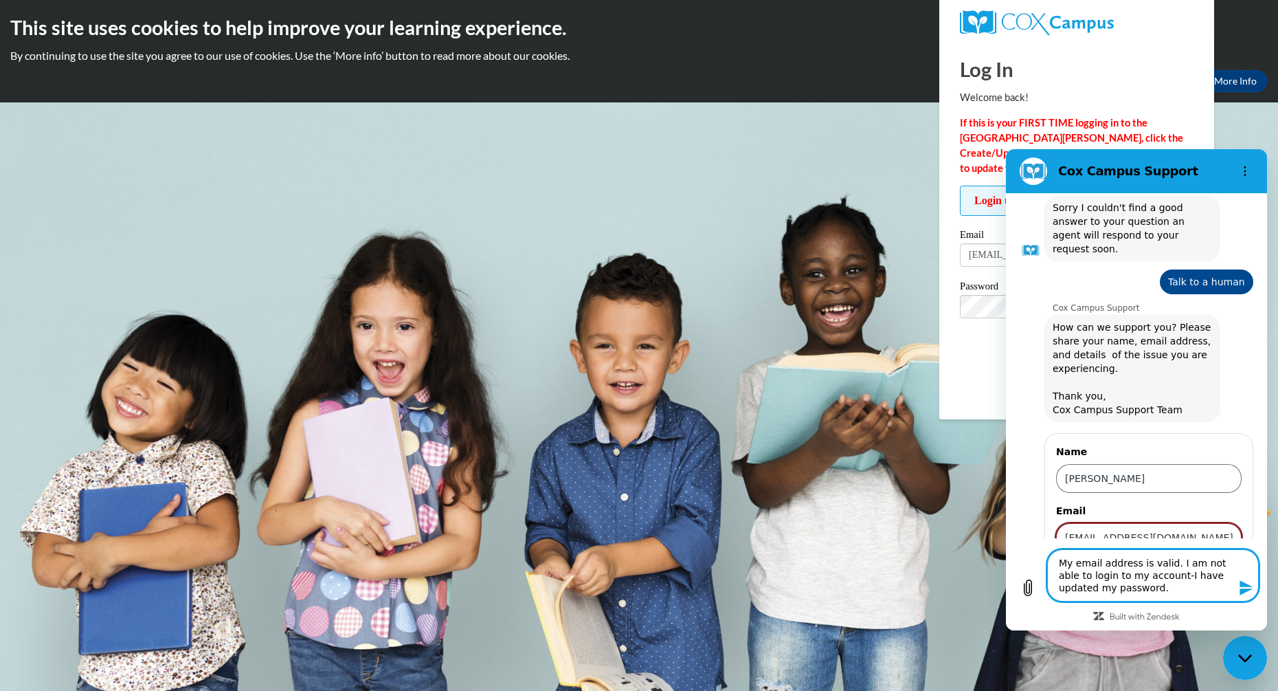
click at [1244, 592] on icon "Send message" at bounding box center [1246, 587] width 13 height 15
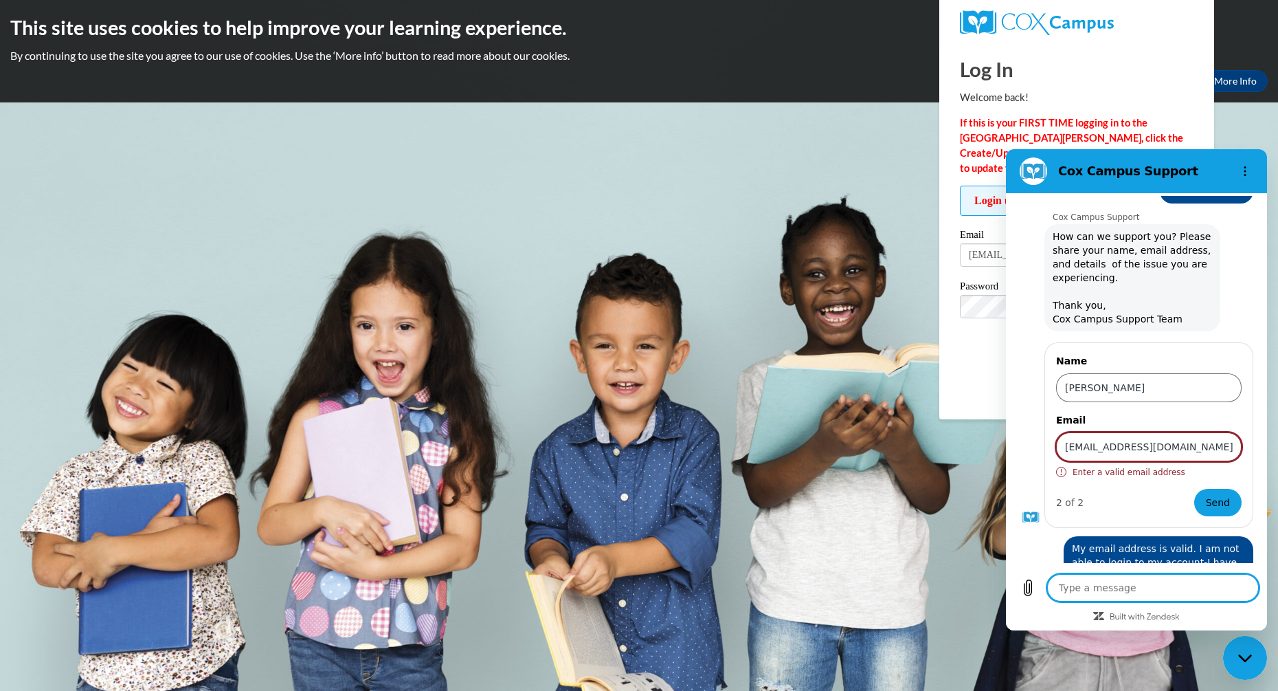
scroll to position [1194, 0]
click at [1174, 588] on textarea at bounding box center [1153, 587] width 212 height 27
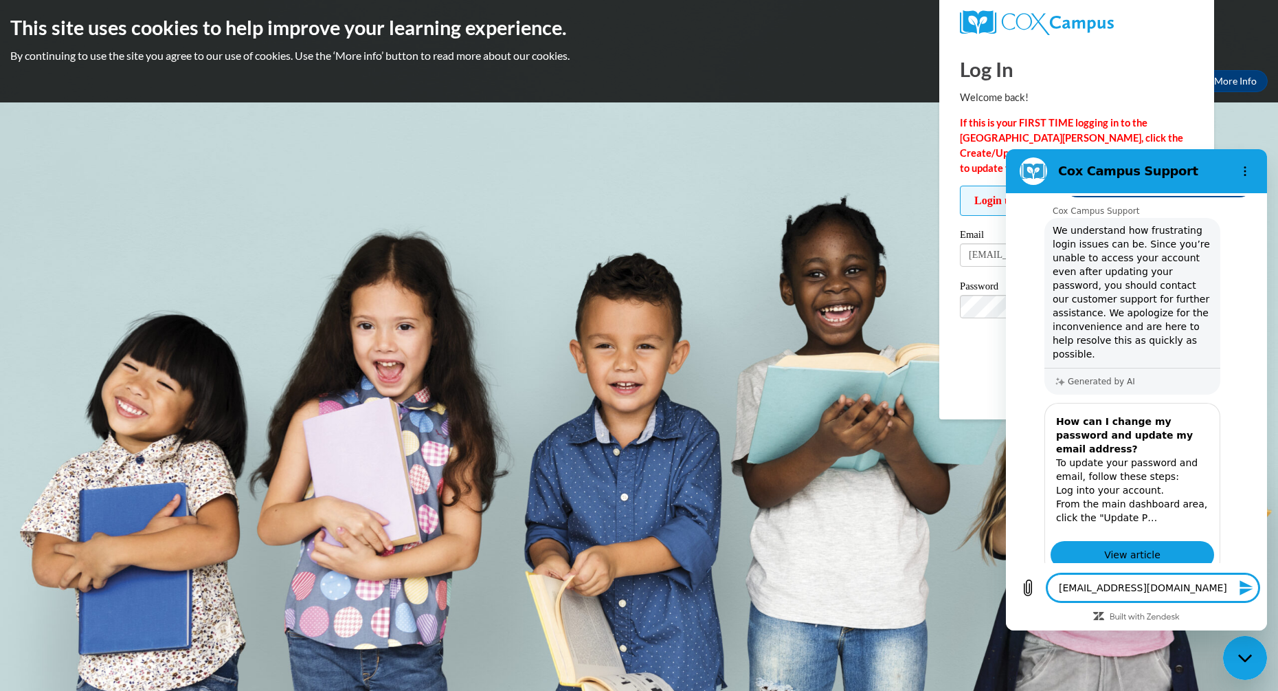
scroll to position [1597, 0]
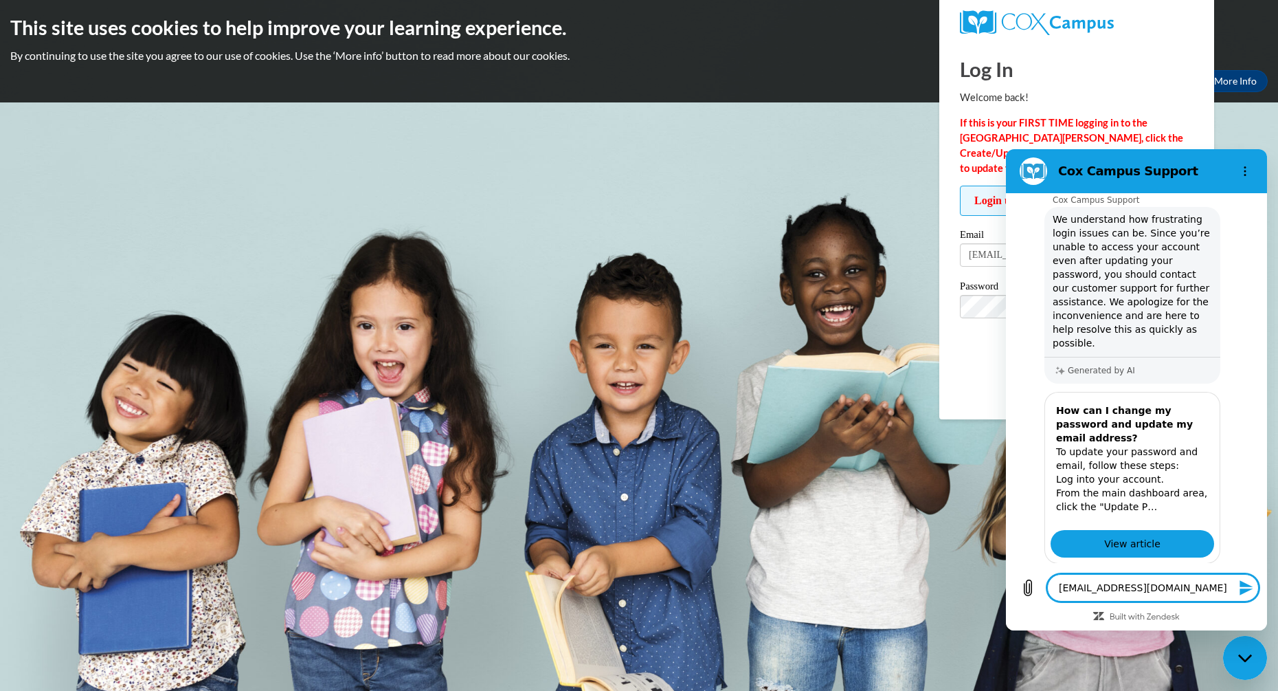
click at [1221, 616] on button "No" at bounding box center [1234, 629] width 37 height 26
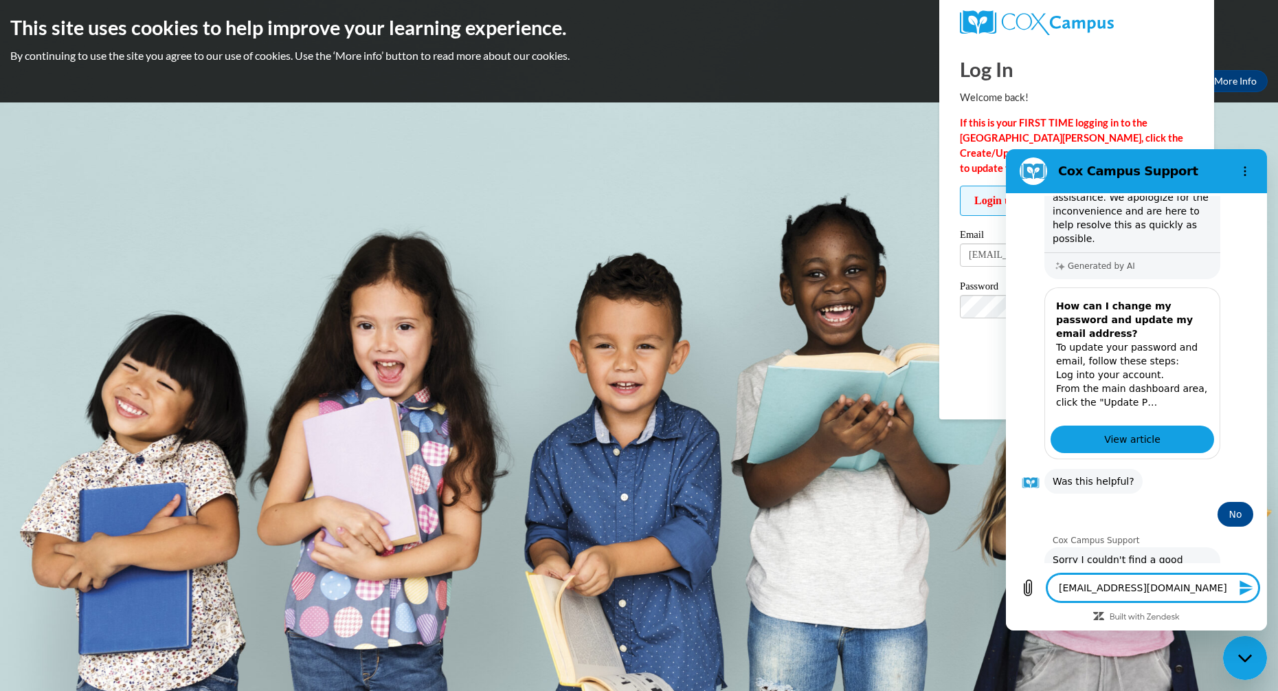
scroll to position [1703, 0]
click at [1116, 429] on span "View article" at bounding box center [1132, 437] width 56 height 16
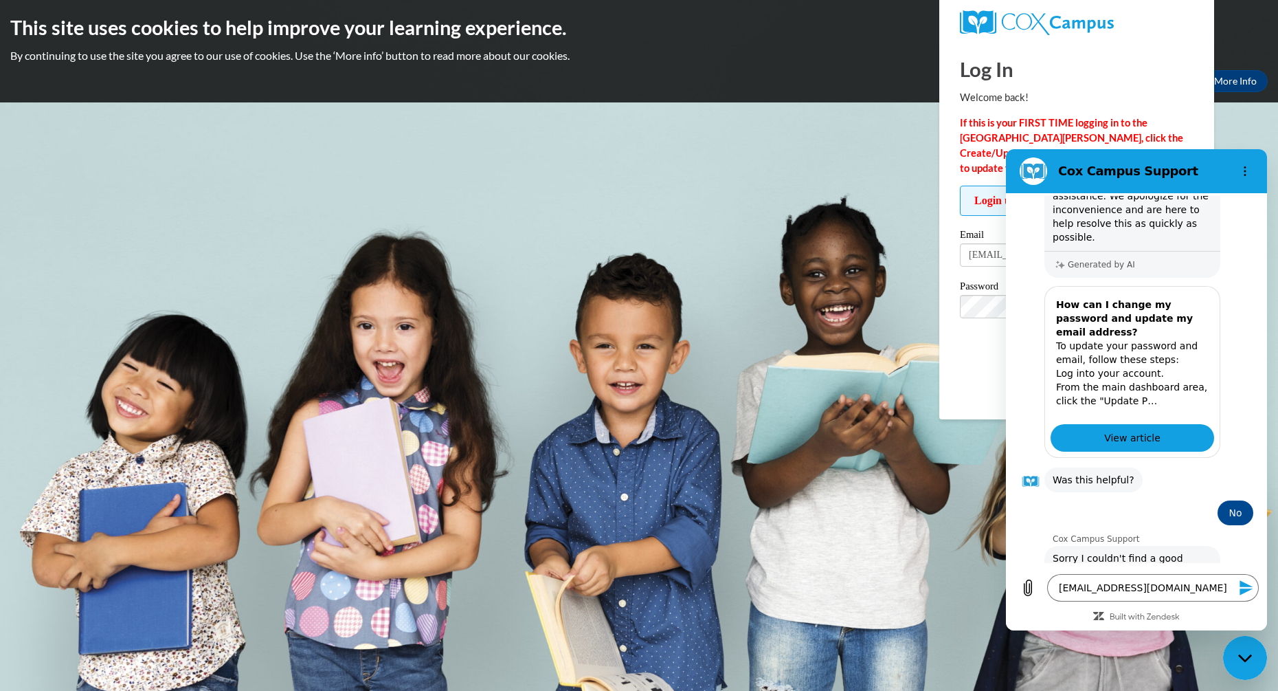
click at [1151, 251] on div "Generated by AI" at bounding box center [1133, 264] width 176 height 27
drag, startPoint x: 1240, startPoint y: 166, endPoint x: 1244, endPoint y: 160, distance: 7.1
click at [1242, 168] on icon "Options menu" at bounding box center [1245, 171] width 11 height 11
click at [1239, 95] on div "This site uses cookies to help improve your learning experience. By continuing …" at bounding box center [639, 51] width 1278 height 102
drag, startPoint x: 1253, startPoint y: 658, endPoint x: 1249, endPoint y: 651, distance: 8.0
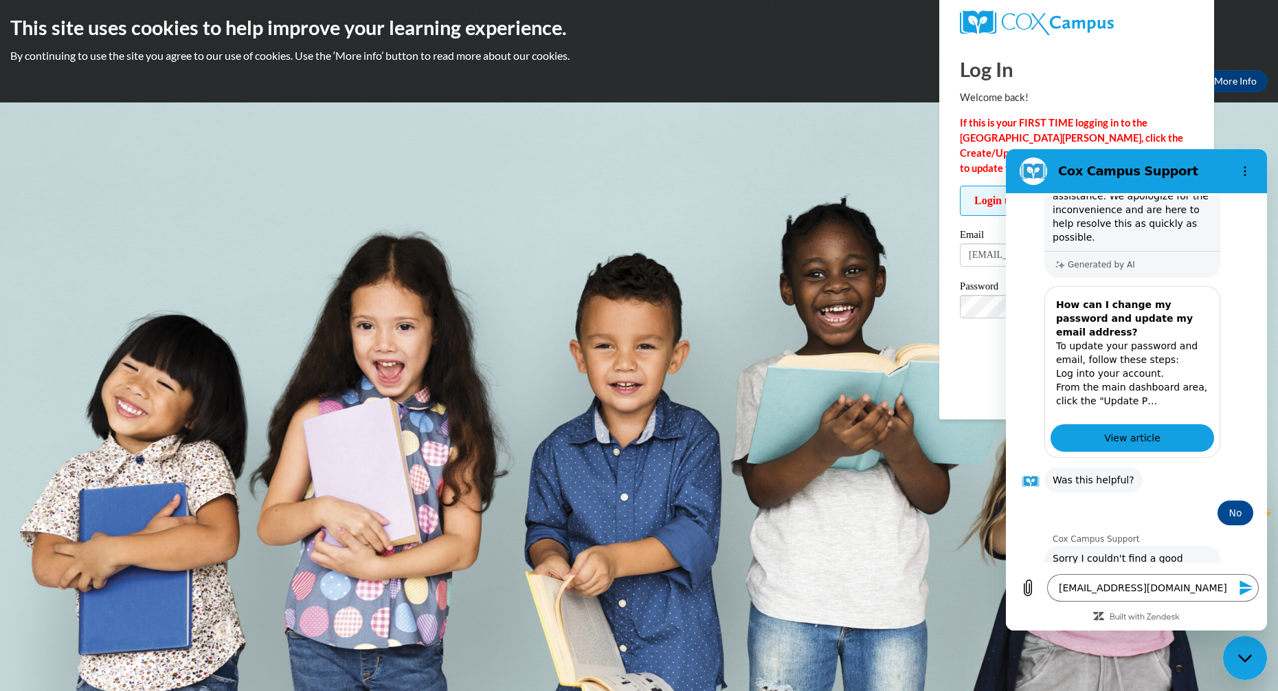
click at [1252, 658] on div "Close messaging window" at bounding box center [1245, 657] width 41 height 41
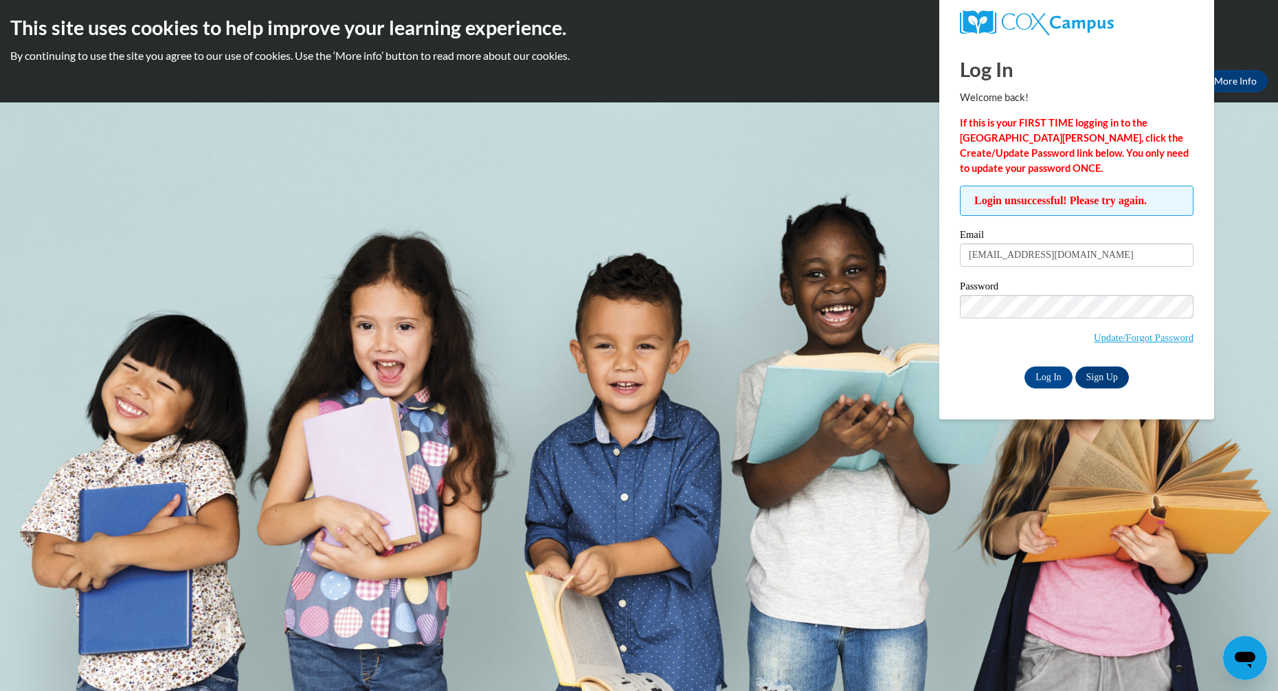
click at [1027, 453] on body "This site uses cookies to help improve your learning experience. By continuing …" at bounding box center [639, 345] width 1278 height 691
drag, startPoint x: 841, startPoint y: 104, endPoint x: 844, endPoint y: 95, distance: 9.3
click at [841, 102] on body "This site uses cookies to help improve your learning experience. By continuing …" at bounding box center [639, 345] width 1278 height 691
click at [1241, 649] on icon "Open messaging window" at bounding box center [1245, 657] width 25 height 25
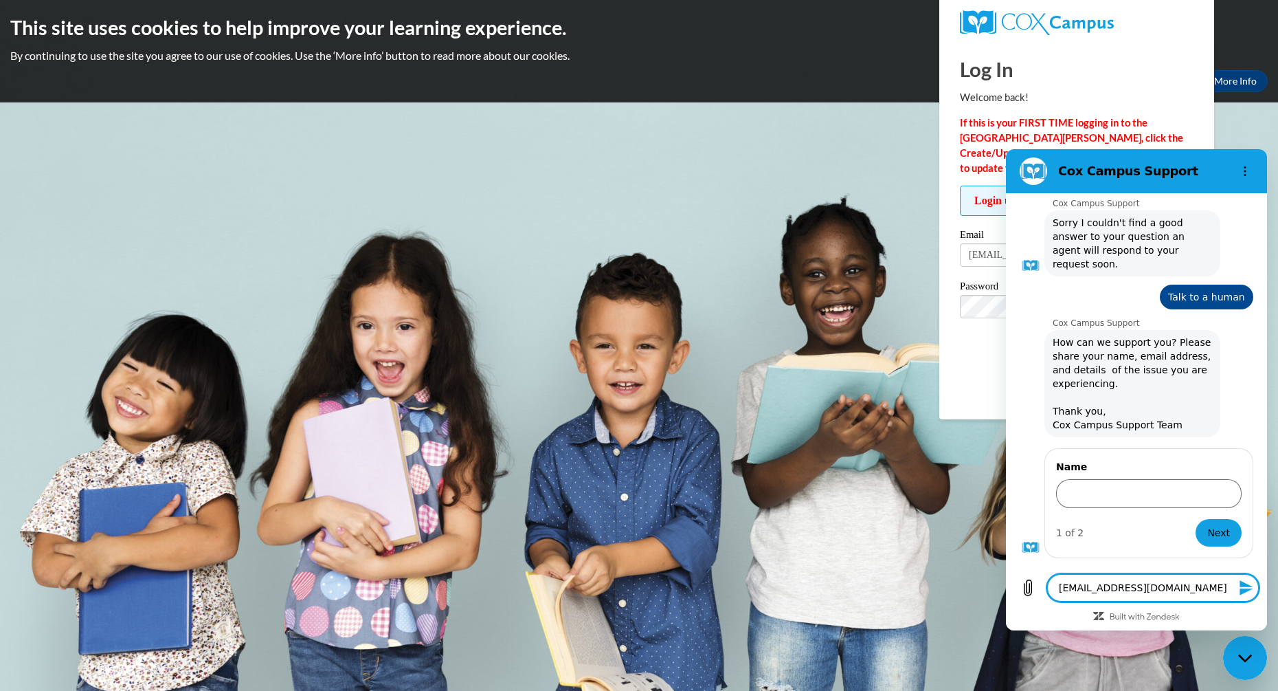
scroll to position [2123, 0]
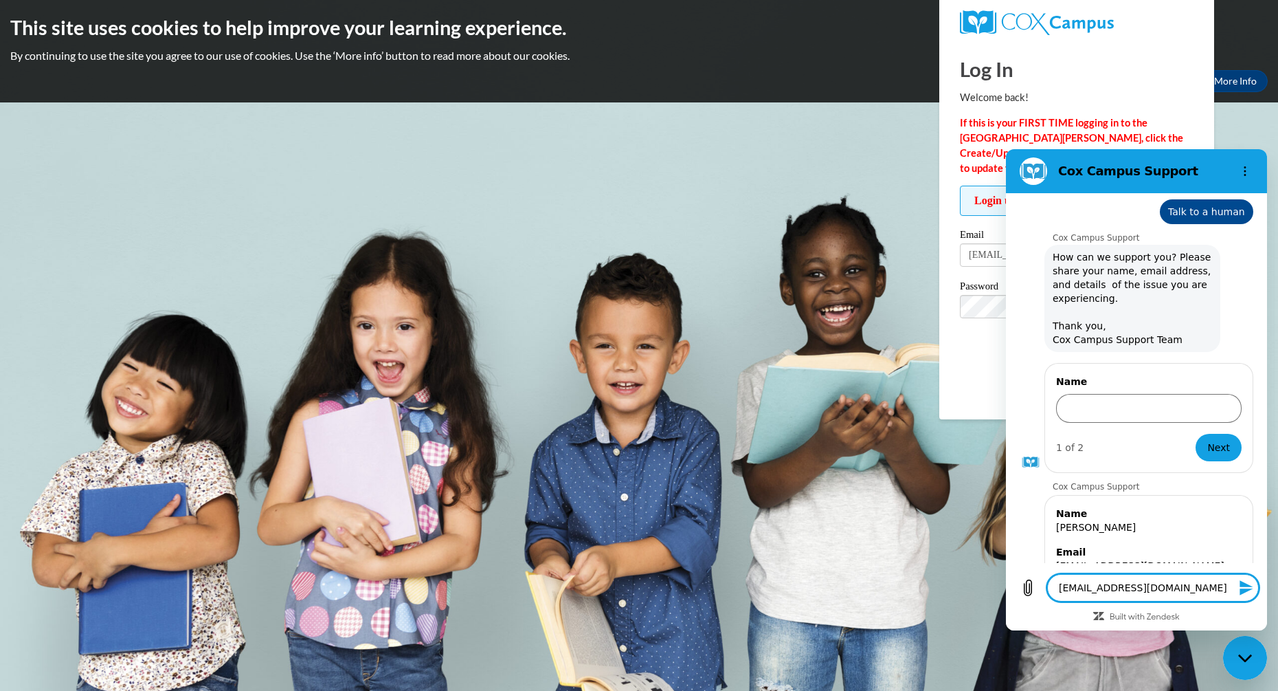
click at [1214, 588] on textarea "[EMAIL_ADDRESS][DOMAIN_NAME]" at bounding box center [1153, 587] width 212 height 27
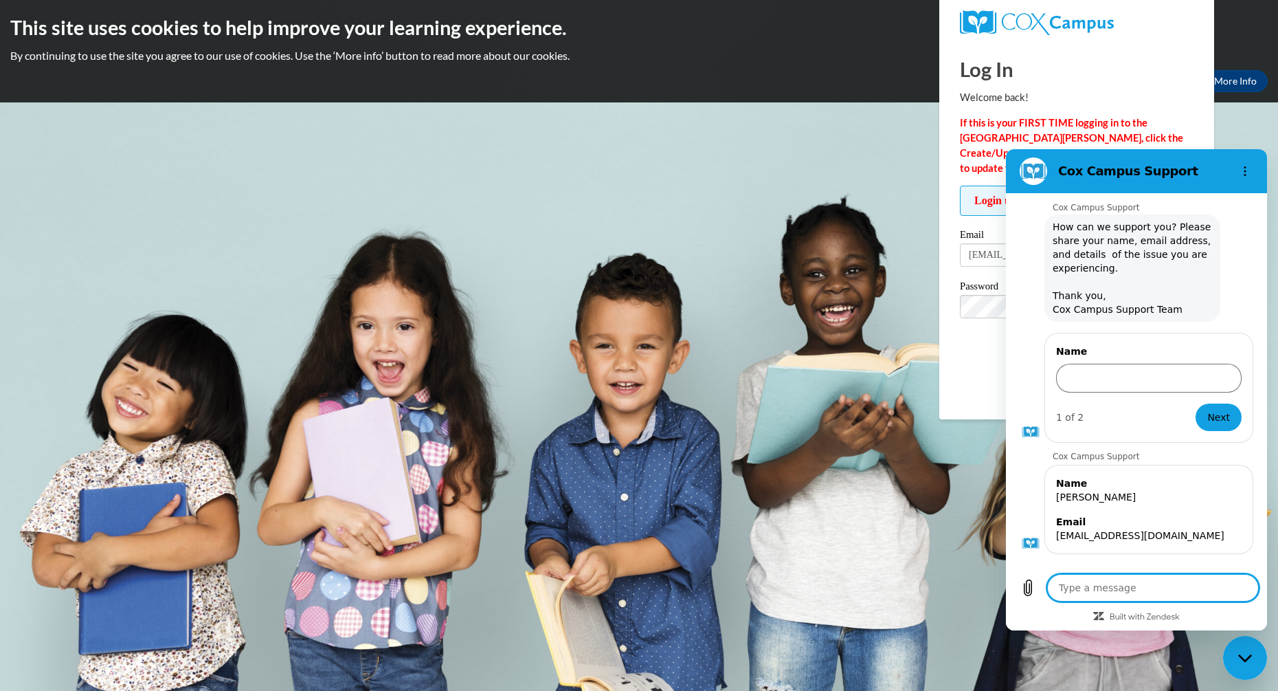
scroll to position [2156, 0]
click at [1131, 579] on textarea at bounding box center [1153, 587] width 212 height 27
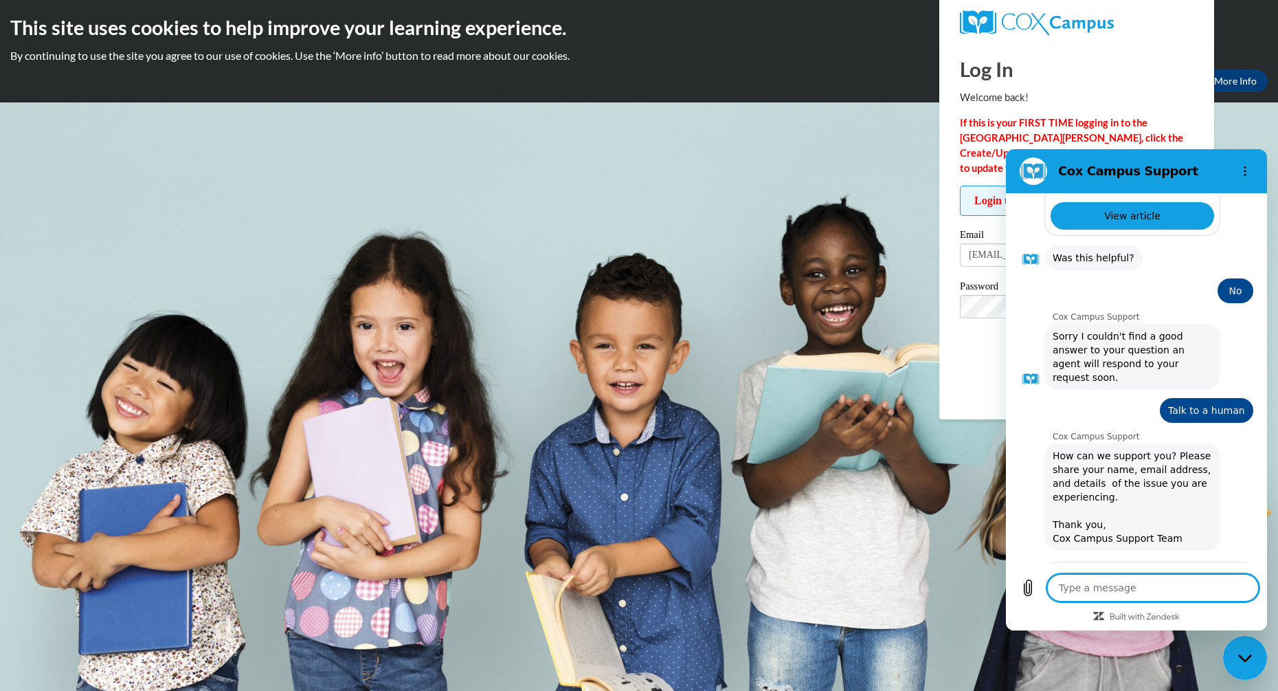
scroll to position [2183, 0]
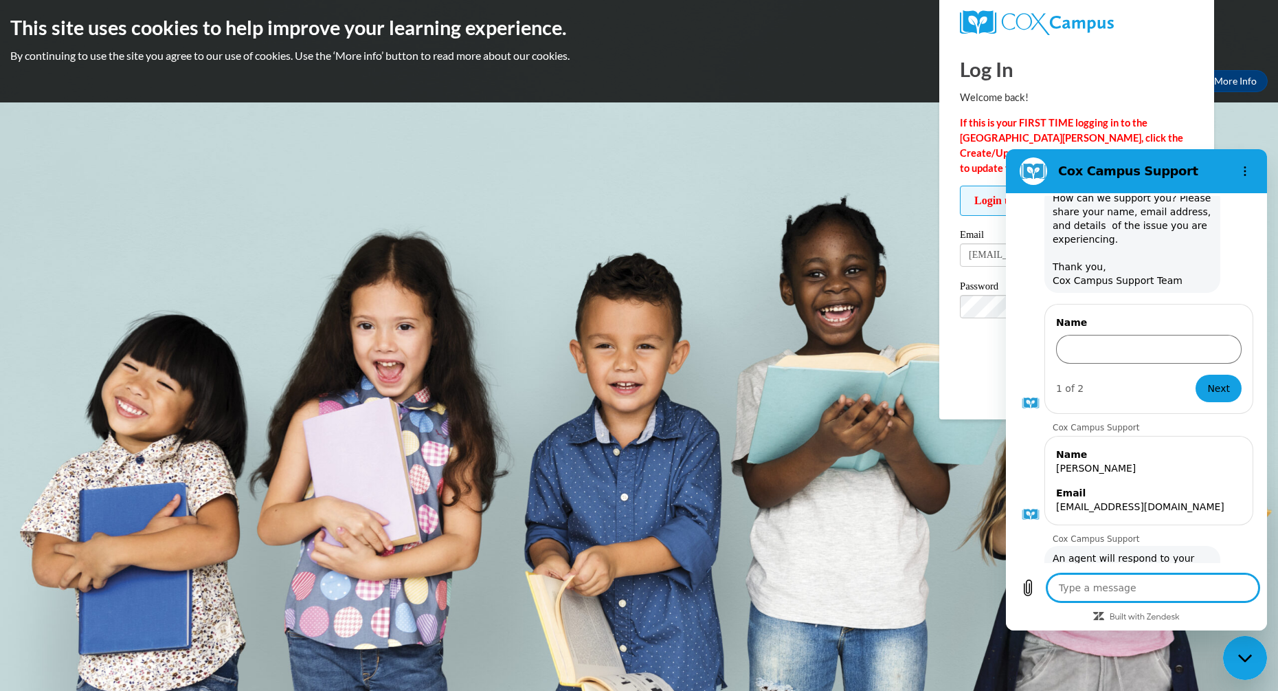
click at [1142, 577] on textarea at bounding box center [1153, 587] width 212 height 27
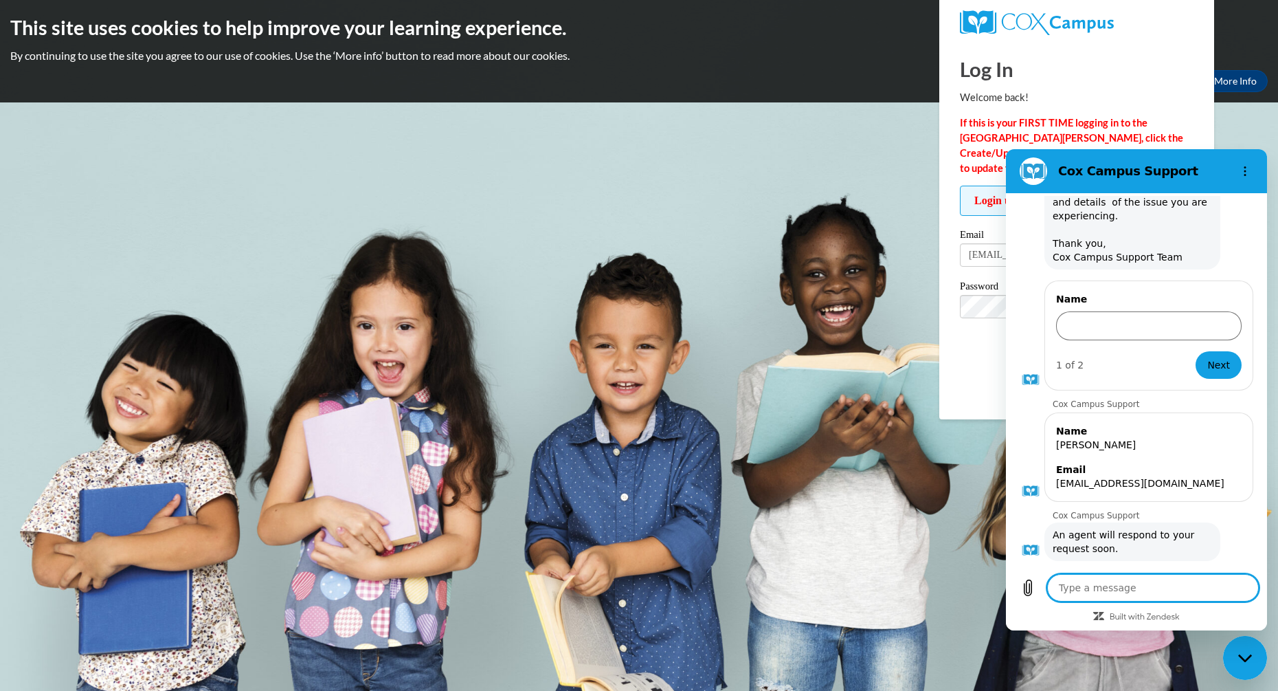
scroll to position [2209, 0]
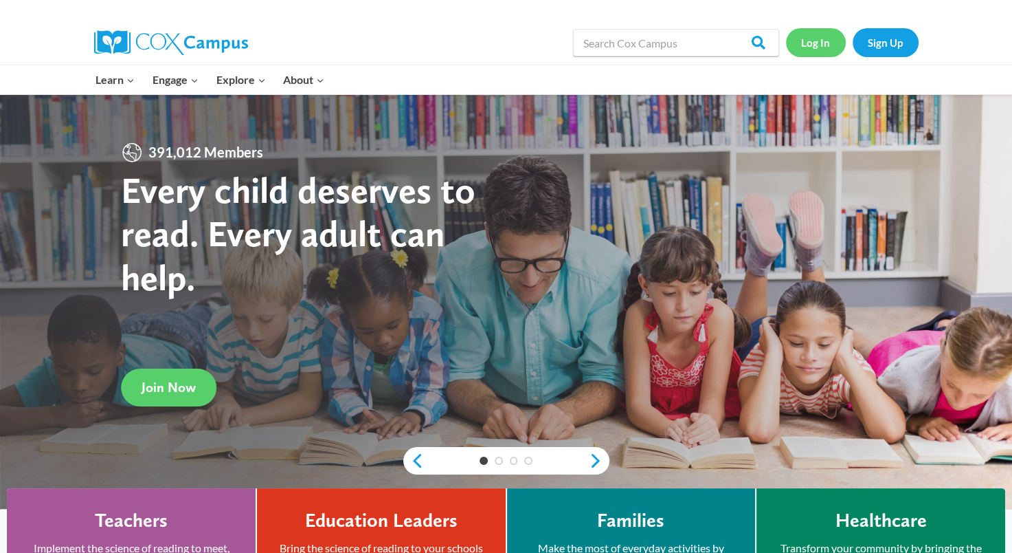
click at [824, 43] on link "Log In" at bounding box center [816, 42] width 60 height 28
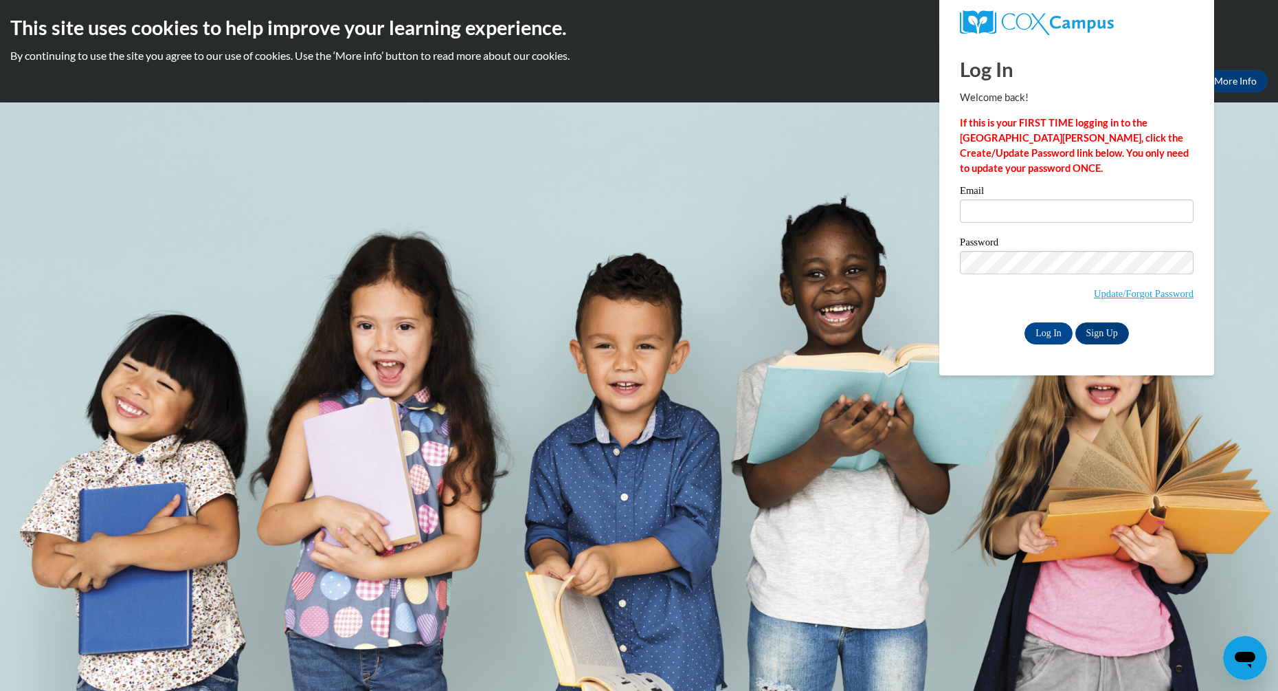
click at [1251, 658] on icon "Open messaging window" at bounding box center [1245, 659] width 21 height 16
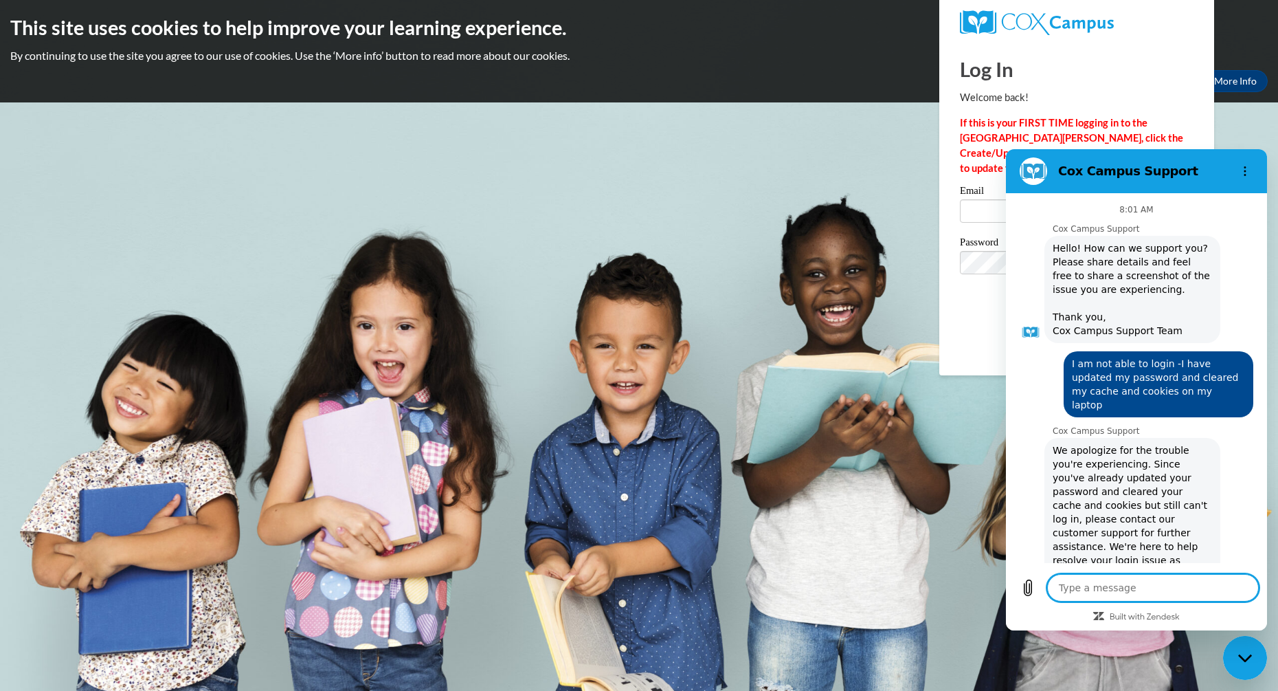
scroll to position [1627, 0]
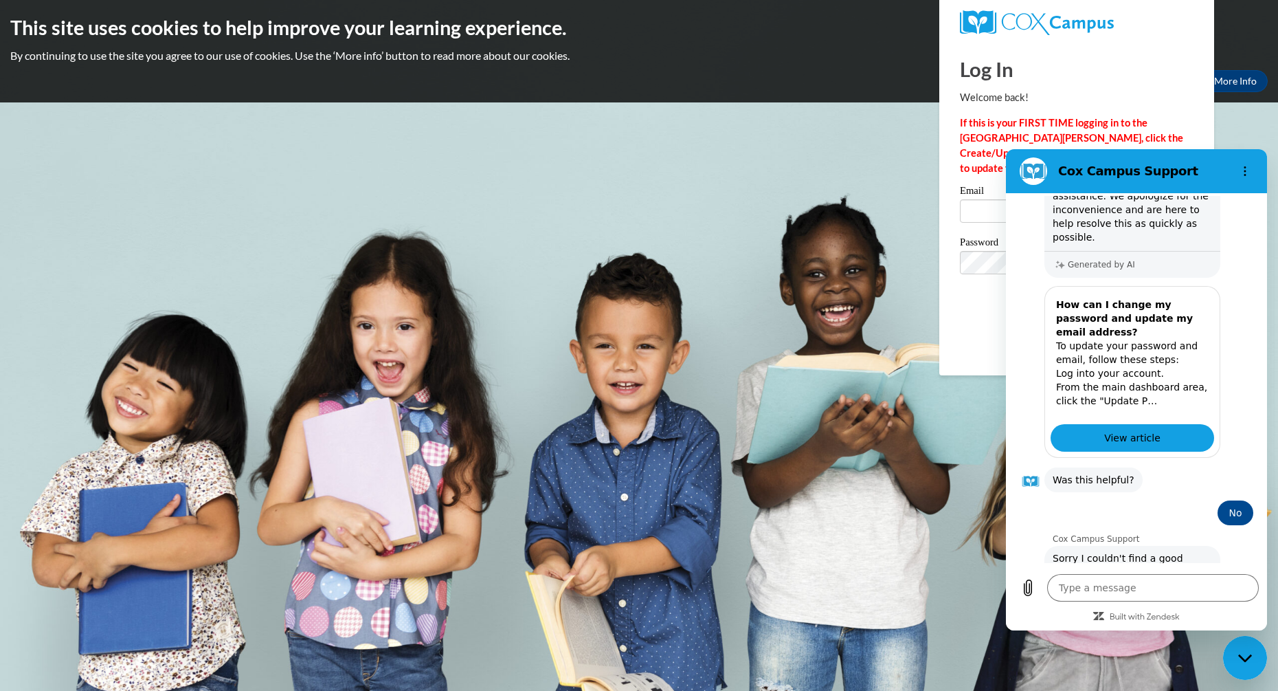
click at [1181, 629] on button "Talk to a human" at bounding box center [1207, 649] width 91 height 40
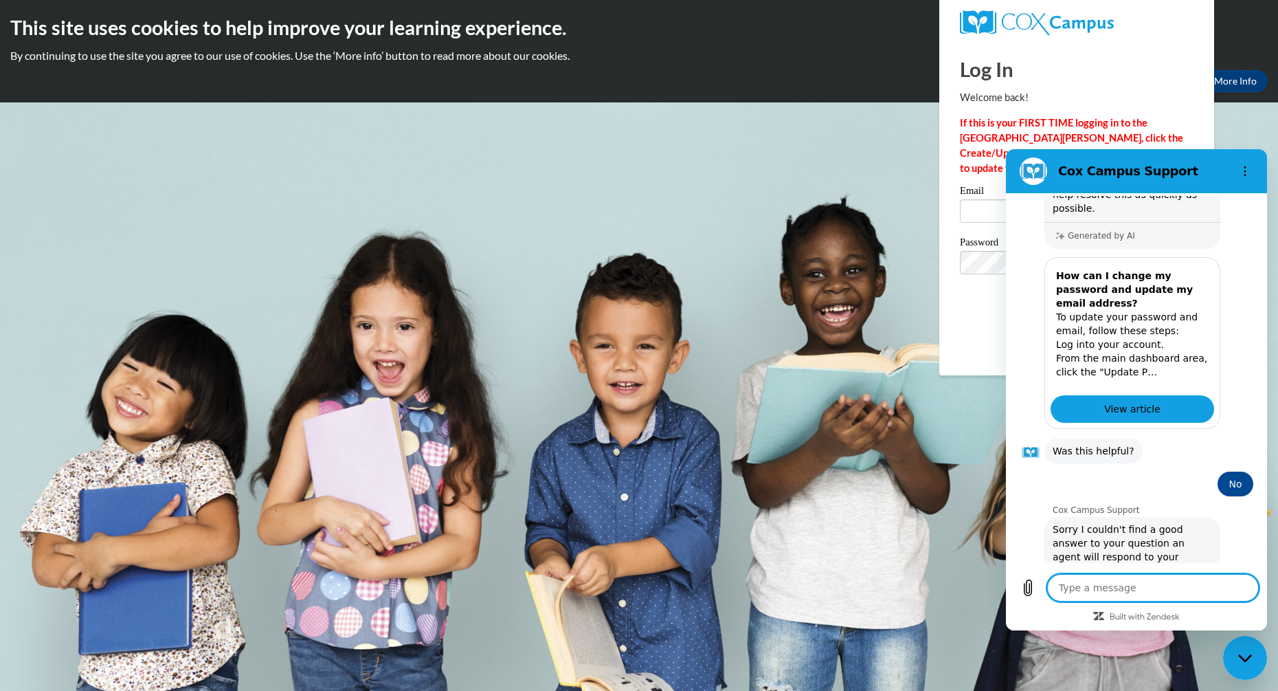
scroll to position [1655, 0]
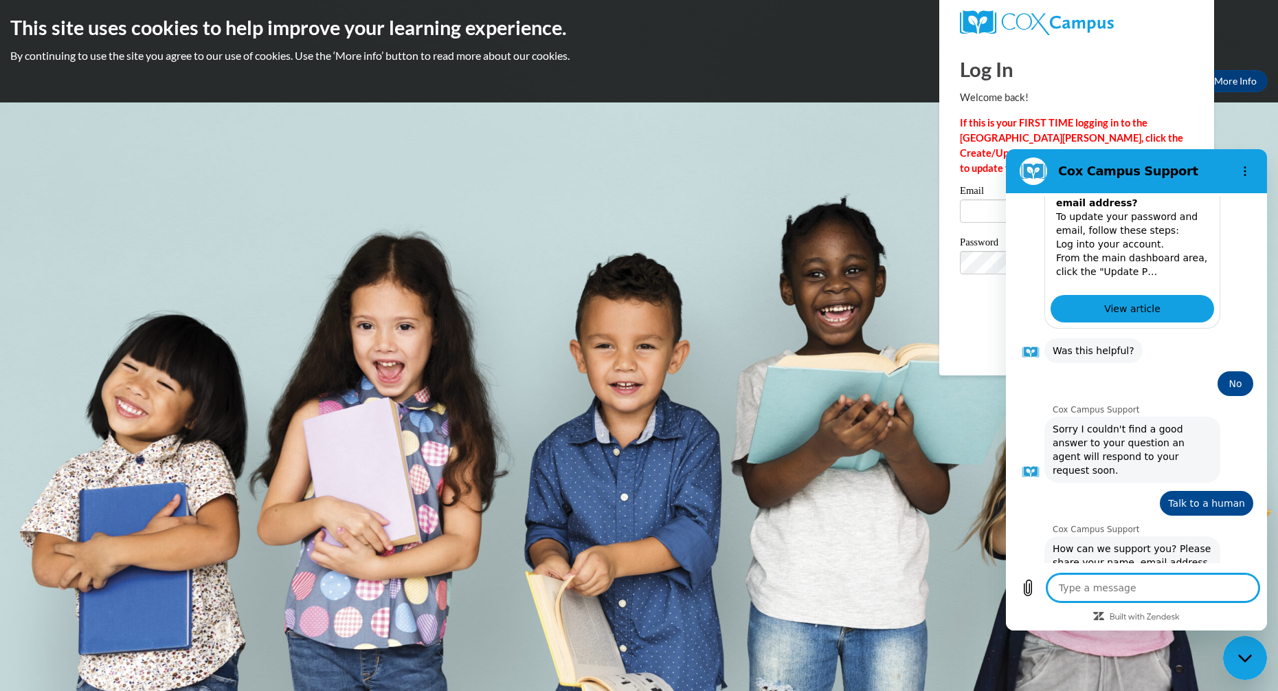
type textarea "x"
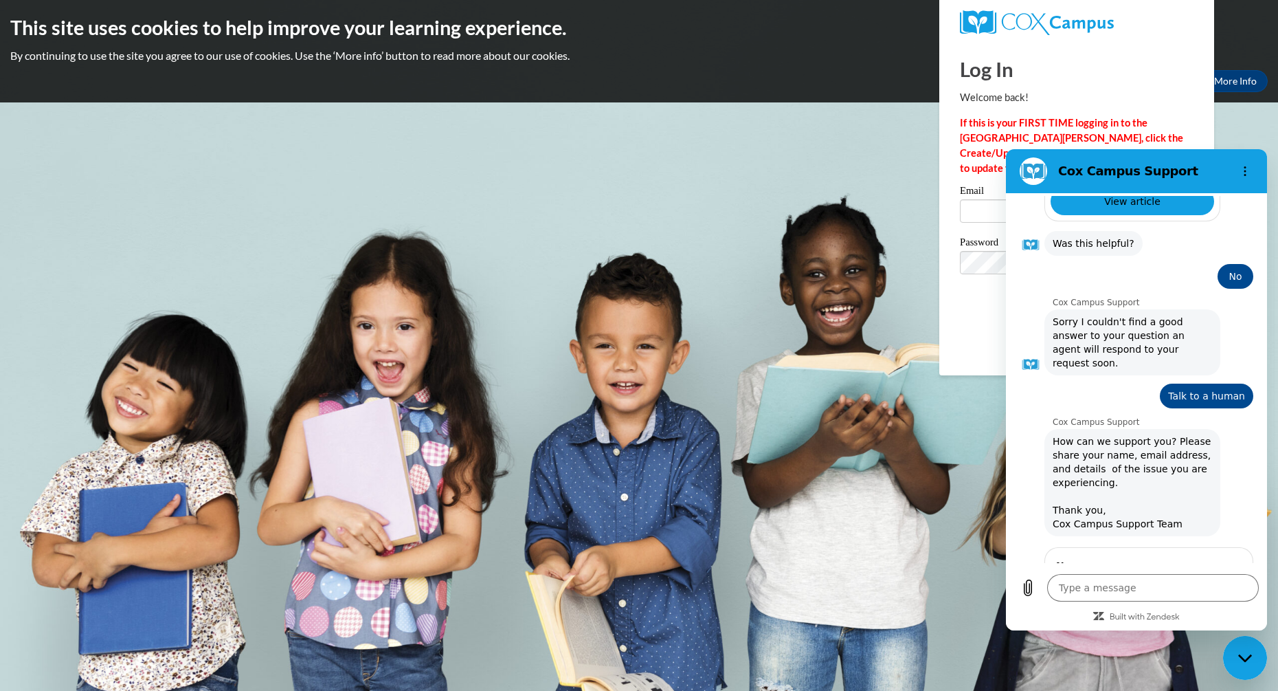
scroll to position [1862, 0]
click at [1137, 579] on input "Name" at bounding box center [1149, 593] width 186 height 29
type input "Connie Ellsworth"
click at [1216, 429] on div "Cox Campus Support says: How can we support you? Please share your name, email …" at bounding box center [1142, 483] width 245 height 109
click at [1207, 625] on span "Next" at bounding box center [1218, 633] width 23 height 16
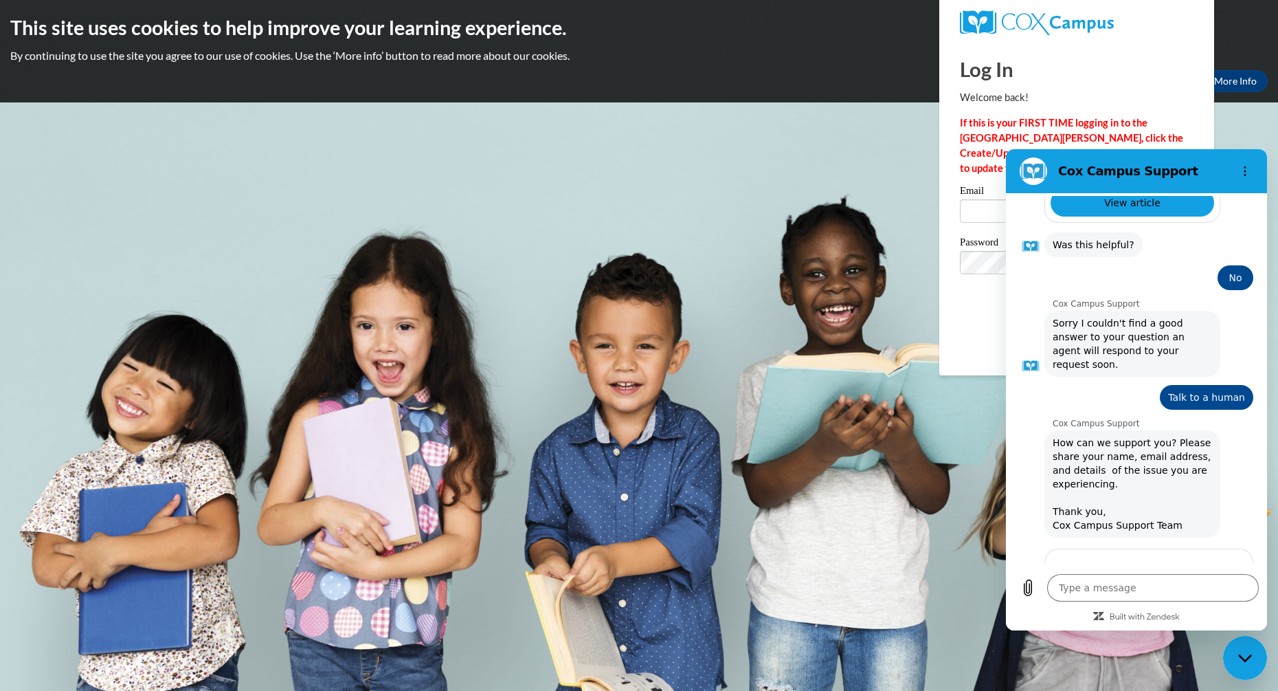
type textarea "x"
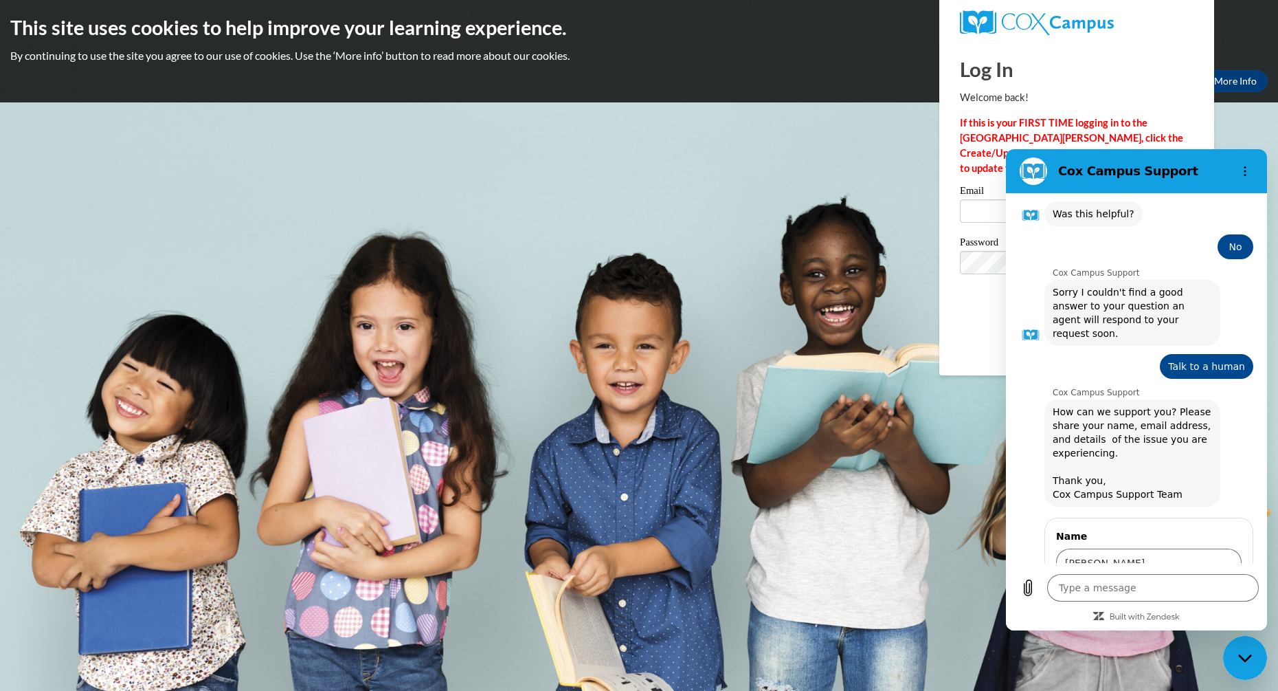
scroll to position [1921, 0]
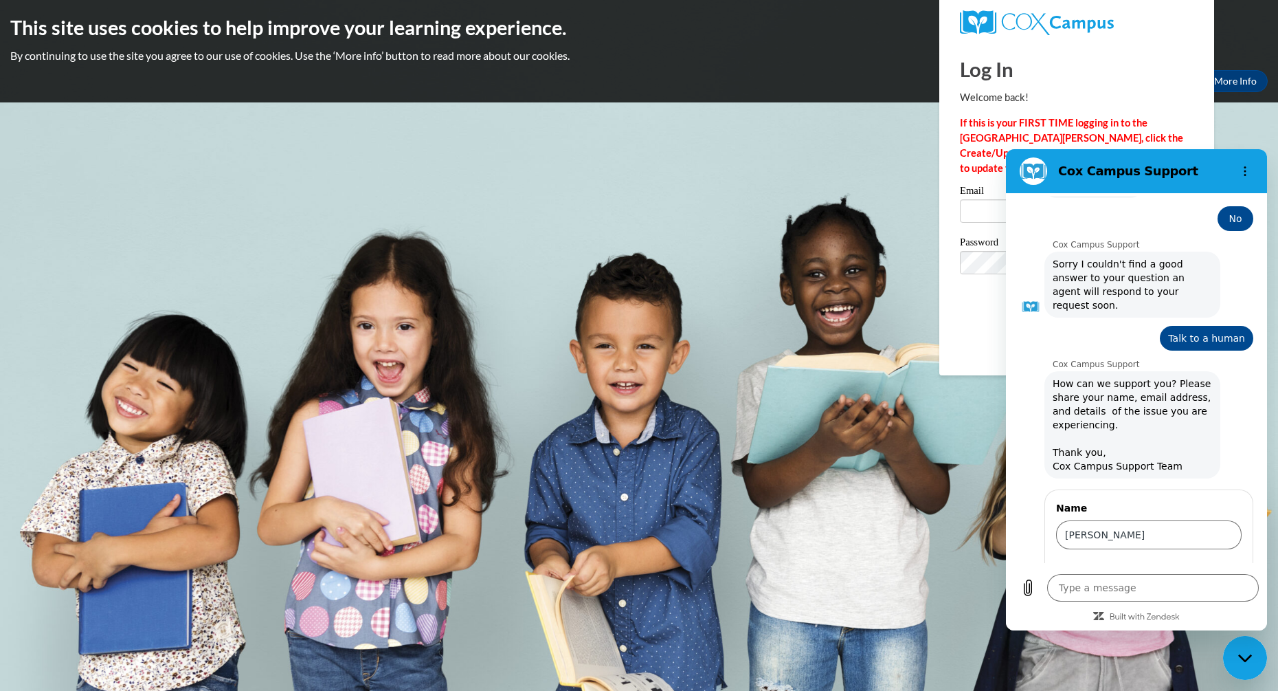
type input "[EMAIL_ADDRESS][DOMAIN_NAME]"
click at [1234, 489] on div "Name Connie Ellsworth Email cellsworth@wivcs.org 2 of 2 Send" at bounding box center [1149, 573] width 209 height 169
click at [1216, 625] on span "Send" at bounding box center [1218, 633] width 24 height 16
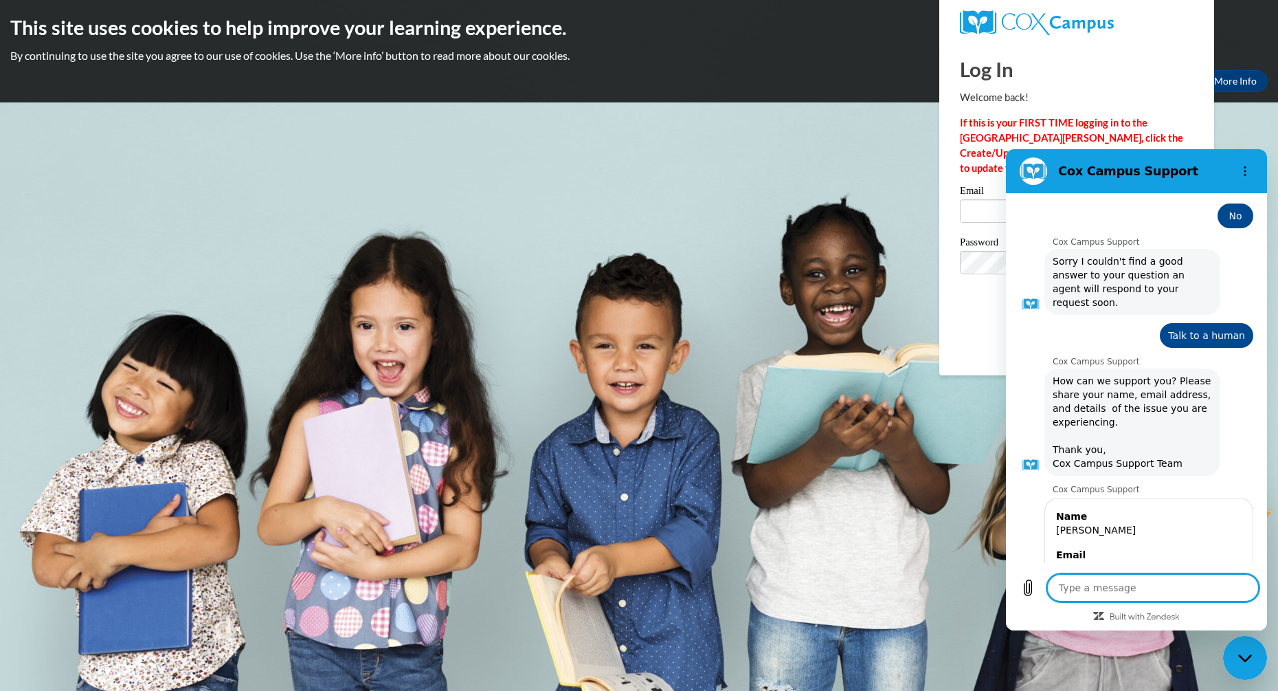
scroll to position [1927, 0]
type textarea "x"
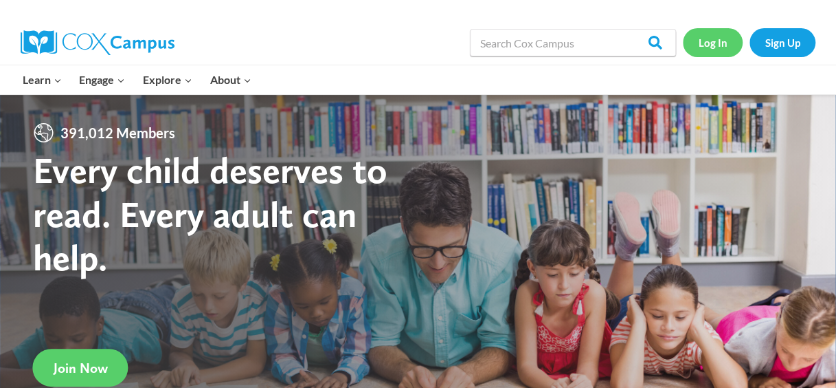
click at [712, 44] on link "Log In" at bounding box center [713, 42] width 60 height 28
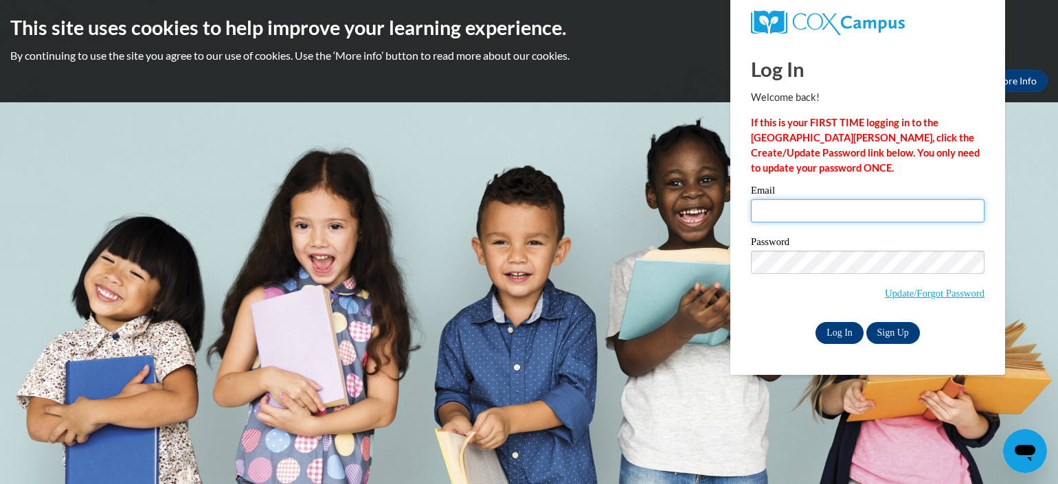
type input "[EMAIL_ADDRESS][DOMAIN_NAME]"
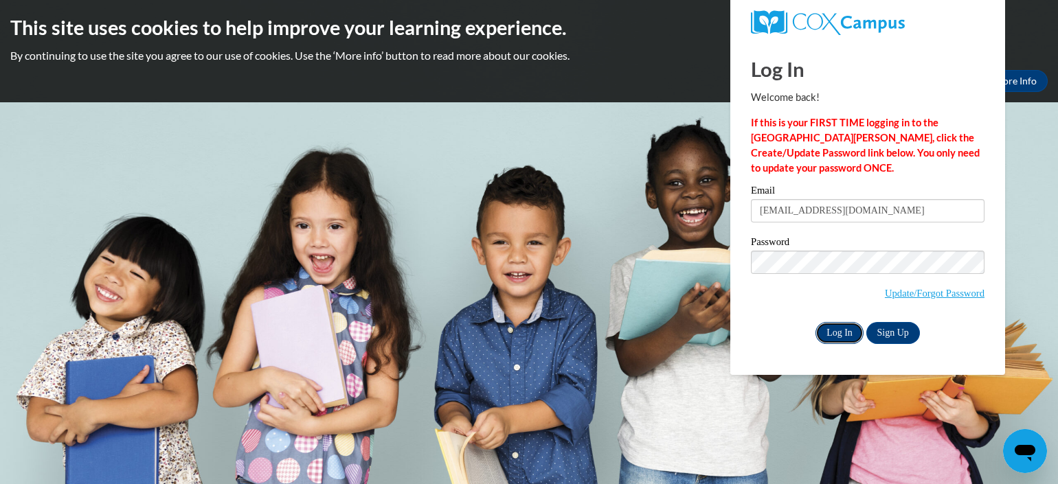
click at [829, 336] on input "Log In" at bounding box center [840, 333] width 48 height 22
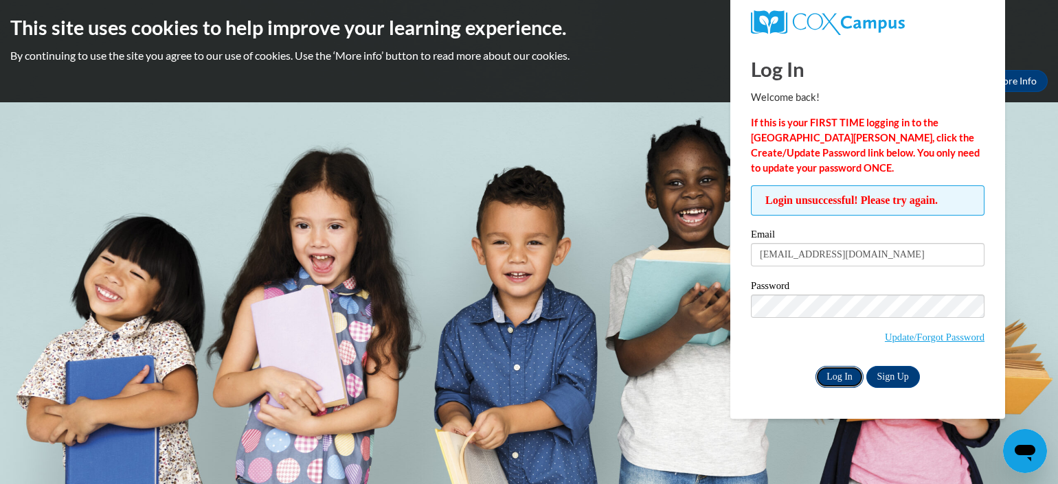
click at [834, 371] on input "Log In" at bounding box center [840, 377] width 48 height 22
